Goal: Task Accomplishment & Management: Manage account settings

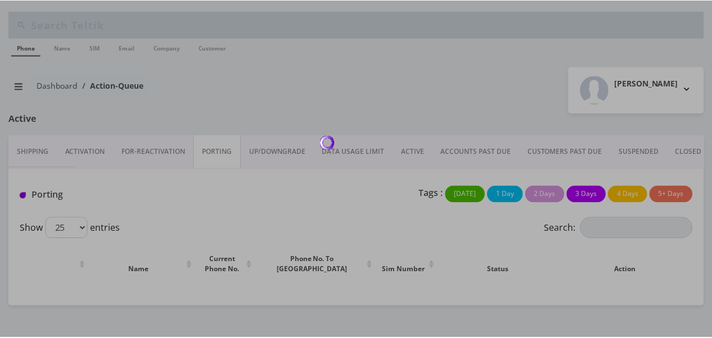
scroll to position [128, 0]
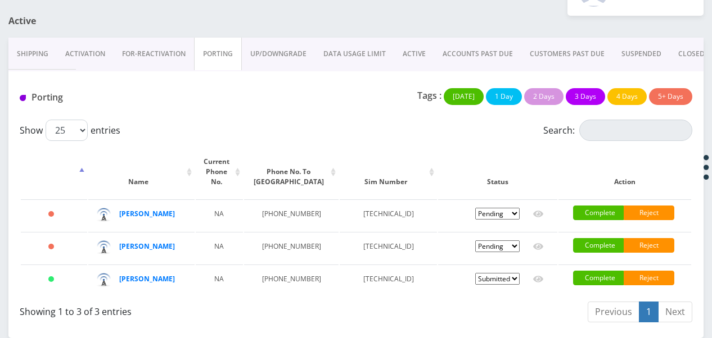
click at [128, 38] on link "FOR-REActivation" at bounding box center [154, 54] width 80 height 33
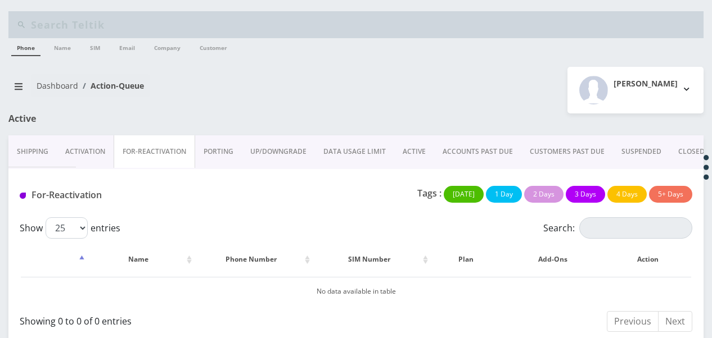
click at [211, 143] on link "PORTING" at bounding box center [218, 151] width 47 height 33
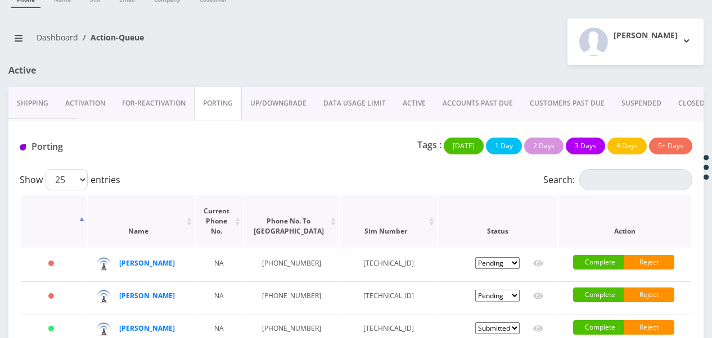
scroll to position [112, 0]
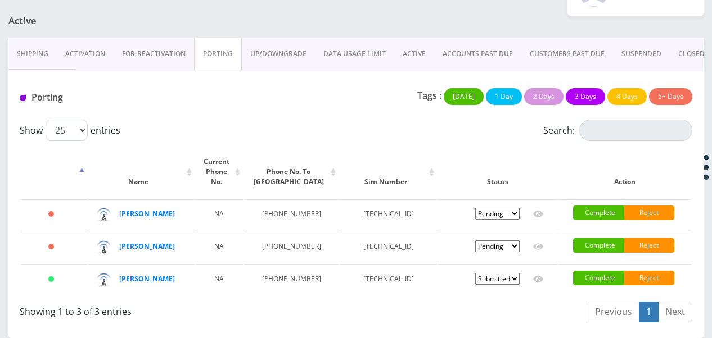
click at [394, 39] on link "ACTIVE" at bounding box center [414, 54] width 40 height 33
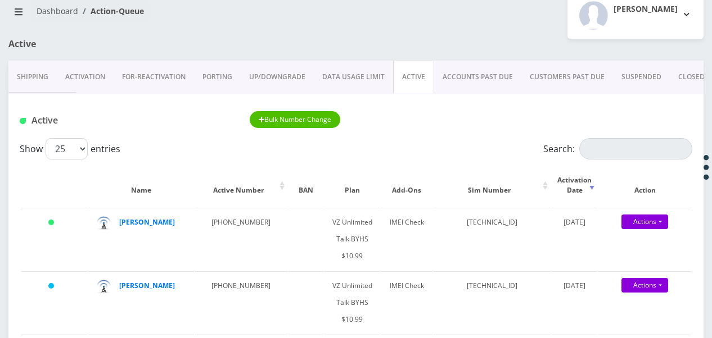
scroll to position [56, 0]
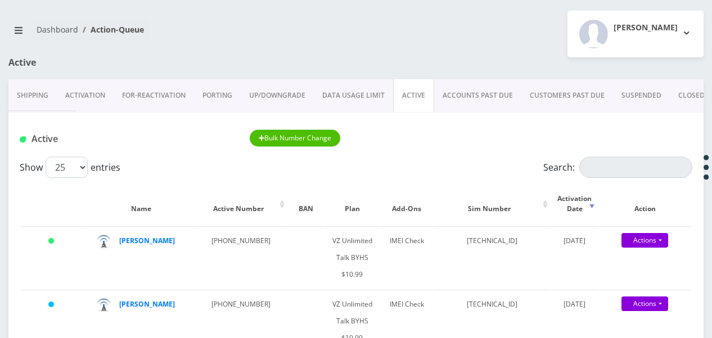
click at [162, 84] on link "FOR-REActivation" at bounding box center [154, 95] width 80 height 33
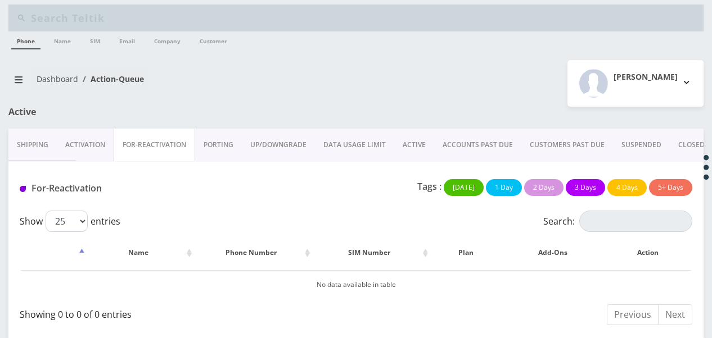
scroll to position [8, 0]
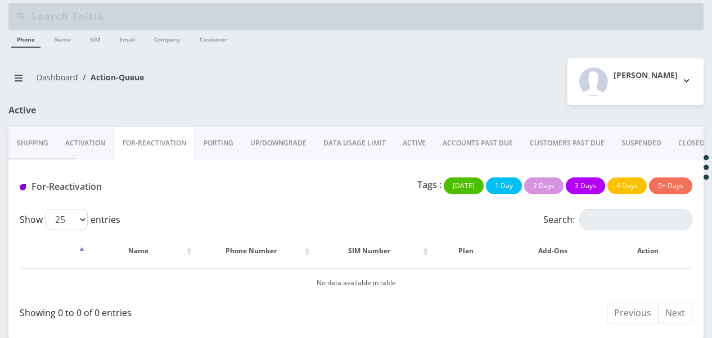
click at [218, 144] on link "PORTING" at bounding box center [218, 143] width 47 height 33
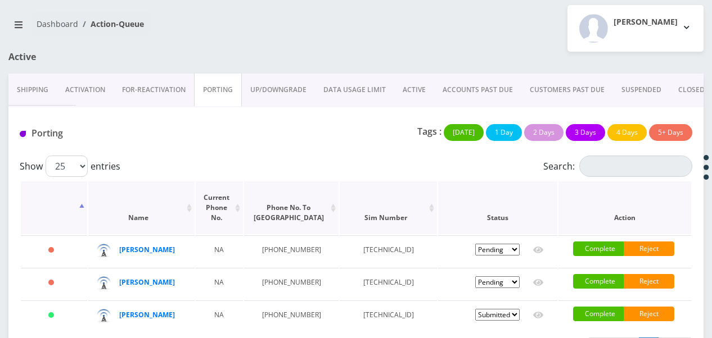
scroll to position [121, 0]
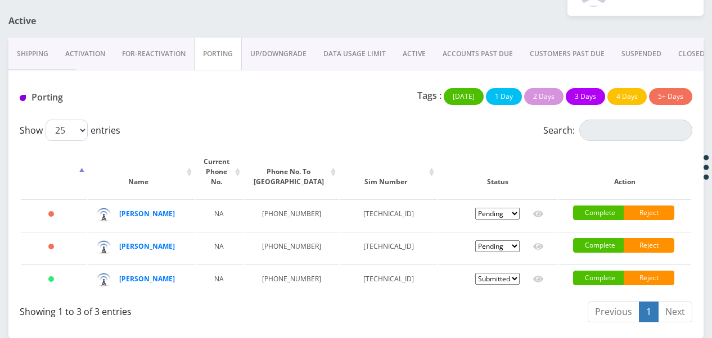
click at [411, 38] on link "ACTIVE" at bounding box center [414, 54] width 40 height 33
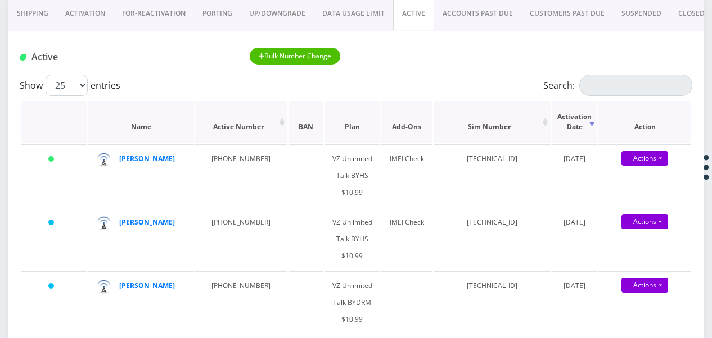
scroll to position [121, 0]
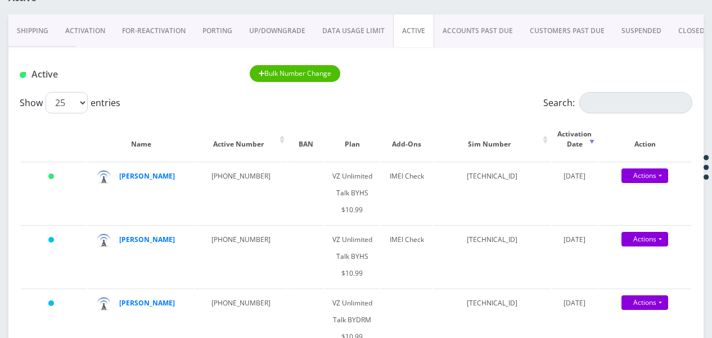
click at [606, 91] on div "Active Bulk Number Change" at bounding box center [355, 70] width 695 height 44
click at [604, 99] on input "Search:" at bounding box center [635, 102] width 113 height 21
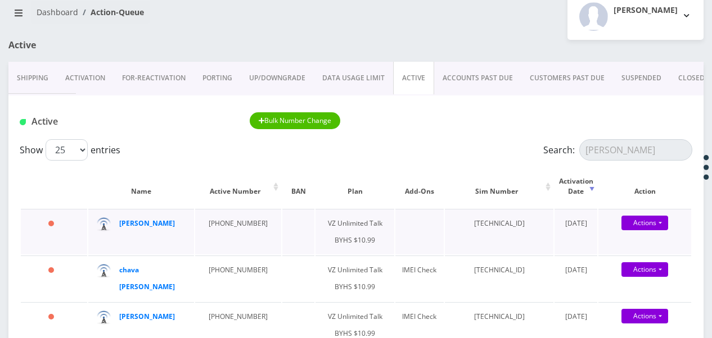
scroll to position [0, 0]
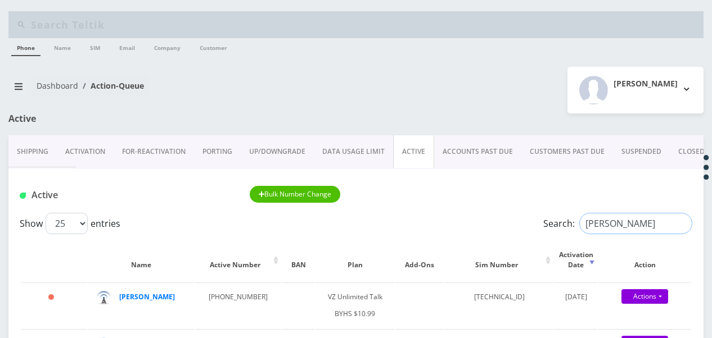
drag, startPoint x: 613, startPoint y: 223, endPoint x: 545, endPoint y: 215, distance: 69.1
click at [543, 215] on label "Search: malky" at bounding box center [617, 223] width 149 height 21
paste input "917-494-2208"
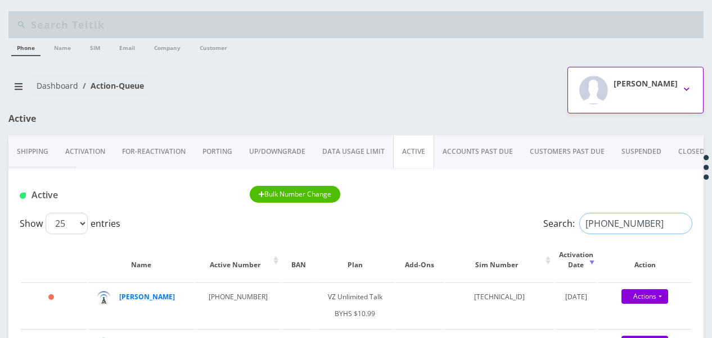
type input "917-494-2208"
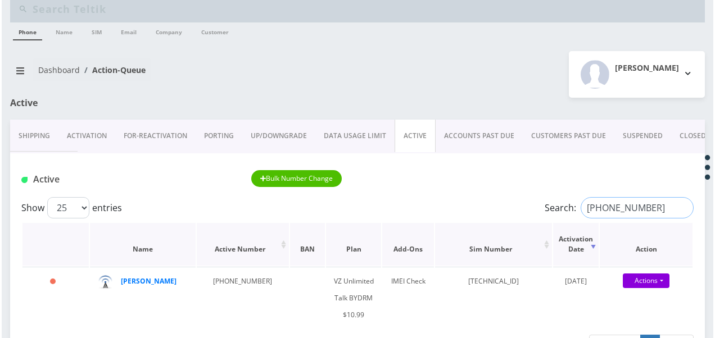
scroll to position [56, 0]
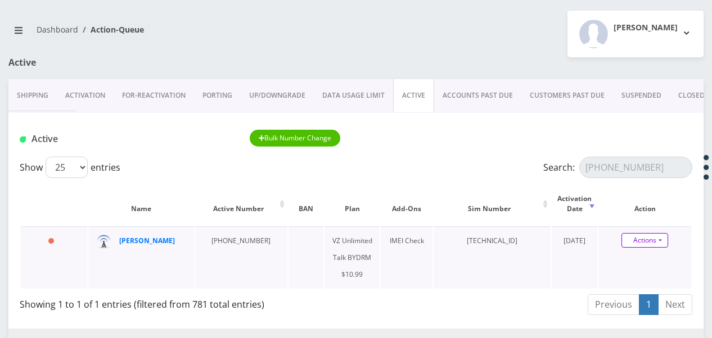
click at [659, 241] on link "Actions" at bounding box center [644, 240] width 47 height 15
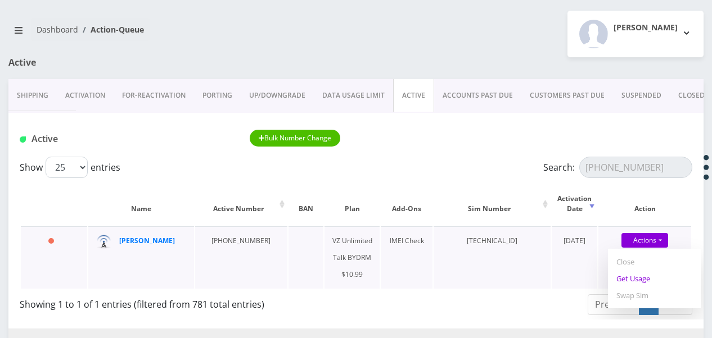
click at [654, 279] on link "Get Usage" at bounding box center [654, 278] width 93 height 17
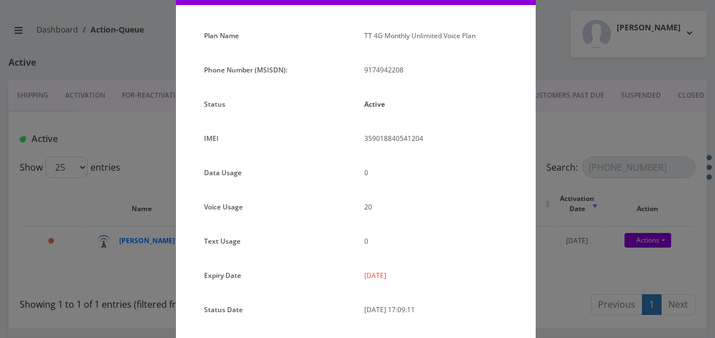
scroll to position [138, 0]
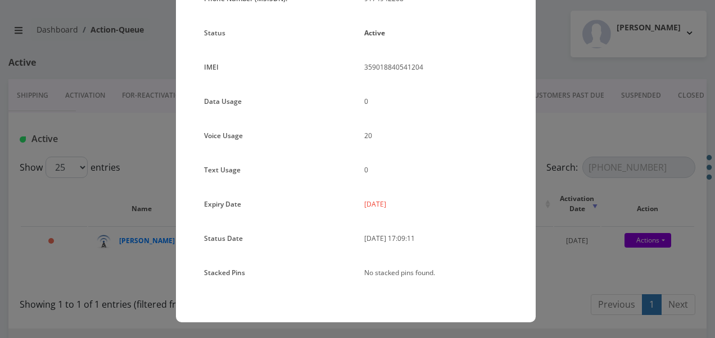
drag, startPoint x: 591, startPoint y: 189, endPoint x: 535, endPoint y: 165, distance: 61.7
click at [591, 188] on div "× Subscription Info Plan Name TT 4G Monthly Unlimited Voice Plan Phone Number (…" at bounding box center [357, 169] width 715 height 338
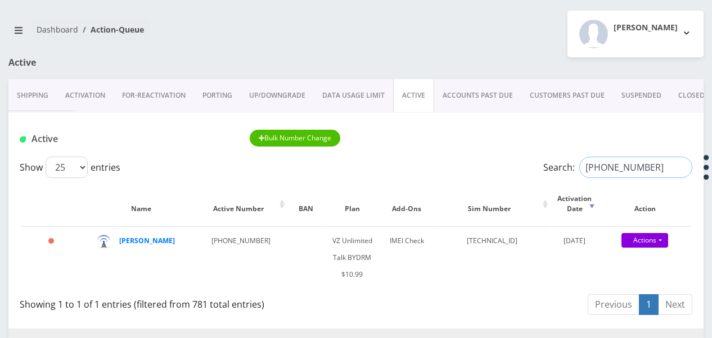
click at [685, 172] on input "917-494-2208" at bounding box center [635, 167] width 113 height 21
click at [681, 168] on input "917-494-2208" at bounding box center [635, 167] width 113 height 21
click at [625, 166] on input "Search:" at bounding box center [635, 167] width 113 height 21
paste input "9295497818"
type input "9295497818"
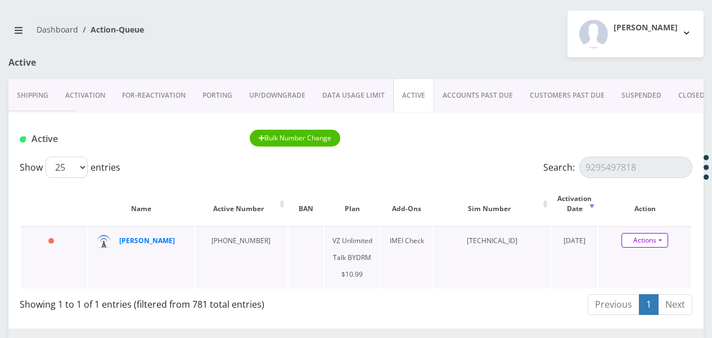
click at [657, 241] on link "Actions" at bounding box center [644, 240] width 47 height 15
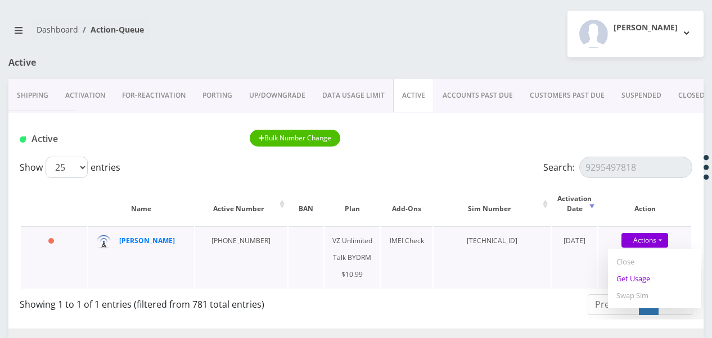
click at [644, 282] on link "Get Usage" at bounding box center [654, 278] width 93 height 17
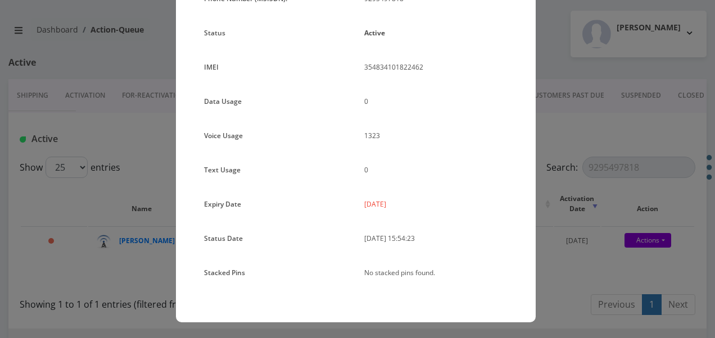
click at [568, 174] on div "× Subscription Info Plan Name TT 4G Monthly Unlimited Voice Plan Phone Number (…" at bounding box center [357, 169] width 715 height 338
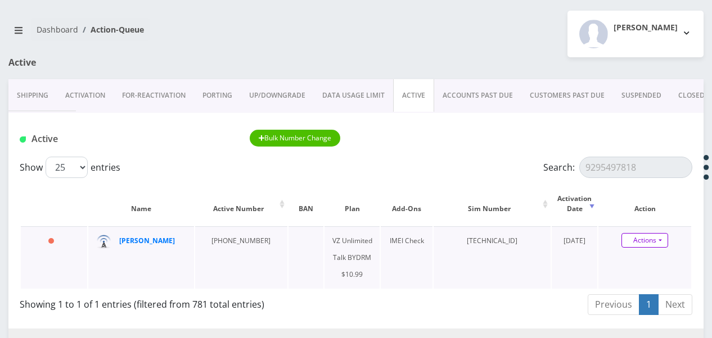
click at [662, 240] on link "Actions" at bounding box center [644, 240] width 47 height 15
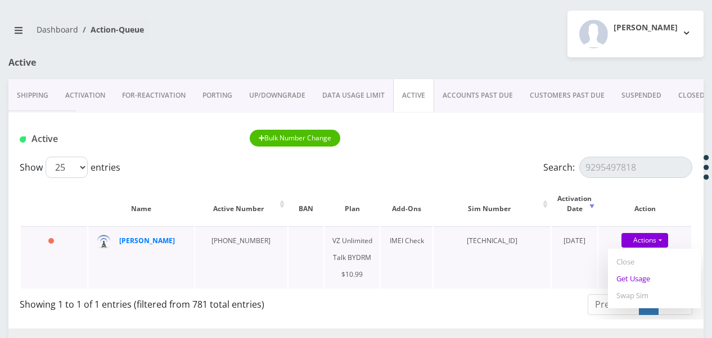
click at [651, 272] on link "Get Usage" at bounding box center [654, 278] width 93 height 17
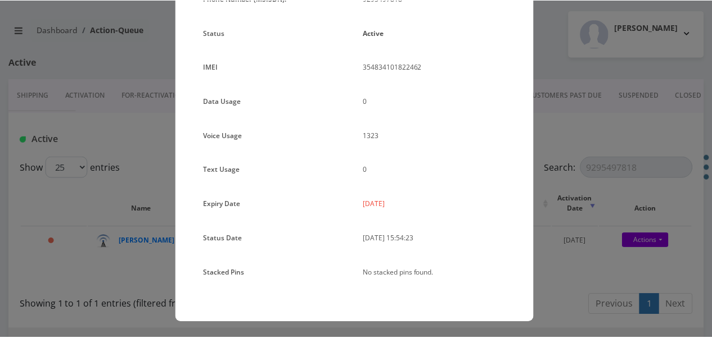
scroll to position [0, 0]
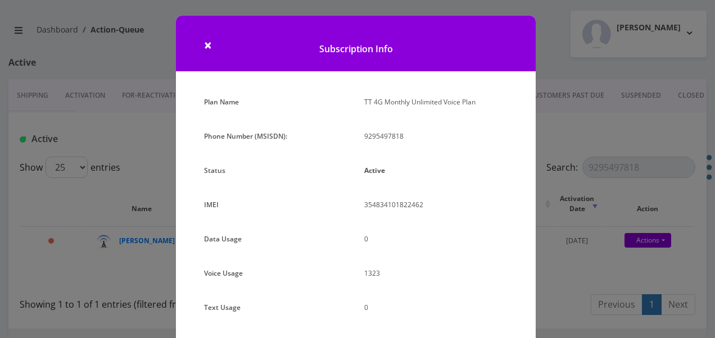
click at [566, 143] on div "× Subscription Info Plan Name TT 4G Monthly Unlimited Voice Plan Phone Number (…" at bounding box center [357, 169] width 715 height 338
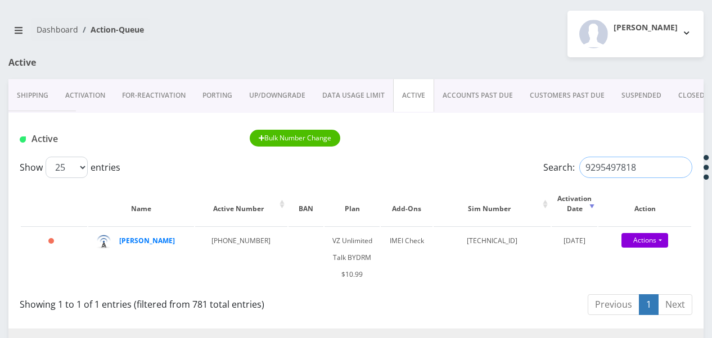
click at [680, 169] on input "9295497818" at bounding box center [635, 167] width 113 height 21
click at [489, 97] on link "ACCOUNTS PAST DUE" at bounding box center [477, 95] width 87 height 33
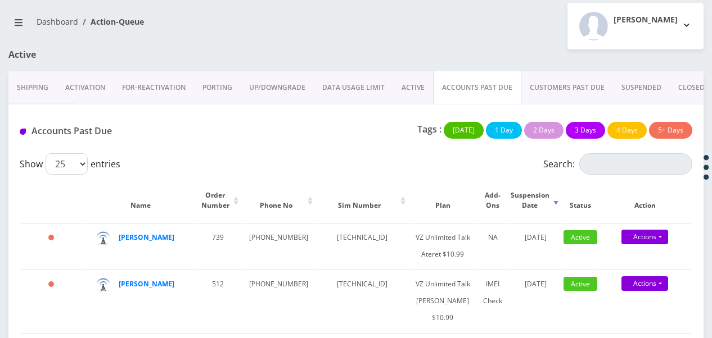
scroll to position [56, 0]
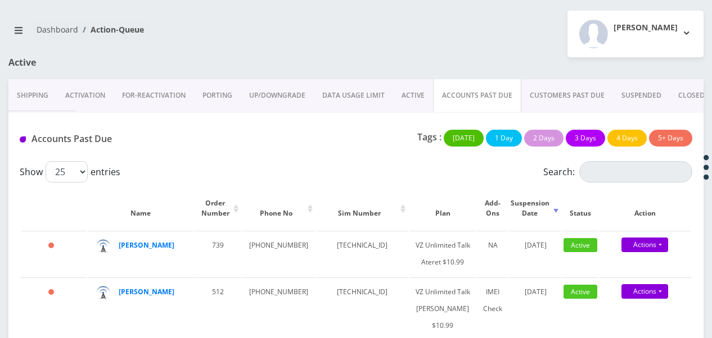
click at [417, 98] on link "ACTIVE" at bounding box center [413, 95] width 40 height 33
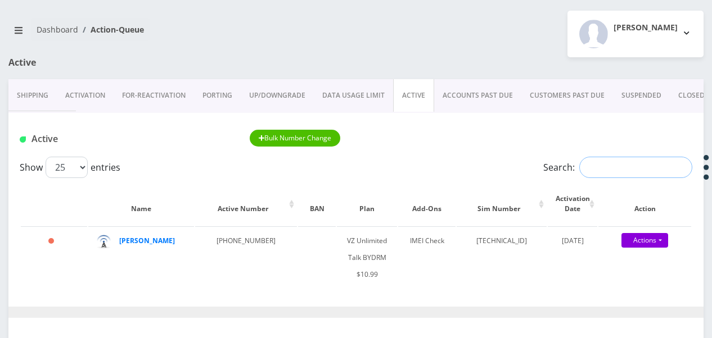
click at [592, 166] on input "Search:" at bounding box center [635, 167] width 113 height 21
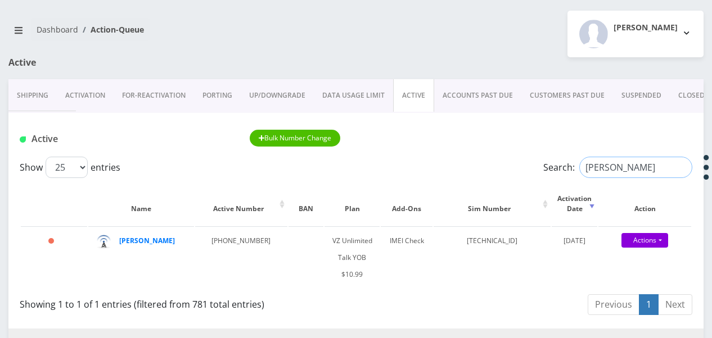
drag, startPoint x: 635, startPoint y: 166, endPoint x: 439, endPoint y: 157, distance: 197.0
click at [444, 157] on div "Show 25 50 100 250 500 1000 entries Search: suri hirsch" at bounding box center [356, 167] width 672 height 21
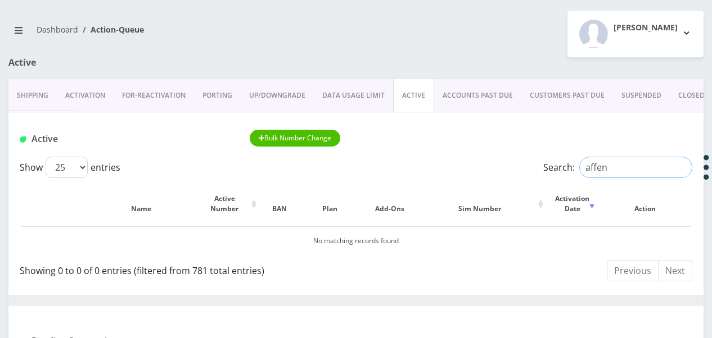
drag, startPoint x: 628, startPoint y: 171, endPoint x: 401, endPoint y: 129, distance: 230.6
type input "basya"
click at [696, 92] on link "CLOSED" at bounding box center [691, 95] width 43 height 33
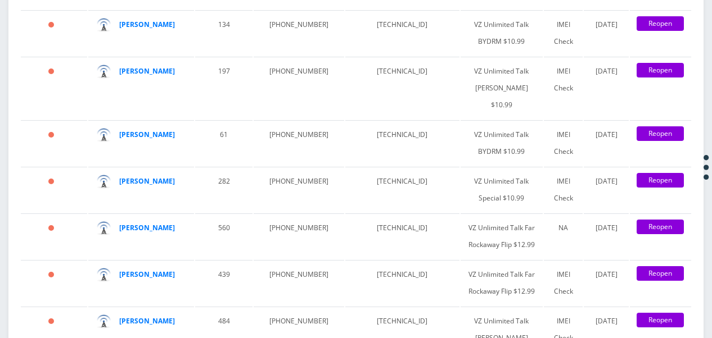
scroll to position [2070, 0]
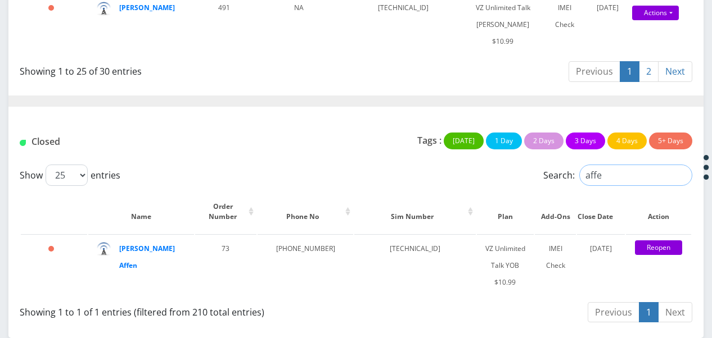
scroll to position [1944, 0]
type input "affe"
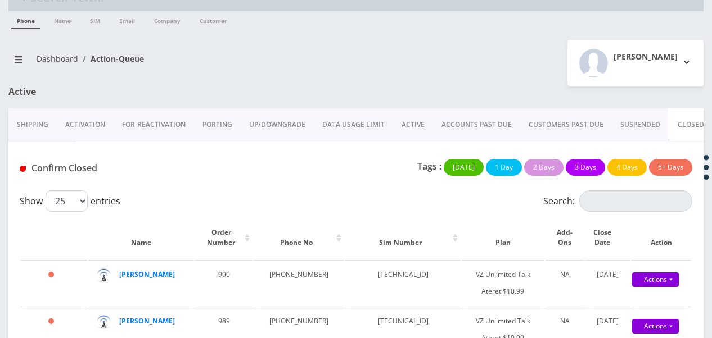
scroll to position [0, 0]
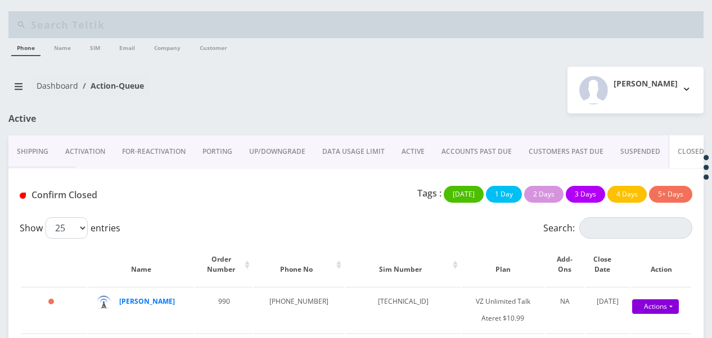
click at [412, 147] on link "ACTIVE" at bounding box center [413, 151] width 40 height 33
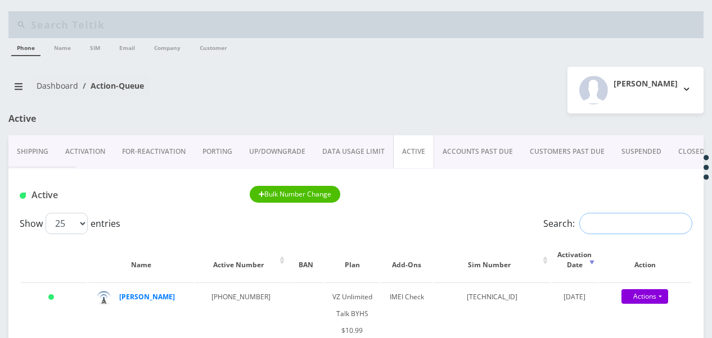
click at [607, 224] on input "Search:" at bounding box center [635, 223] width 113 height 21
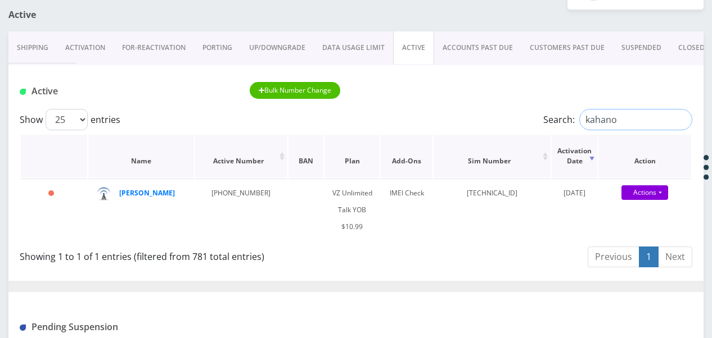
scroll to position [112, 0]
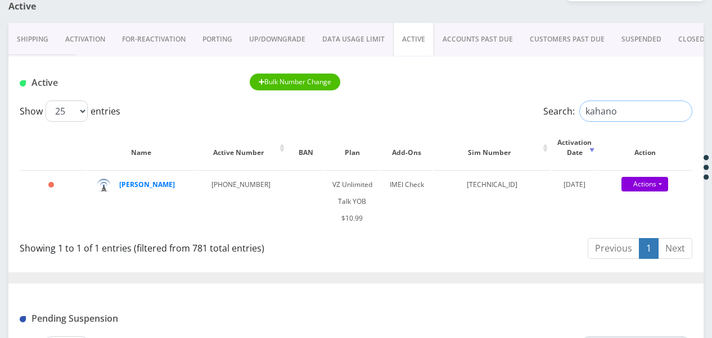
drag, startPoint x: 638, startPoint y: 112, endPoint x: 434, endPoint y: 97, distance: 204.7
click at [446, 101] on div "Show 25 50 100 250 500 1000 entries Search: kahano" at bounding box center [356, 111] width 672 height 21
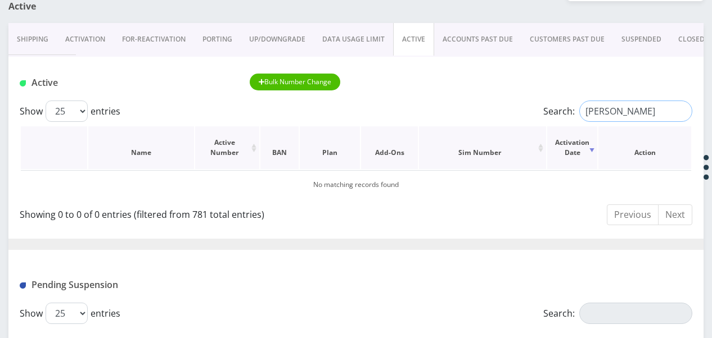
drag, startPoint x: 616, startPoint y: 113, endPoint x: 428, endPoint y: 129, distance: 189.0
click at [428, 129] on div "Show 25 50 100 250 500 1000 entries Search: kohn Name Active Number BAN Plan Ad…" at bounding box center [355, 165] width 695 height 129
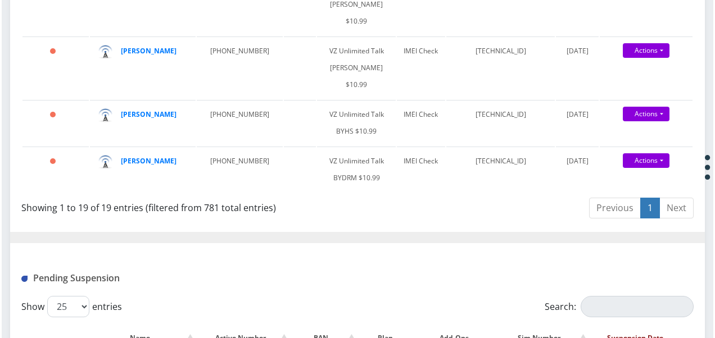
scroll to position [1181, 0]
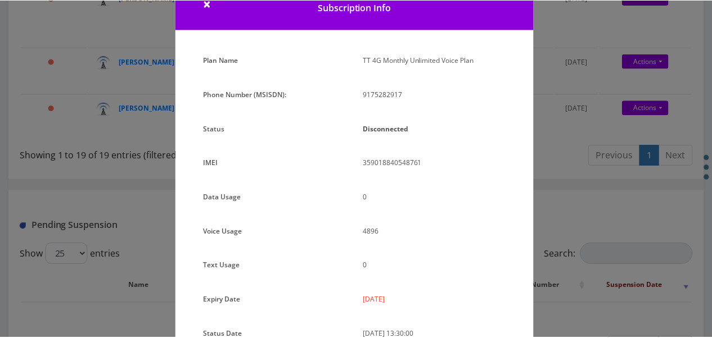
scroll to position [138, 0]
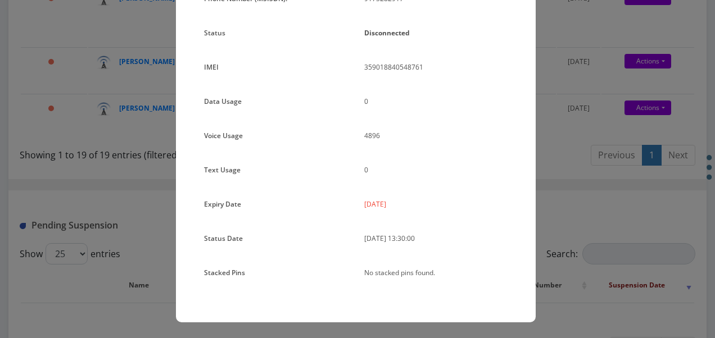
click at [609, 135] on div "× Subscription Info Plan Name TT 4G Monthly Unlimited Voice Plan Phone Number (…" at bounding box center [357, 169] width 715 height 338
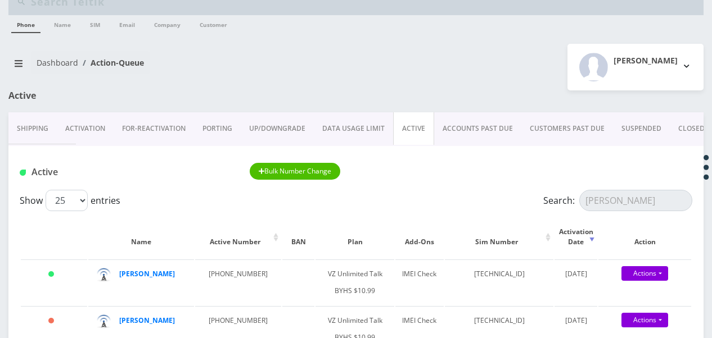
scroll to position [0, 0]
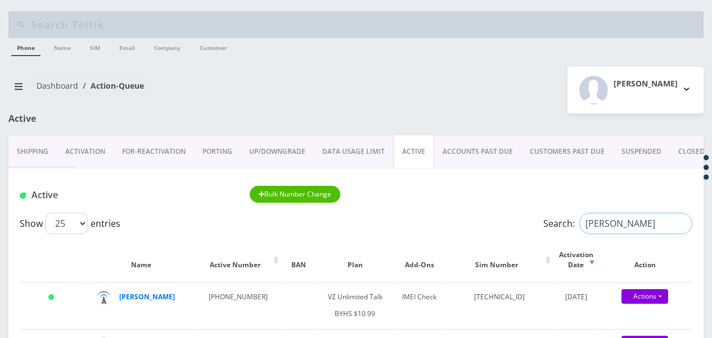
drag, startPoint x: 642, startPoint y: 225, endPoint x: 396, endPoint y: 196, distance: 248.0
drag, startPoint x: 613, startPoint y: 233, endPoint x: 524, endPoint y: 236, distance: 88.9
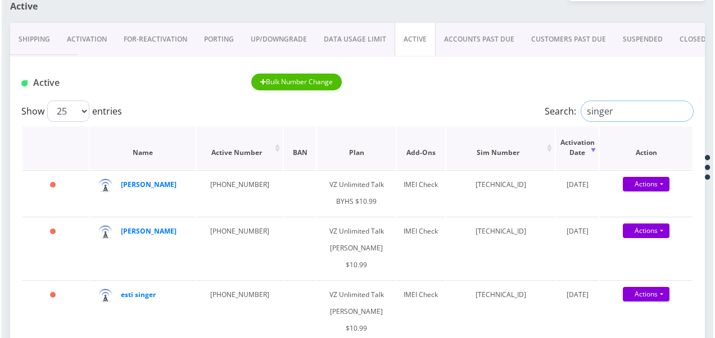
scroll to position [169, 0]
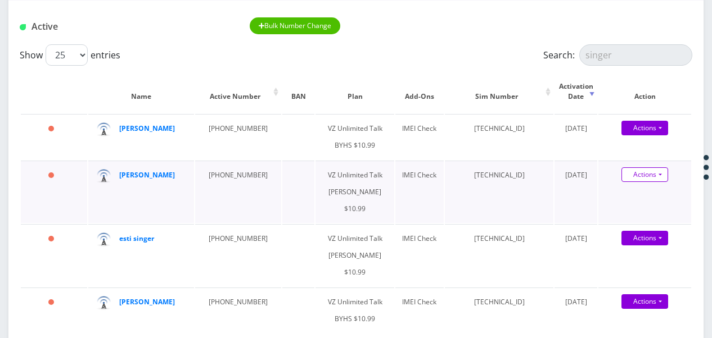
click at [657, 182] on link "Actions" at bounding box center [644, 175] width 47 height 15
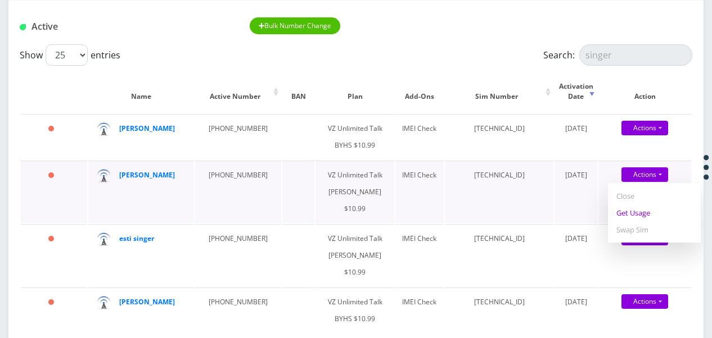
click at [644, 222] on link "Get Usage" at bounding box center [654, 213] width 93 height 17
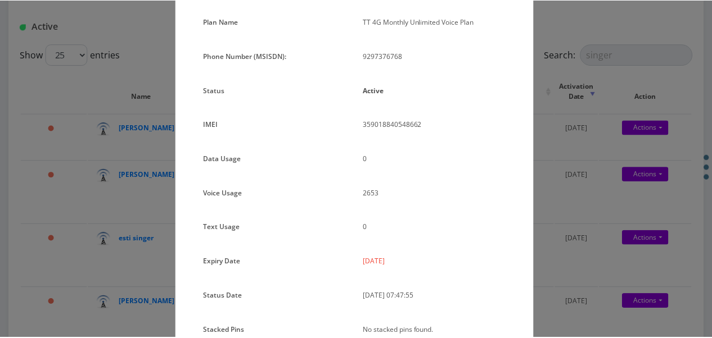
scroll to position [112, 0]
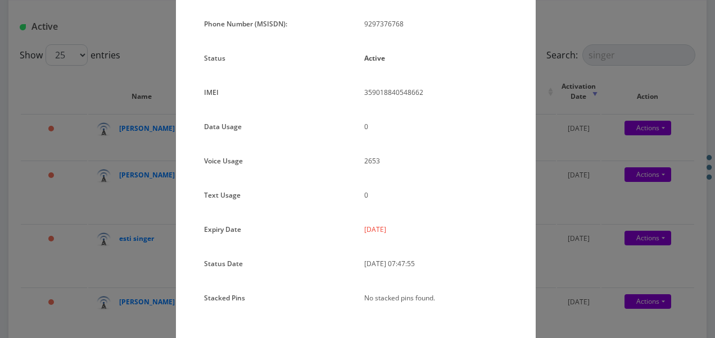
click at [534, 184] on div "× Subscription Info Plan Name TT 4G Monthly Unlimited Voice Plan Phone Number (…" at bounding box center [357, 169] width 715 height 338
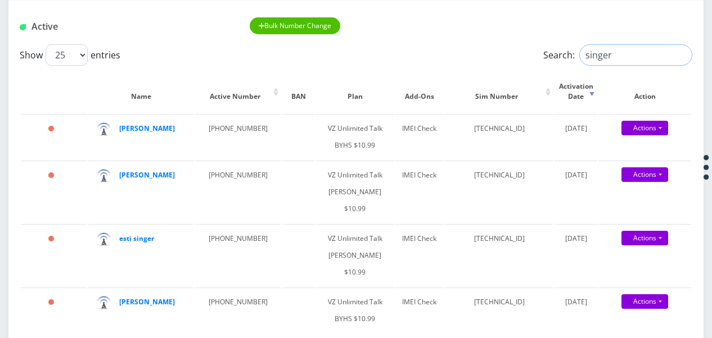
drag, startPoint x: 593, startPoint y: 57, endPoint x: 545, endPoint y: 53, distance: 47.4
click at [545, 53] on label "Search: singer" at bounding box center [617, 54] width 149 height 21
type input "cohen"
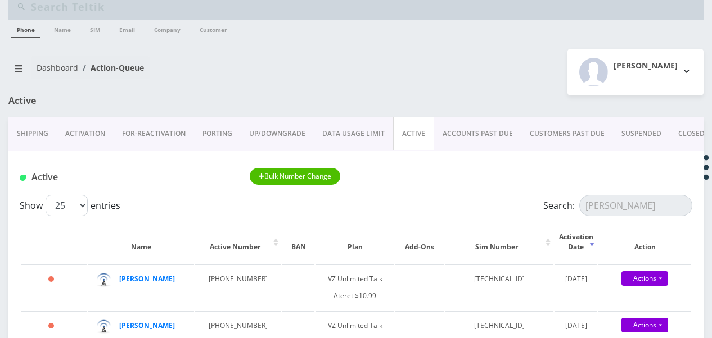
scroll to position [0, 0]
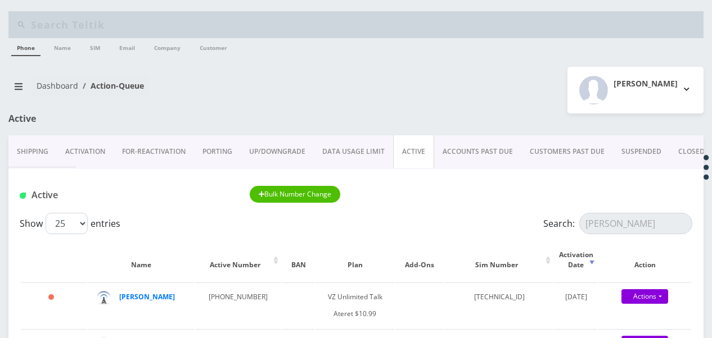
click at [686, 150] on link "CLOSED" at bounding box center [691, 151] width 43 height 33
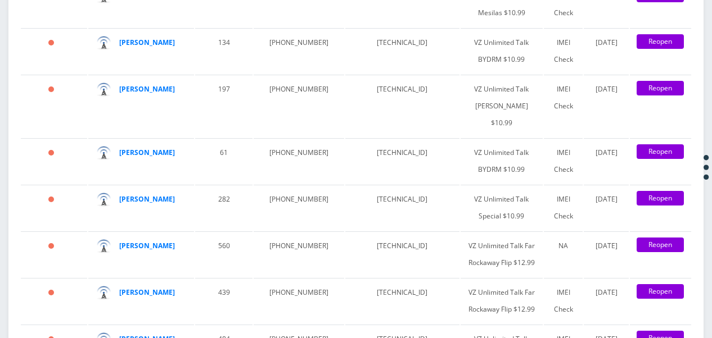
scroll to position [2080, 0]
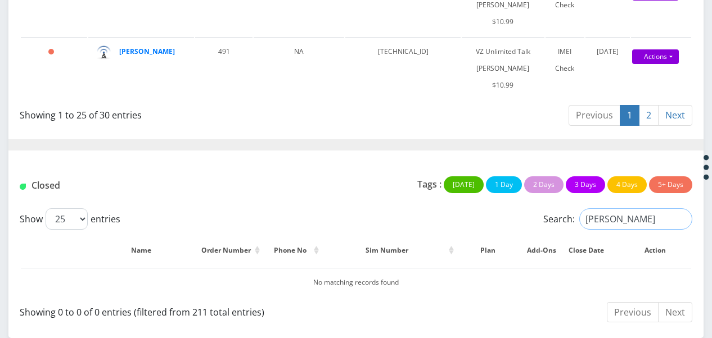
scroll to position [2024, 0]
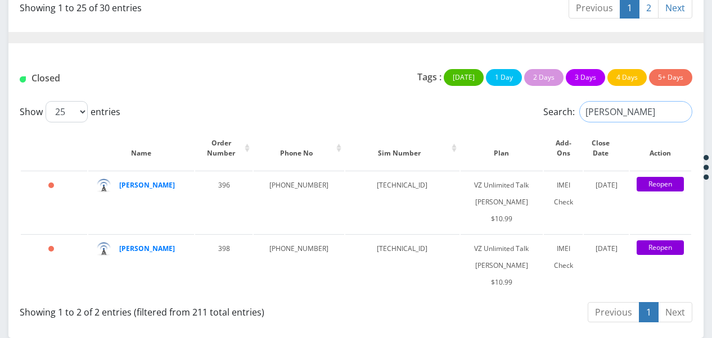
type input "cohen"
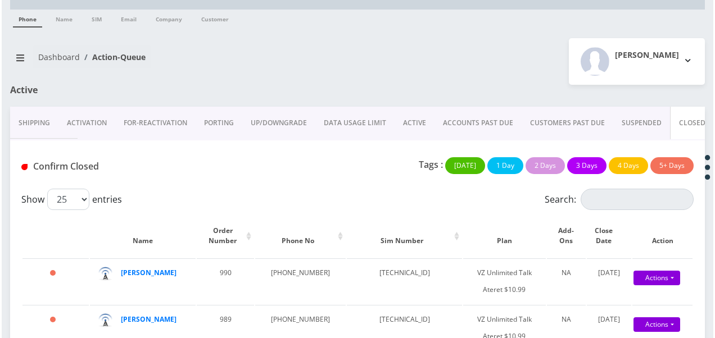
scroll to position [26, 0]
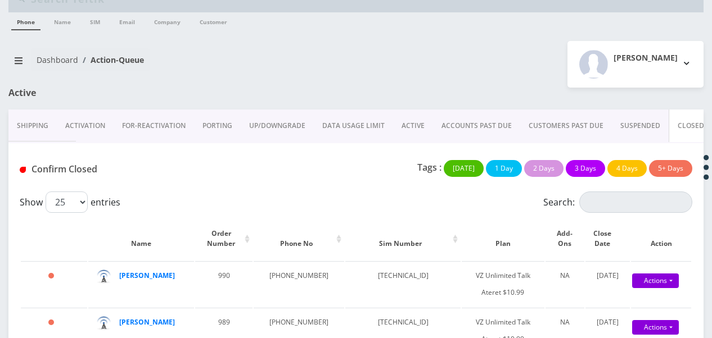
click at [403, 132] on link "ACTIVE" at bounding box center [413, 126] width 40 height 33
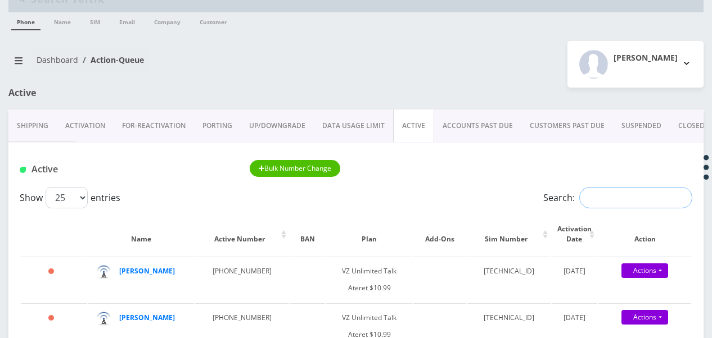
click at [610, 205] on input "Search:" at bounding box center [635, 197] width 113 height 21
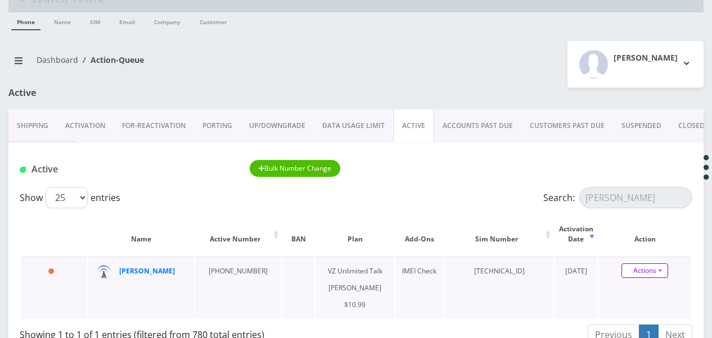
click at [667, 275] on link "Actions" at bounding box center [644, 271] width 47 height 15
click at [636, 234] on link "Get Usage" at bounding box center [654, 233] width 93 height 17
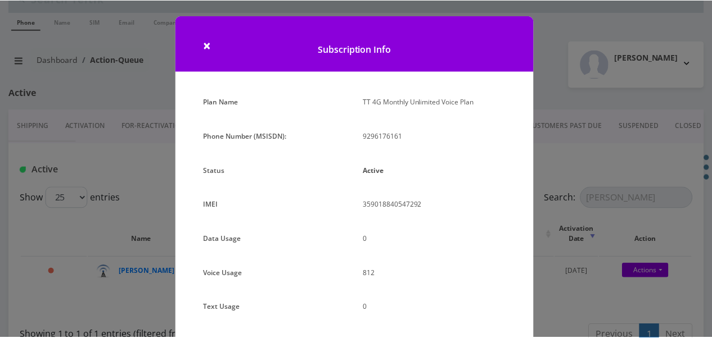
scroll to position [150, 0]
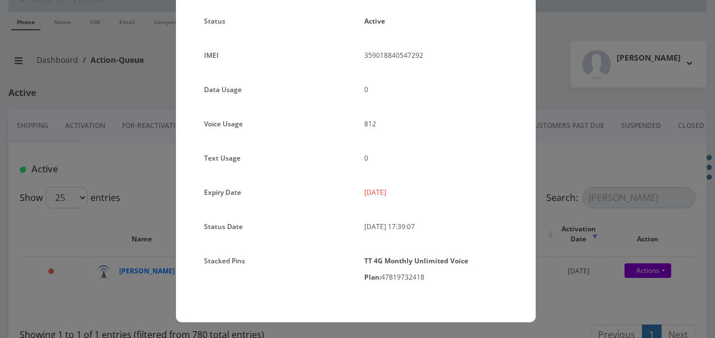
click at [559, 159] on div "× Subscription Info Plan Name TT 4G Monthly Unlimited Voice Plan Phone Number (…" at bounding box center [357, 169] width 715 height 338
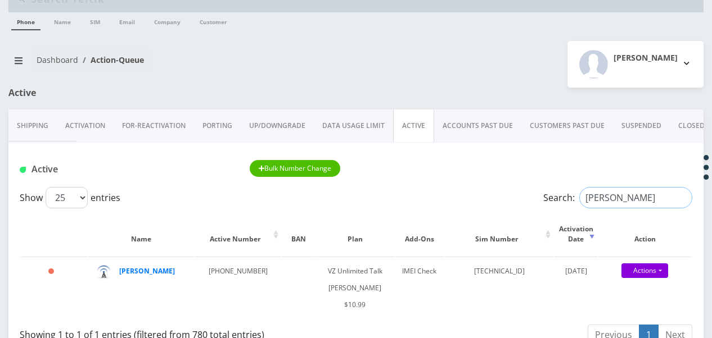
drag, startPoint x: 625, startPoint y: 199, endPoint x: 536, endPoint y: 185, distance: 89.9
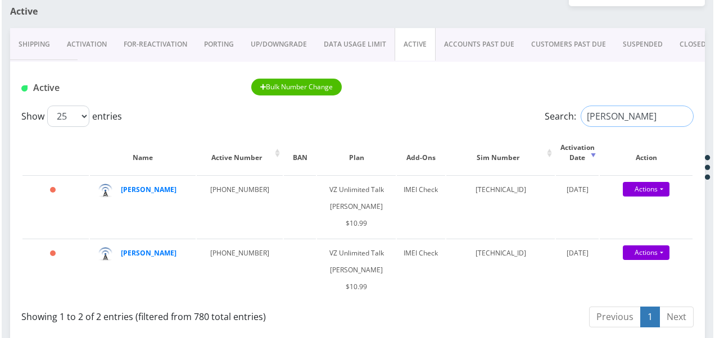
scroll to position [195, 0]
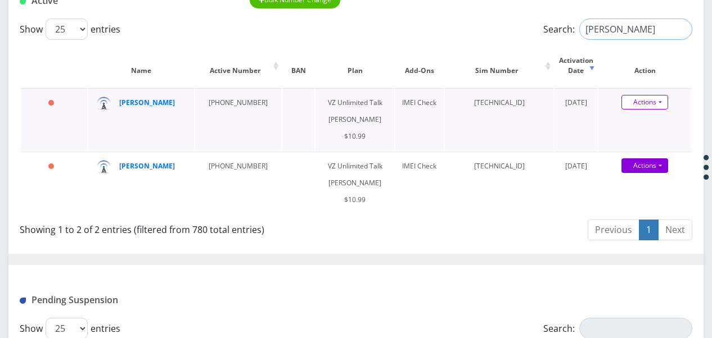
type input "krupnik"
click at [667, 106] on link "Actions" at bounding box center [644, 102] width 47 height 15
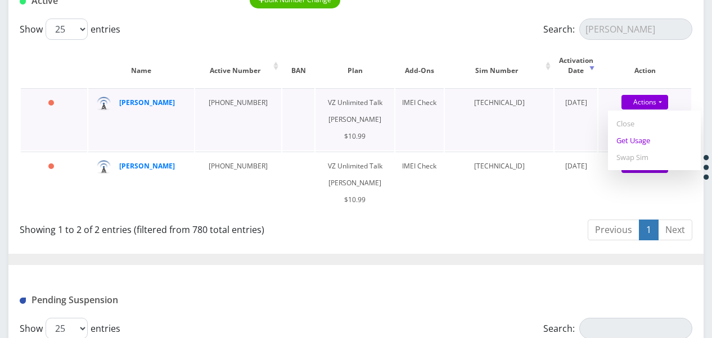
click at [649, 147] on link "Get Usage" at bounding box center [654, 140] width 93 height 17
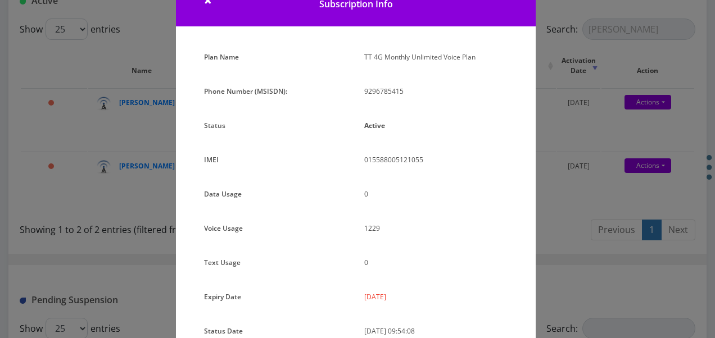
scroll to position [112, 0]
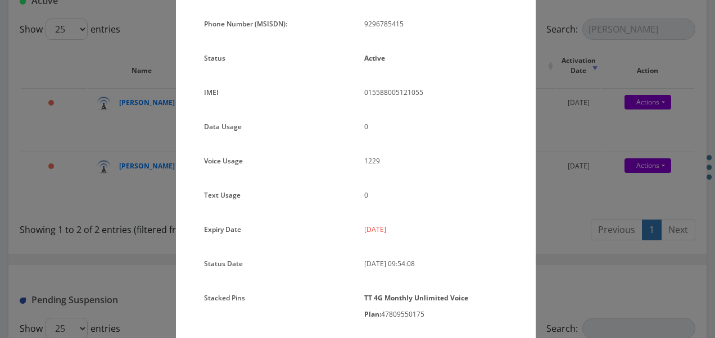
click at [590, 154] on div "× Subscription Info Plan Name TT 4G Monthly Unlimited Voice Plan Phone Number (…" at bounding box center [357, 169] width 715 height 338
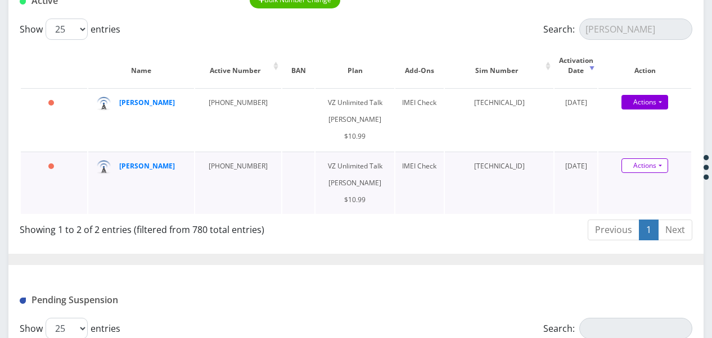
click at [663, 168] on link "Actions" at bounding box center [644, 166] width 47 height 15
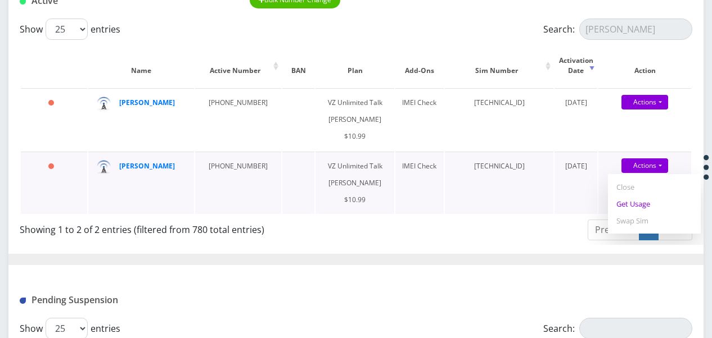
click at [642, 204] on link "Get Usage" at bounding box center [654, 204] width 93 height 17
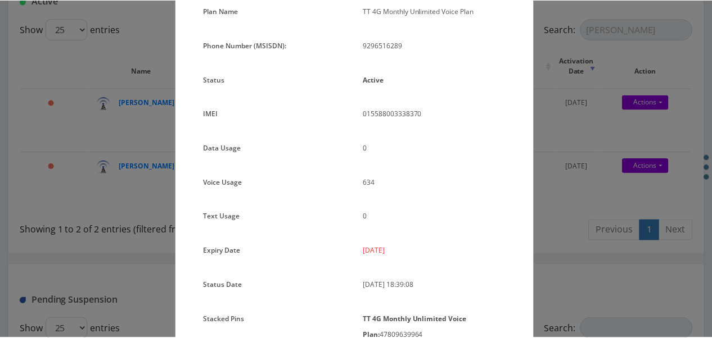
scroll to position [37, 0]
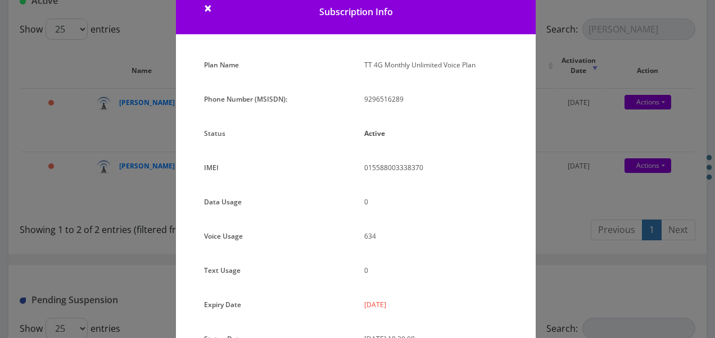
click at [563, 144] on div "× Subscription Info Plan Name TT 4G Monthly Unlimited Voice Plan Phone Number (…" at bounding box center [357, 169] width 715 height 338
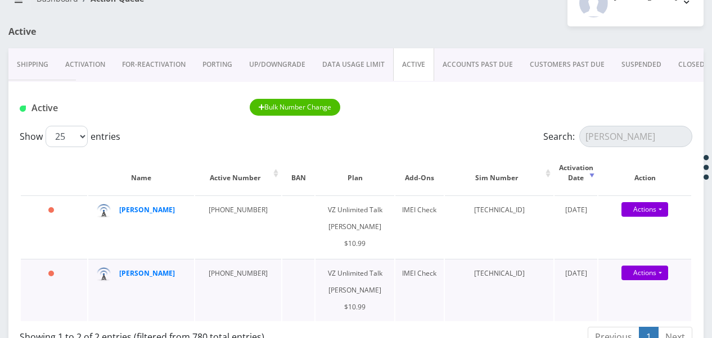
scroll to position [82, 0]
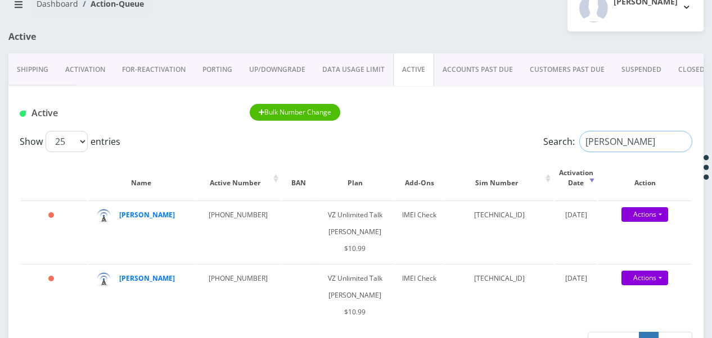
click at [679, 140] on input "krupnik" at bounding box center [635, 141] width 113 height 21
click at [615, 133] on input "Search:" at bounding box center [635, 141] width 113 height 21
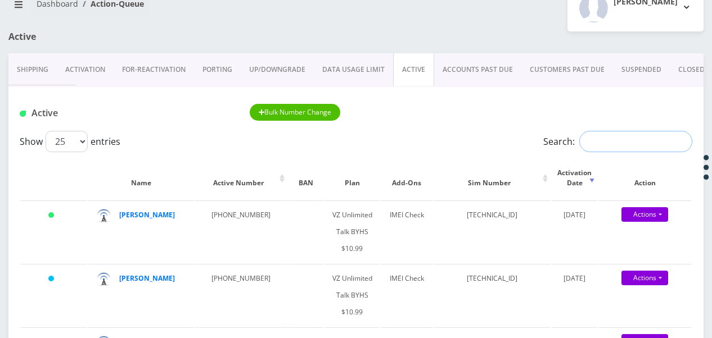
click at [650, 148] on input "Search:" at bounding box center [635, 141] width 113 height 21
type input "rosentha"
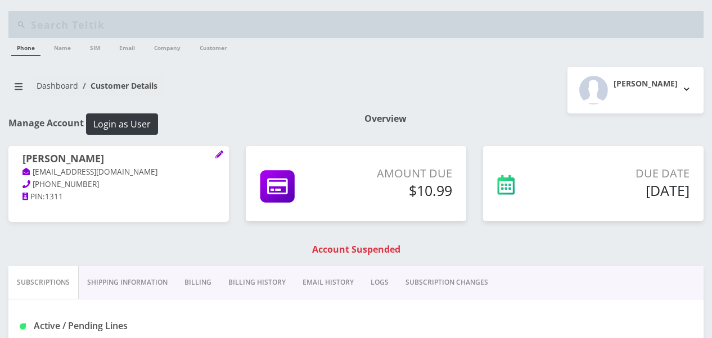
scroll to position [169, 0]
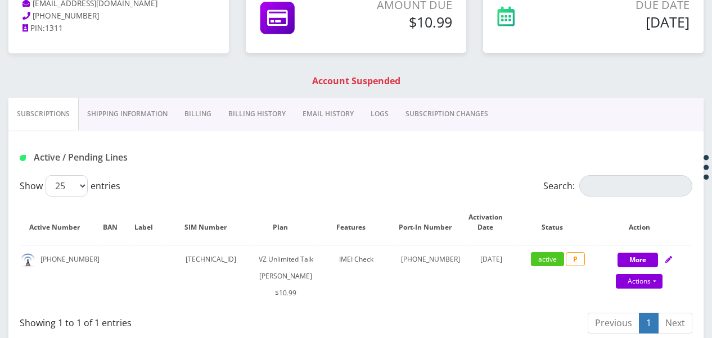
click at [193, 114] on link "Billing" at bounding box center [198, 114] width 44 height 33
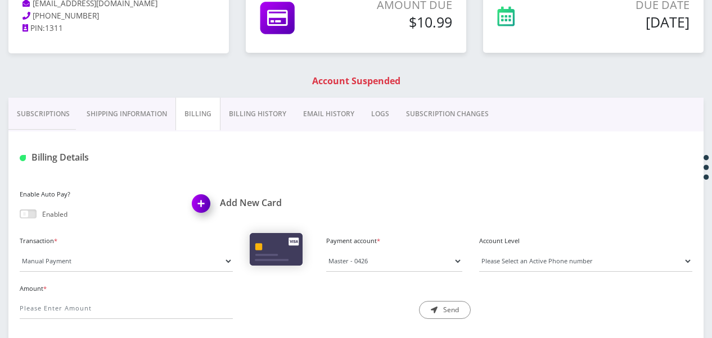
click at [102, 112] on link "Shipping Information" at bounding box center [126, 114] width 97 height 33
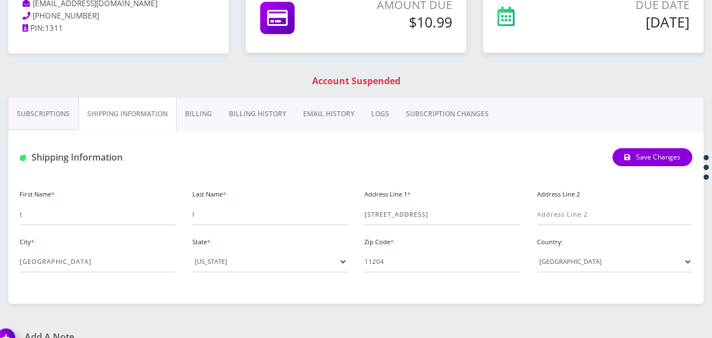
click at [38, 110] on link "Subscriptions" at bounding box center [43, 114] width 70 height 33
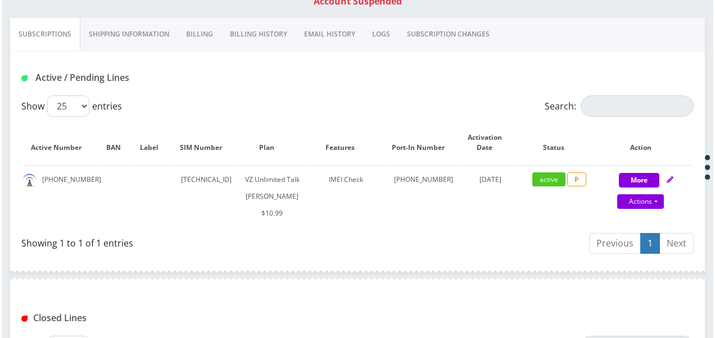
scroll to position [225, 0]
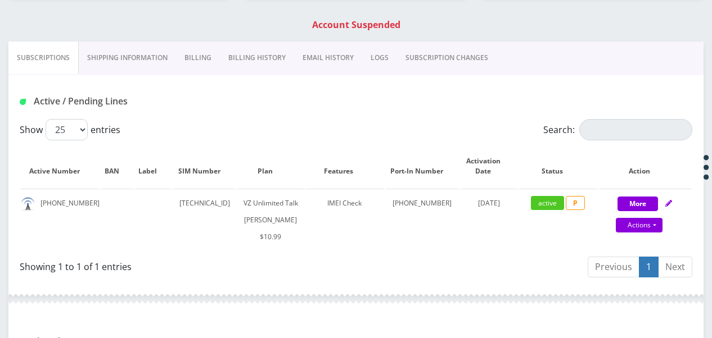
click at [451, 44] on link "SUBSCRIPTION CHANGES" at bounding box center [447, 58] width 100 height 33
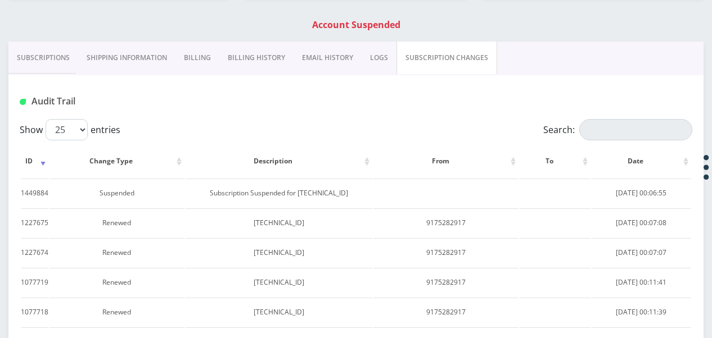
click at [50, 65] on link "Subscriptions" at bounding box center [43, 58] width 70 height 33
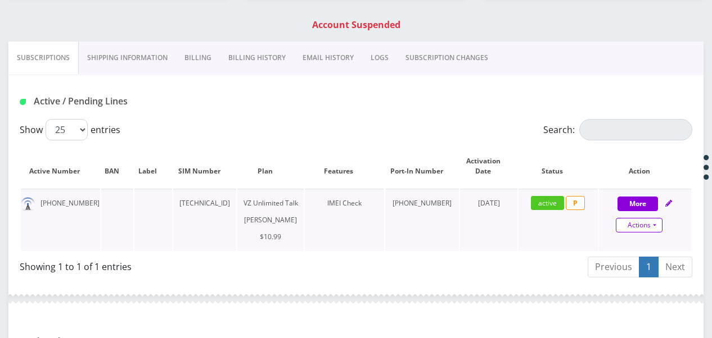
click at [654, 225] on link "Actions" at bounding box center [639, 225] width 47 height 15
select select "366"
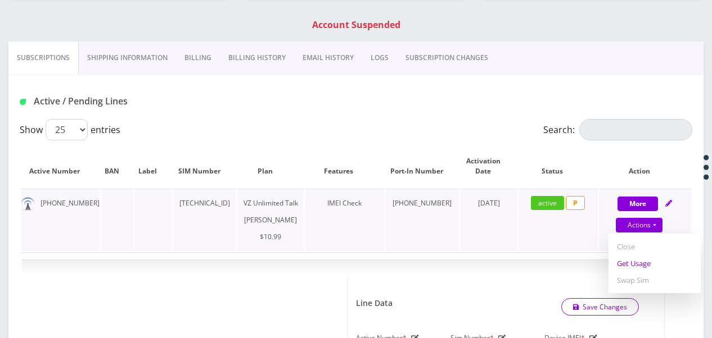
click at [632, 265] on link "Get Usage" at bounding box center [654, 263] width 92 height 17
select select "366"
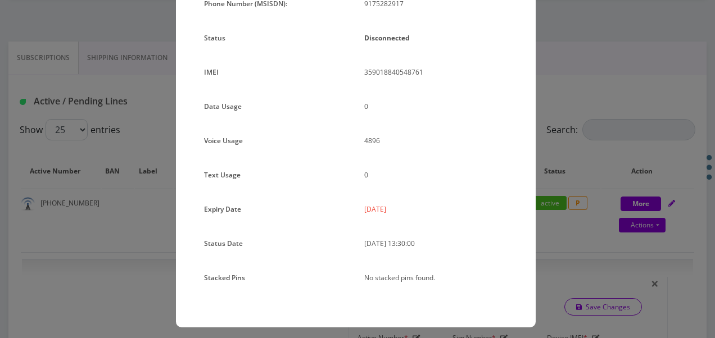
scroll to position [138, 0]
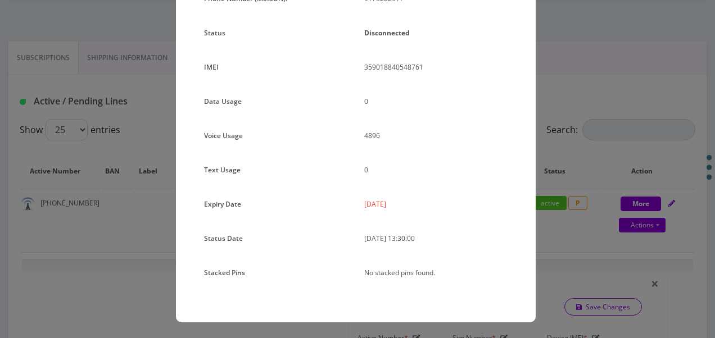
drag, startPoint x: 359, startPoint y: 207, endPoint x: 397, endPoint y: 207, distance: 37.7
click at [397, 207] on div "2025-09-12" at bounding box center [436, 208] width 160 height 25
drag, startPoint x: 397, startPoint y: 207, endPoint x: 392, endPoint y: 204, distance: 6.0
copy p "2025-09-12"
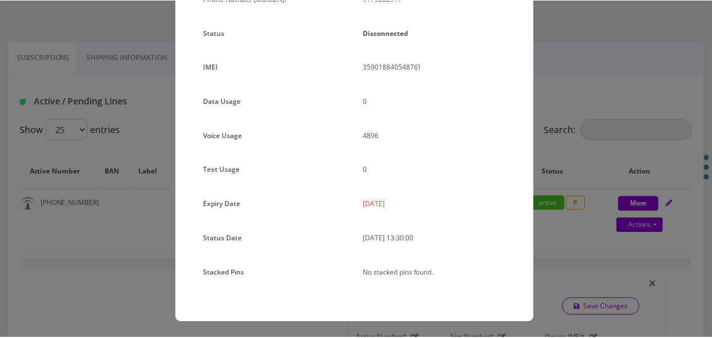
scroll to position [0, 0]
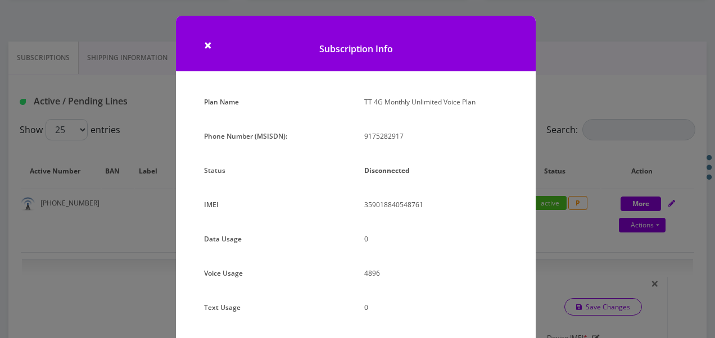
click at [591, 152] on div "× Subscription Info Plan Name TT 4G Monthly Unlimited Voice Plan Phone Number (…" at bounding box center [357, 169] width 715 height 338
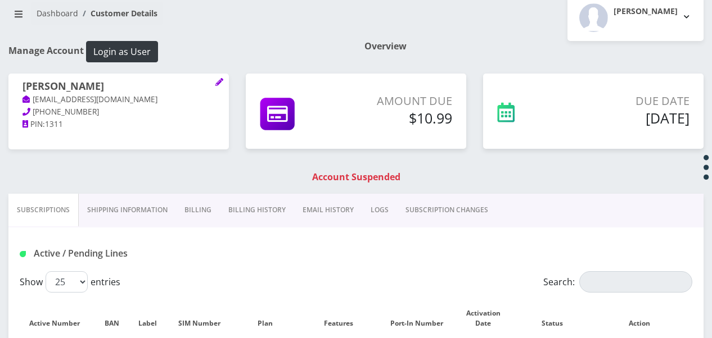
scroll to position [56, 0]
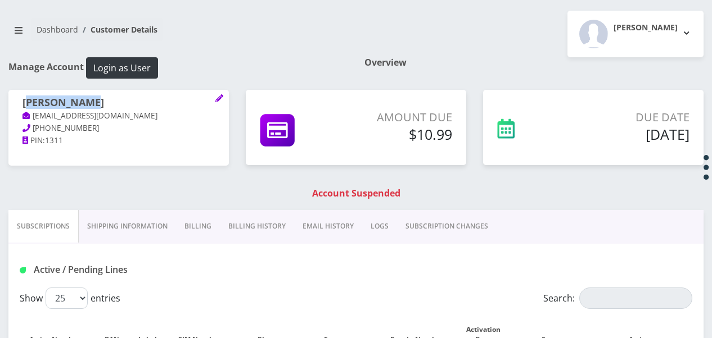
drag, startPoint x: 25, startPoint y: 101, endPoint x: 87, endPoint y: 107, distance: 62.1
click at [87, 107] on h1 "rochella cohen" at bounding box center [118, 103] width 192 height 13
drag, startPoint x: 87, startPoint y: 107, endPoint x: 22, endPoint y: 113, distance: 64.4
click at [22, 113] on icon at bounding box center [26, 116] width 8 height 8
click at [21, 100] on div "rochella cohen tlieberm49+5000087@gmail.com 347-232-3277 PIN: 1311" at bounding box center [118, 122] width 220 height 64
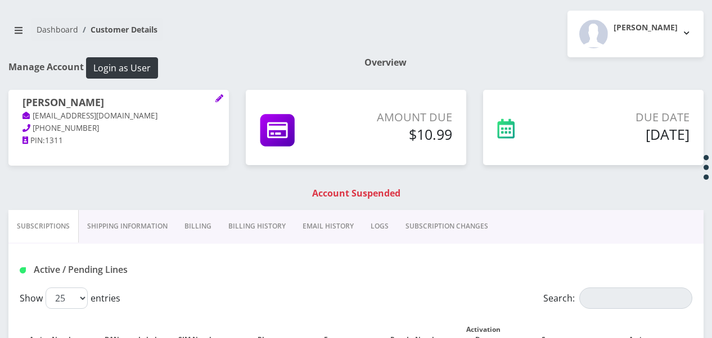
drag, startPoint x: 21, startPoint y: 100, endPoint x: 92, endPoint y: 108, distance: 70.7
click at [92, 108] on div "rochella cohen tlieberm49+5000087@gmail.com 347-232-3277 PIN: 1311" at bounding box center [118, 122] width 220 height 64
copy h1 "rochella cohen"
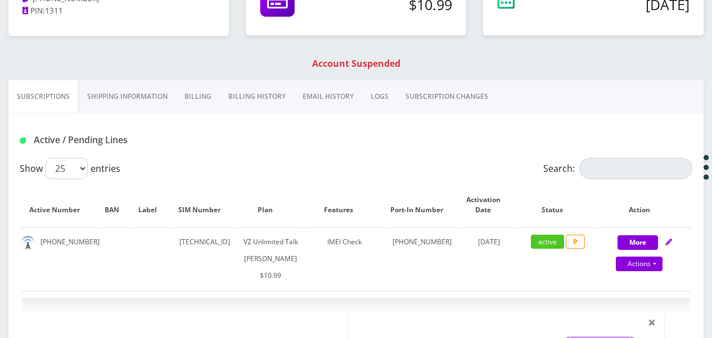
scroll to position [281, 0]
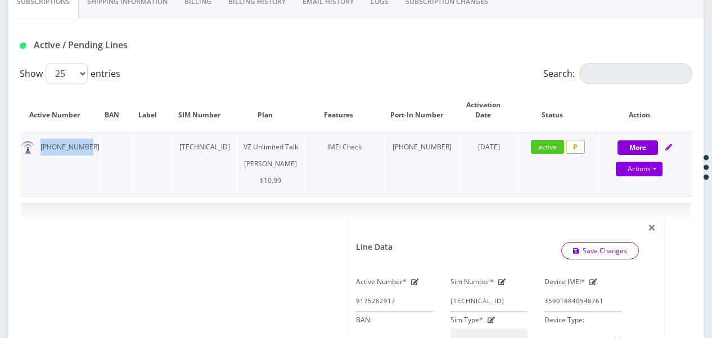
drag, startPoint x: 38, startPoint y: 144, endPoint x: 85, endPoint y: 152, distance: 47.2
click at [85, 152] on td "917-528-2917" at bounding box center [60, 164] width 79 height 62
drag, startPoint x: 85, startPoint y: 152, endPoint x: 78, endPoint y: 151, distance: 7.3
copy td "917-528-2917"
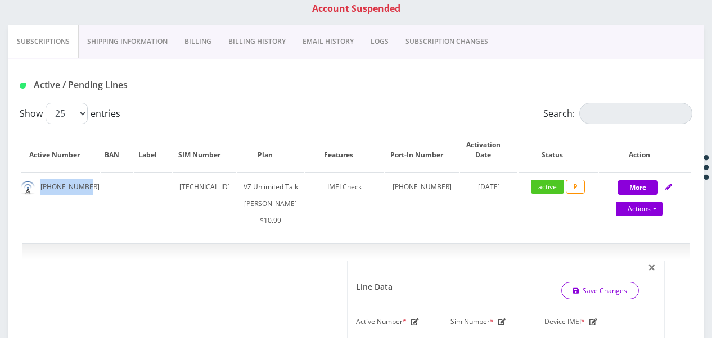
scroll to position [225, 0]
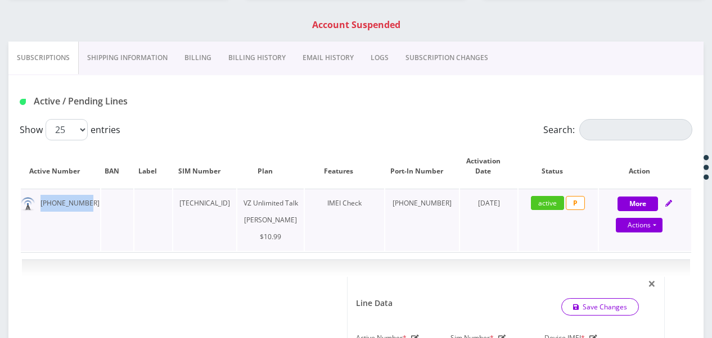
drag, startPoint x: 191, startPoint y: 204, endPoint x: 271, endPoint y: 207, distance: 79.9
click at [237, 207] on td "89148000010413034836" at bounding box center [205, 220] width 64 height 62
drag, startPoint x: 271, startPoint y: 207, endPoint x: 257, endPoint y: 208, distance: 13.5
copy td "89148000010413034836"
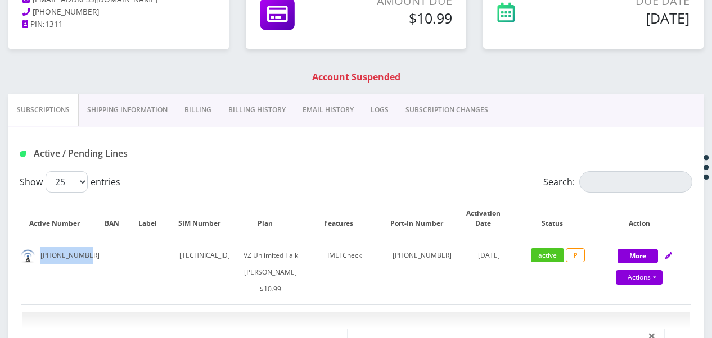
scroll to position [112, 0]
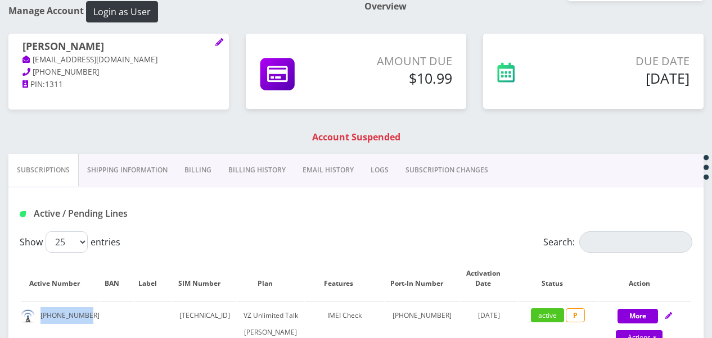
click at [137, 164] on link "Shipping Information" at bounding box center [127, 170] width 97 height 33
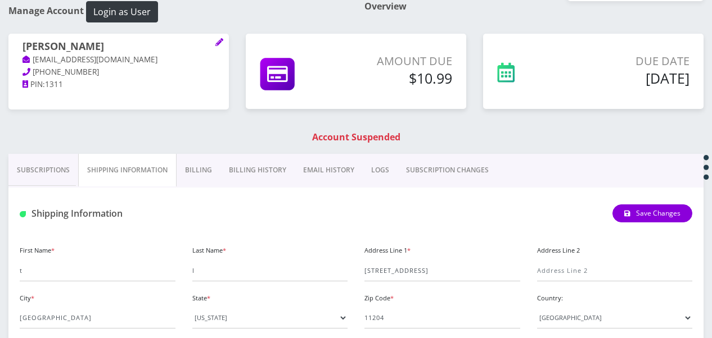
click at [206, 169] on link "Billing" at bounding box center [199, 170] width 44 height 33
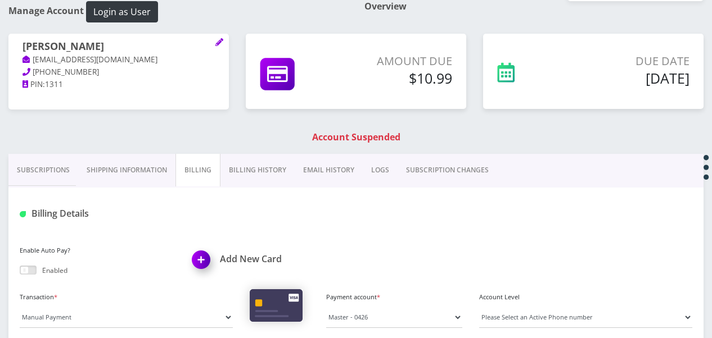
click at [248, 178] on link "Billing History" at bounding box center [257, 170] width 74 height 33
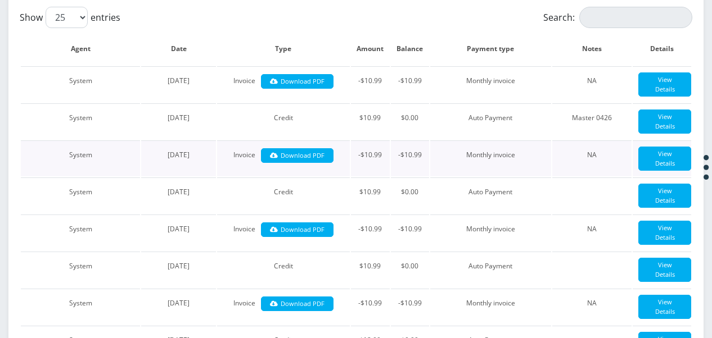
scroll to position [169, 0]
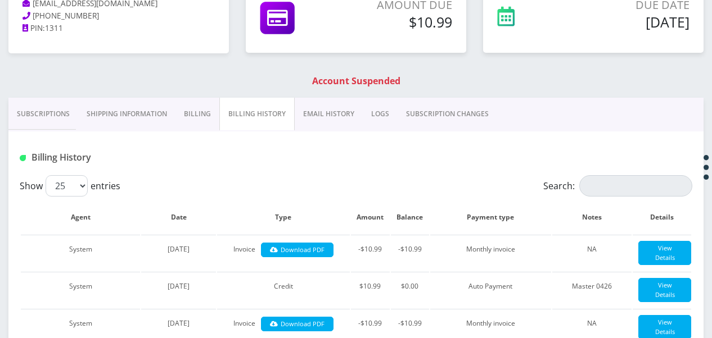
click at [36, 124] on link "Subscriptions" at bounding box center [43, 114] width 70 height 33
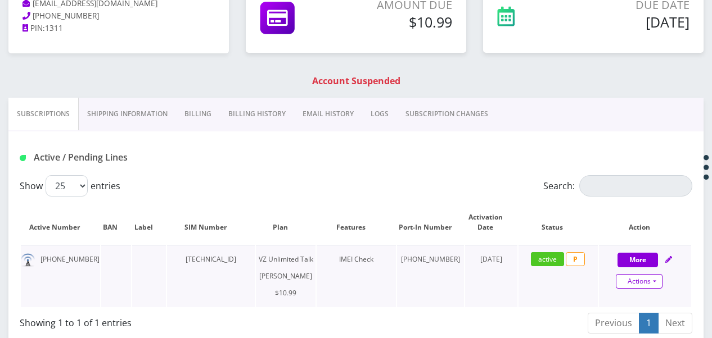
click at [647, 282] on link "Actions" at bounding box center [639, 281] width 47 height 15
select select "366"
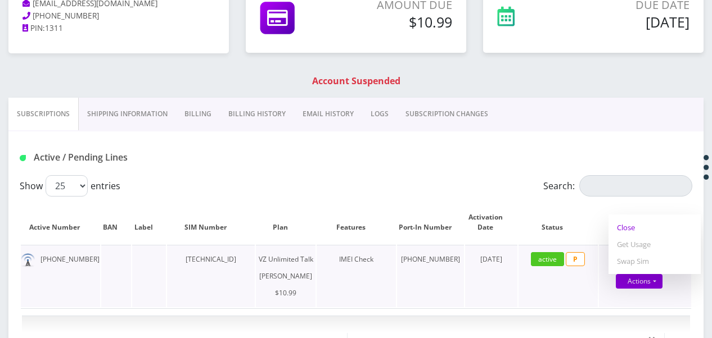
click at [631, 228] on link "Close" at bounding box center [654, 227] width 92 height 17
type input "09/09/2025"
select select "366"
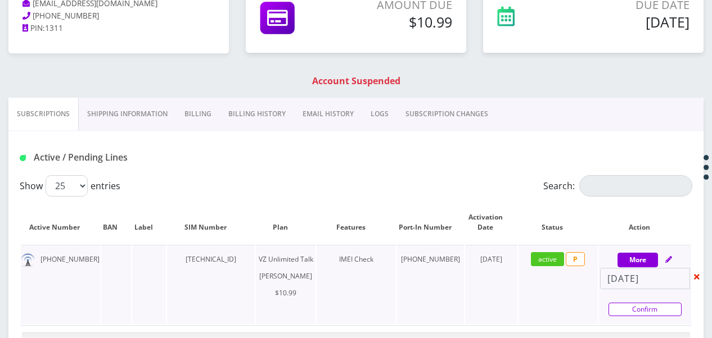
click at [640, 305] on link "Confirm" at bounding box center [644, 309] width 73 height 13
select select "366"
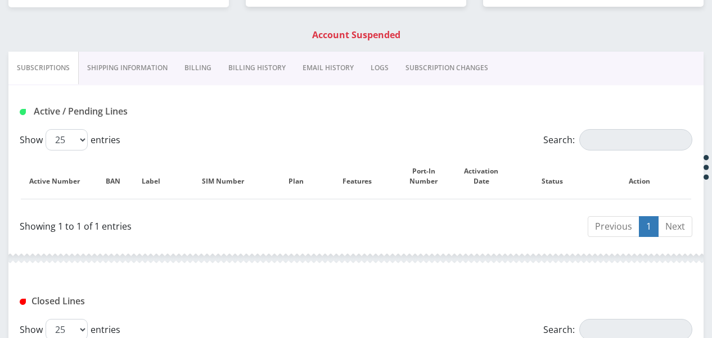
scroll to position [112, 0]
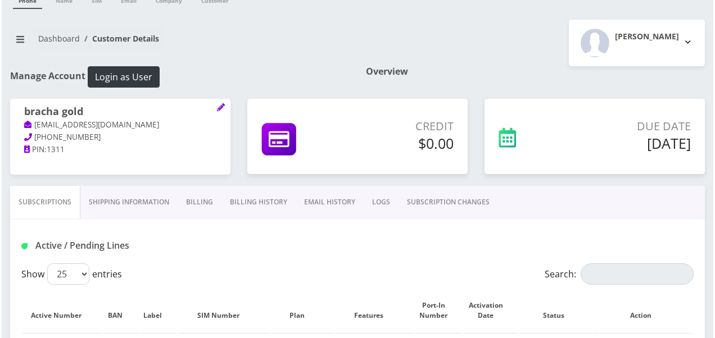
scroll to position [112, 0]
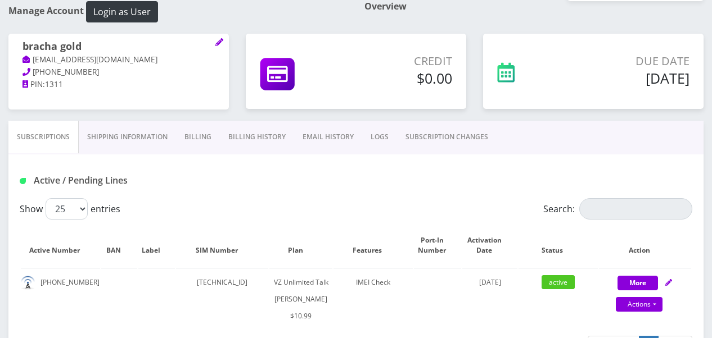
click at [440, 128] on link "SUBSCRIPTION CHANGES" at bounding box center [447, 137] width 100 height 33
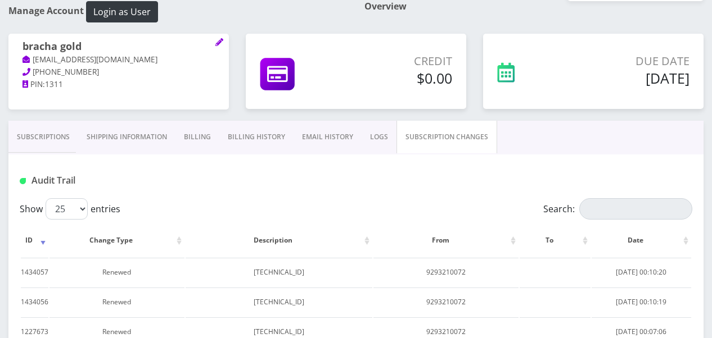
click at [43, 144] on link "Subscriptions" at bounding box center [43, 137] width 70 height 33
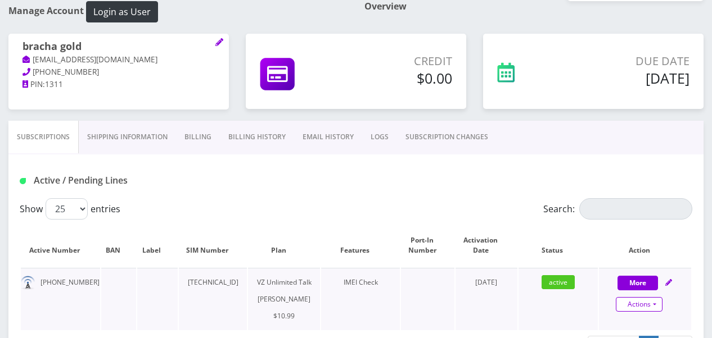
click at [652, 301] on link "Actions" at bounding box center [639, 304] width 47 height 15
select select "366"
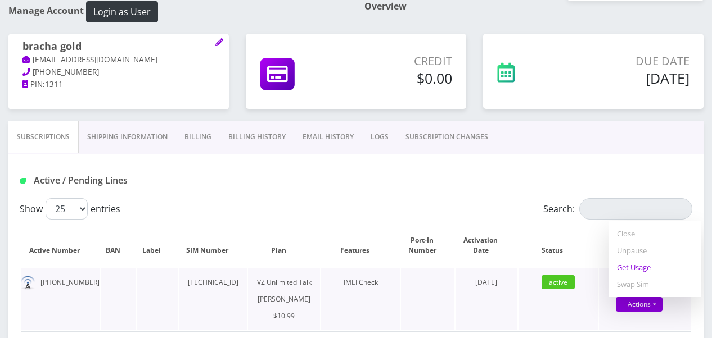
click at [634, 267] on link "Get Usage" at bounding box center [654, 267] width 92 height 17
select select "366"
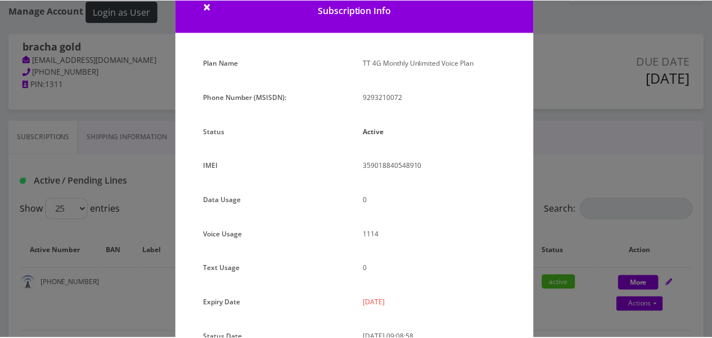
scroll to position [56, 0]
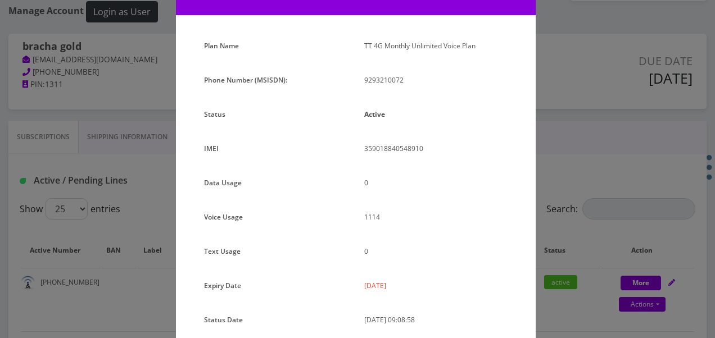
click at [563, 163] on div "× Subscription Info Plan Name TT 4G Monthly Unlimited Voice Plan Phone Number (…" at bounding box center [357, 169] width 715 height 338
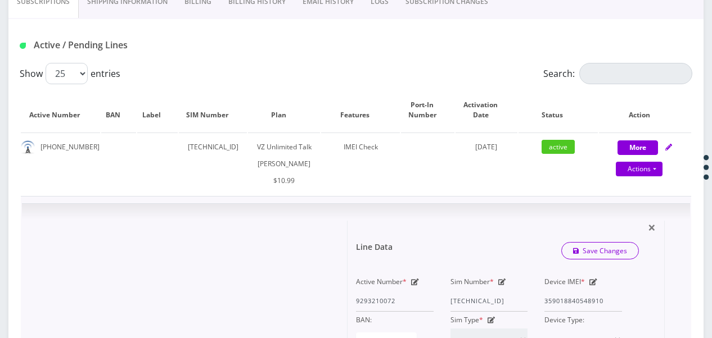
scroll to position [225, 0]
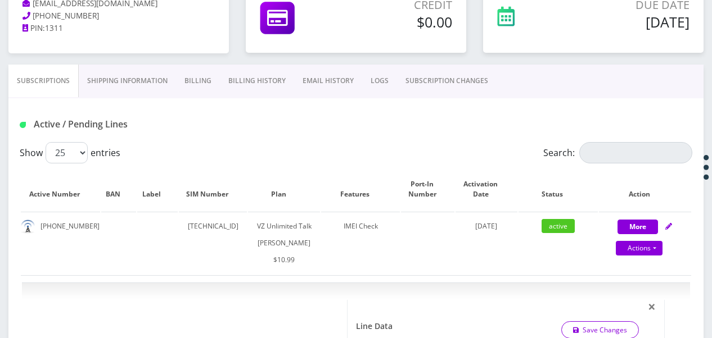
click at [184, 71] on link "Billing" at bounding box center [198, 81] width 44 height 33
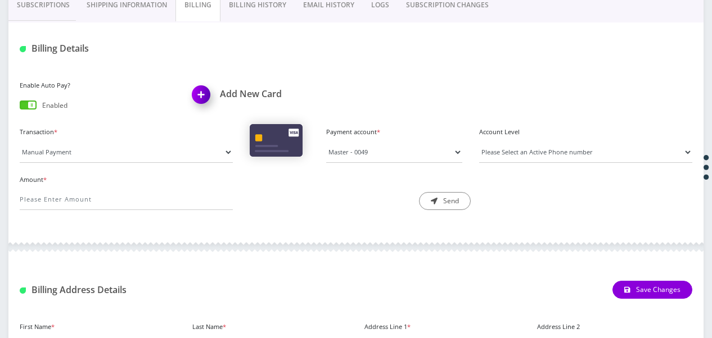
scroll to position [169, 0]
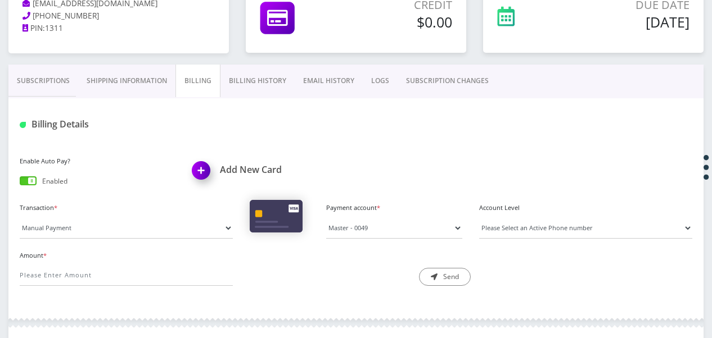
click at [54, 89] on link "Subscriptions" at bounding box center [43, 81] width 70 height 33
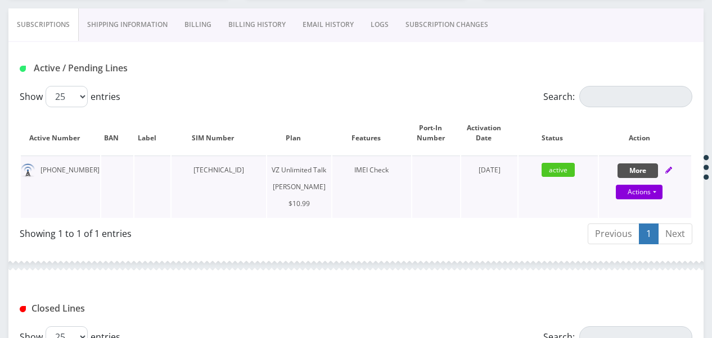
click at [625, 171] on button "More" at bounding box center [637, 171] width 40 height 15
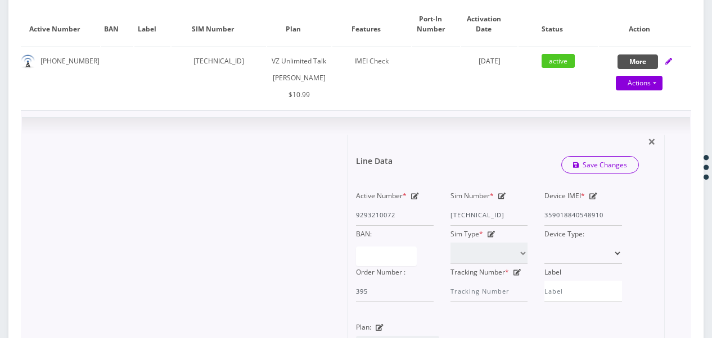
scroll to position [450, 0]
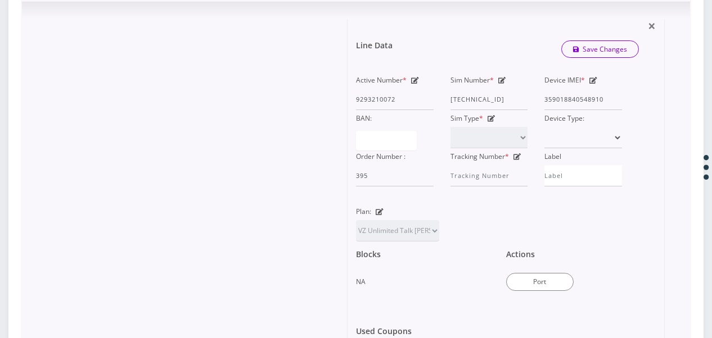
click at [381, 215] on icon at bounding box center [380, 212] width 8 height 7
click at [404, 242] on select "TMO Unlimited Talk + Text + No Data Tzvi TMO Unlimited Talk & Text + 25MB TMO U…" at bounding box center [397, 230] width 83 height 21
select select "464"
click at [356, 236] on select "TMO Unlimited Talk + Text + No Data Tzvi TMO Unlimited Talk & Text + 25MB TMO U…" at bounding box center [397, 230] width 83 height 21
click at [604, 58] on link "Save Changes" at bounding box center [600, 48] width 78 height 17
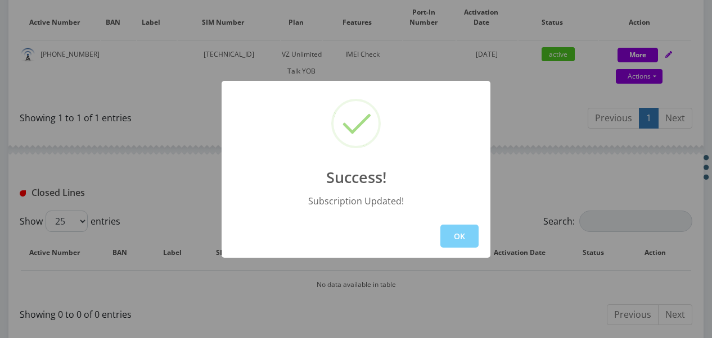
scroll to position [396, 0]
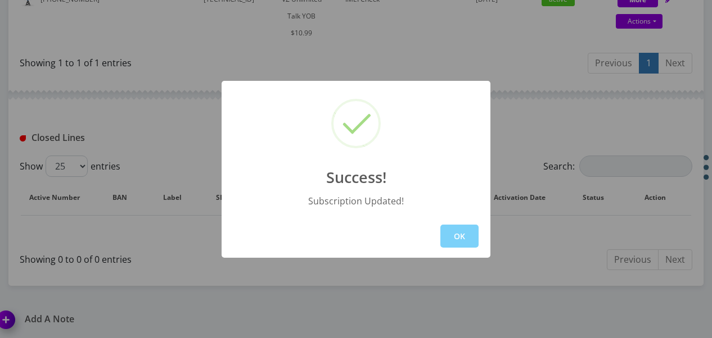
click at [473, 248] on div "OK" at bounding box center [356, 236] width 269 height 43
click at [467, 235] on button "OK" at bounding box center [459, 236] width 38 height 23
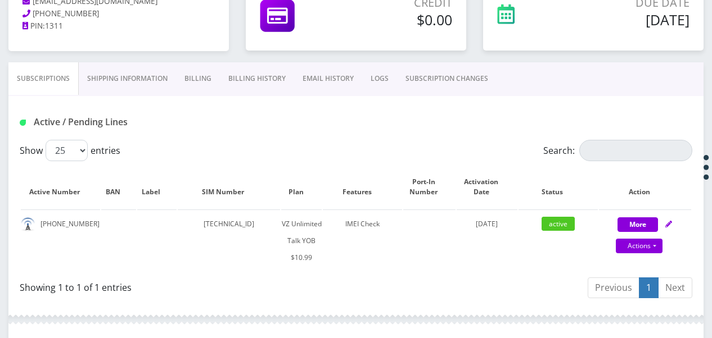
scroll to position [0, 0]
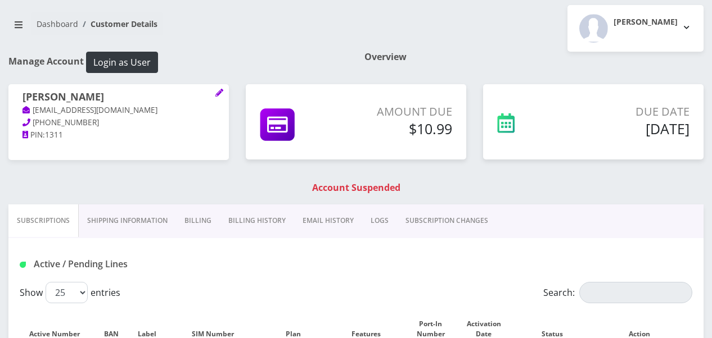
scroll to position [112, 0]
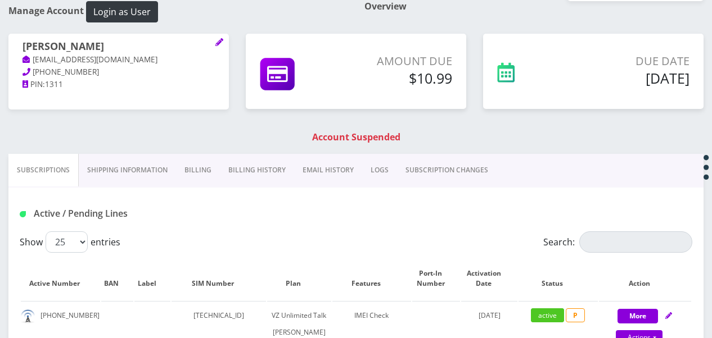
click at [204, 172] on link "Billing" at bounding box center [198, 170] width 44 height 33
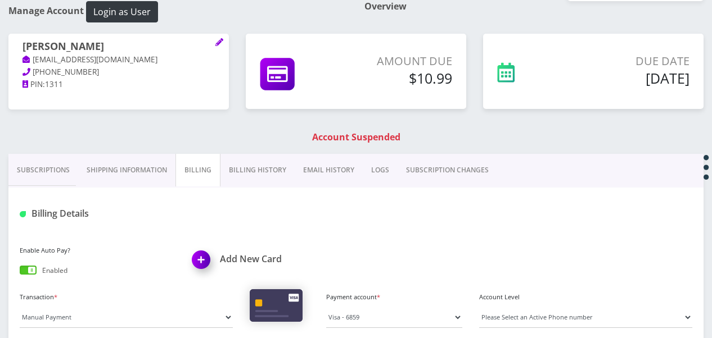
click at [27, 173] on link "Subscriptions" at bounding box center [43, 170] width 70 height 33
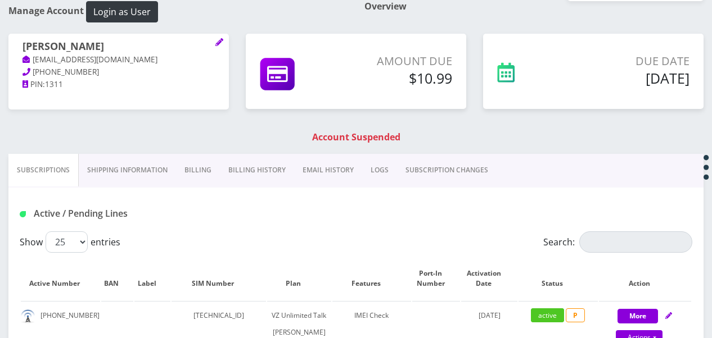
scroll to position [281, 0]
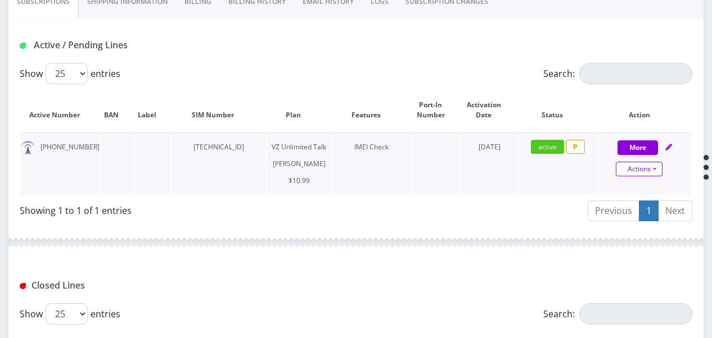
click at [650, 165] on link "Actions" at bounding box center [639, 169] width 47 height 15
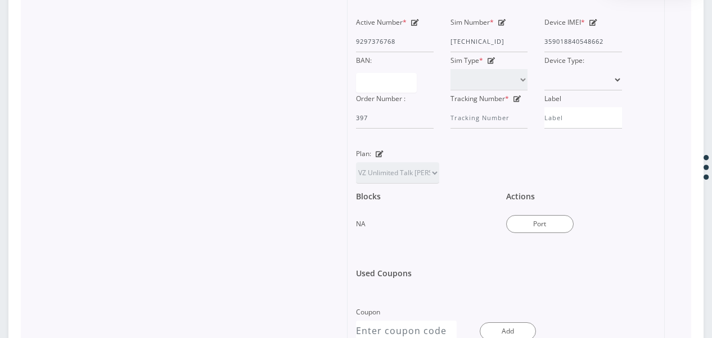
scroll to position [562, 0]
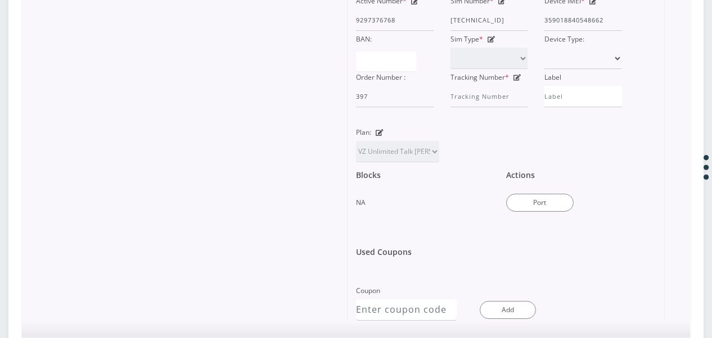
click at [382, 136] on icon at bounding box center [380, 132] width 8 height 7
click at [399, 162] on select "TMO Unlimited Talk + Text + No Data Tzvi TMO Unlimited Talk & Text + 25MB TMO U…" at bounding box center [397, 151] width 83 height 21
select select "472"
click at [356, 157] on select "TMO Unlimited Talk + Text + No Data Tzvi TMO Unlimited Talk & Text + 25MB TMO U…" at bounding box center [397, 151] width 83 height 21
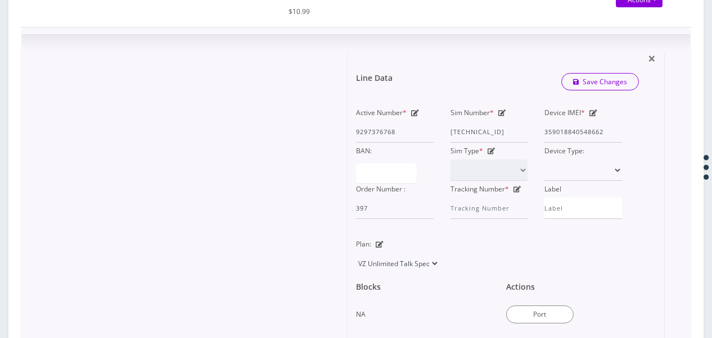
scroll to position [450, 0]
click at [607, 91] on link "Save Changes" at bounding box center [600, 82] width 78 height 17
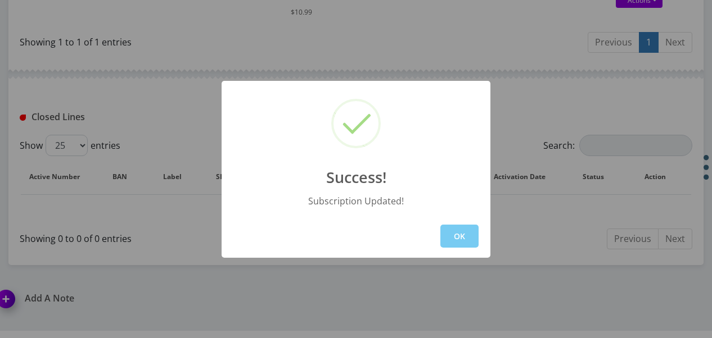
click at [475, 242] on button "OK" at bounding box center [459, 236] width 38 height 23
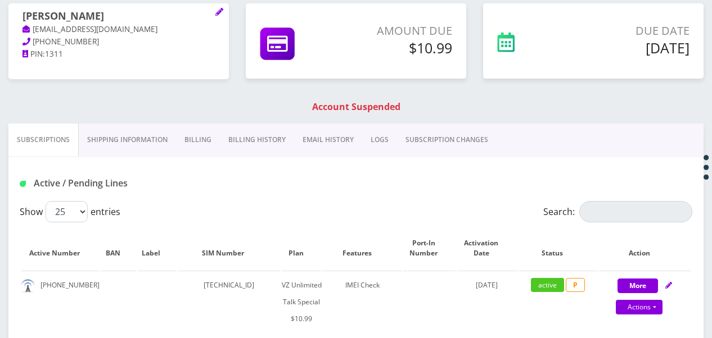
scroll to position [0, 0]
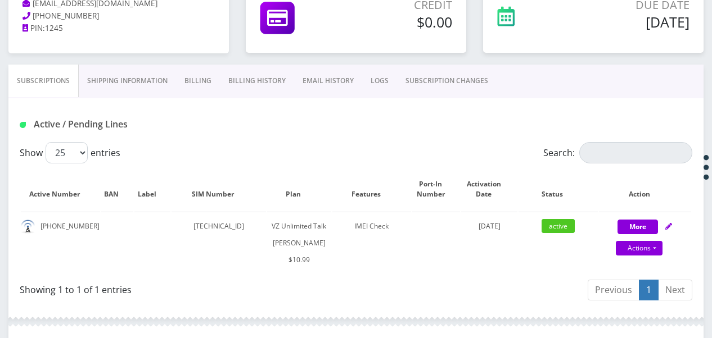
scroll to position [56, 0]
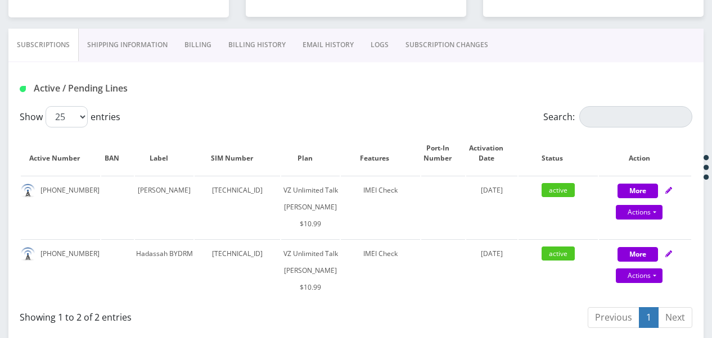
scroll to position [225, 0]
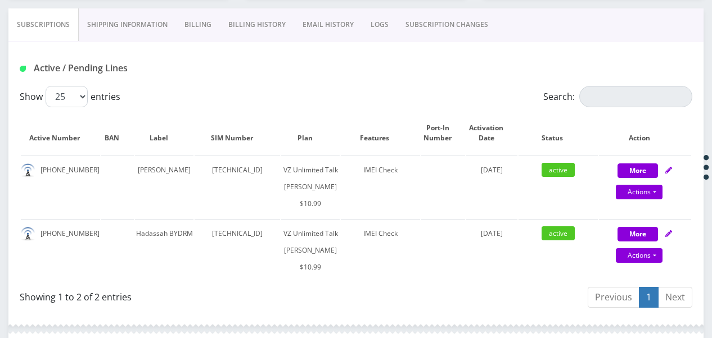
click at [207, 24] on link "Billing" at bounding box center [198, 24] width 44 height 33
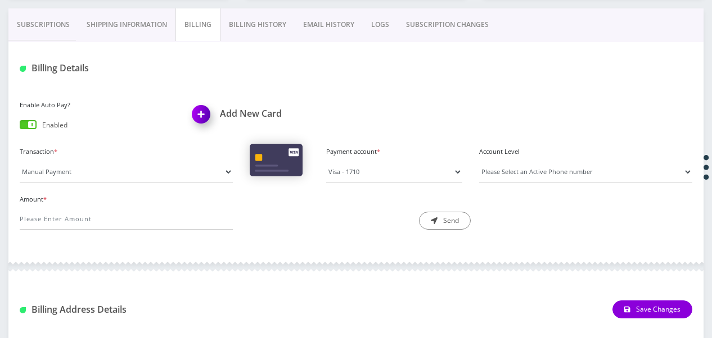
click at [46, 22] on link "Subscriptions" at bounding box center [43, 24] width 70 height 33
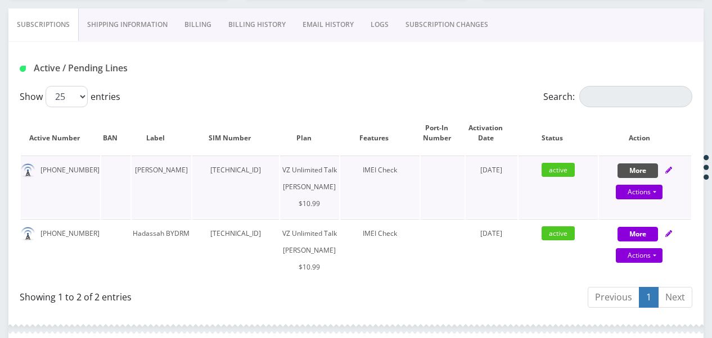
click at [636, 170] on button "More" at bounding box center [637, 171] width 40 height 15
select select "366"
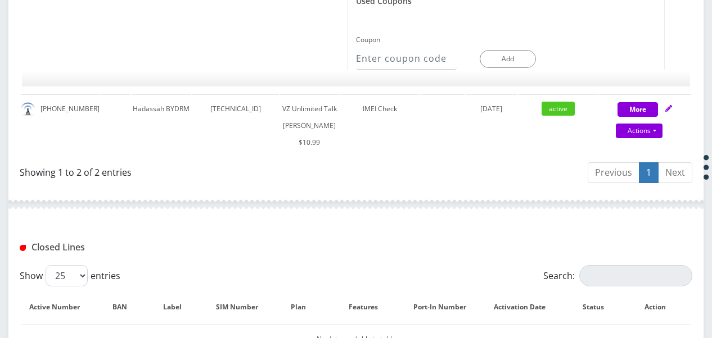
scroll to position [843, 0]
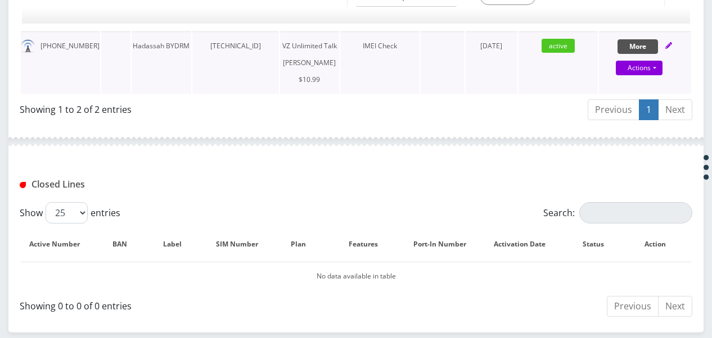
click at [623, 54] on button "More" at bounding box center [637, 46] width 40 height 15
select select "366"
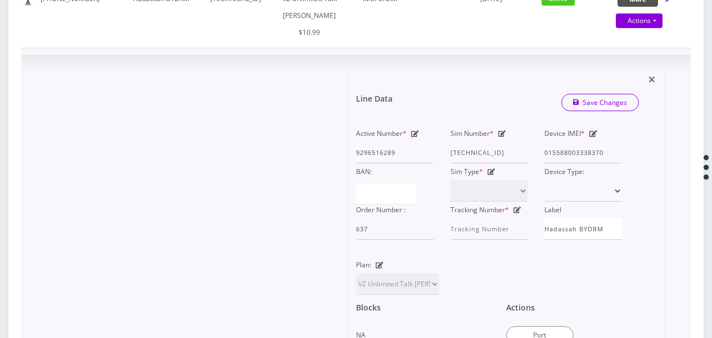
scroll to position [1012, 0]
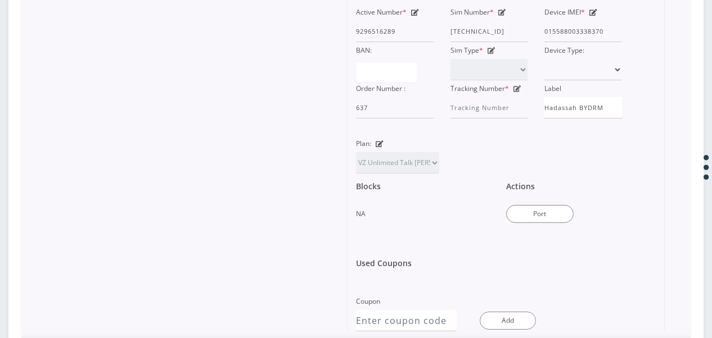
click at [380, 174] on div "Plan: TMO Unlimited Talk + Text + No Data Tzvi TMO Unlimited Talk & Text + 25MB…" at bounding box center [397, 154] width 100 height 38
click at [379, 147] on icon at bounding box center [380, 144] width 8 height 7
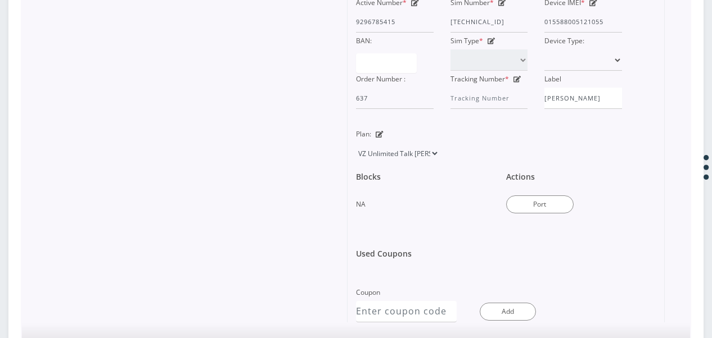
click at [398, 164] on select "TMO Unlimited Talk + Text + No Data Tzvi TMO Unlimited Talk & Text + 25MB TMO U…" at bounding box center [397, 153] width 83 height 21
select select "469"
click at [356, 158] on select "TMO Unlimited Talk + Text + No Data Tzvi TMO Unlimited Talk & Text + 25MB TMO U…" at bounding box center [397, 153] width 83 height 21
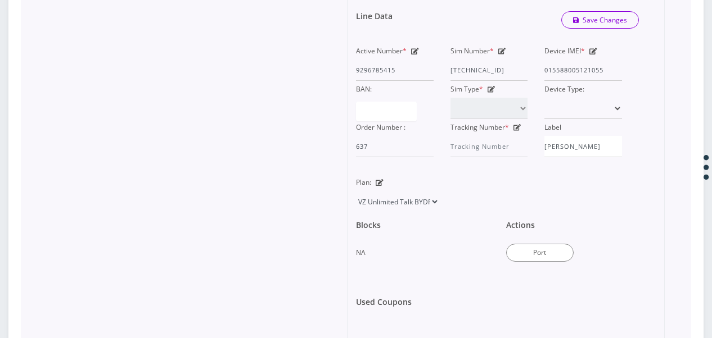
scroll to position [415, 0]
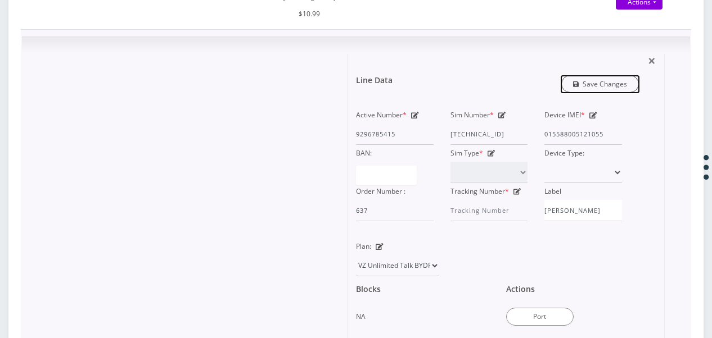
click at [591, 93] on link "Save Changes" at bounding box center [600, 83] width 78 height 17
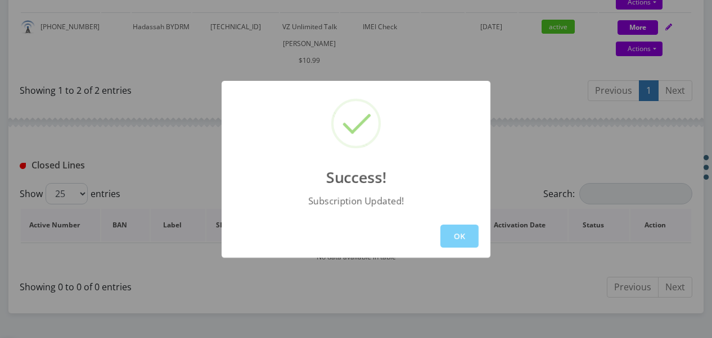
click at [469, 246] on button "OK" at bounding box center [459, 236] width 38 height 23
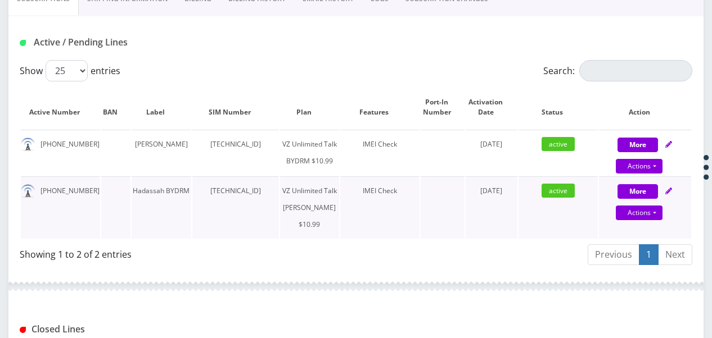
scroll to position [246, 0]
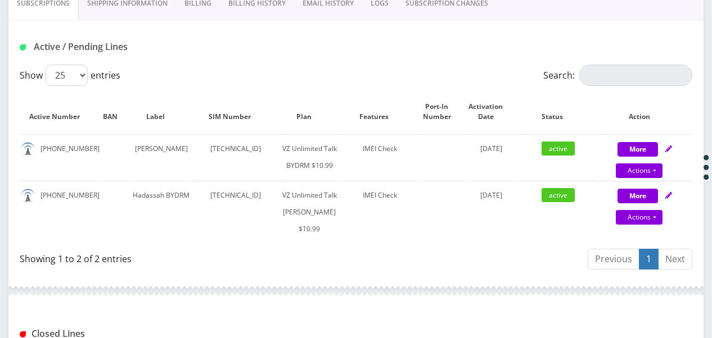
click at [215, 9] on link "Billing" at bounding box center [198, 3] width 44 height 33
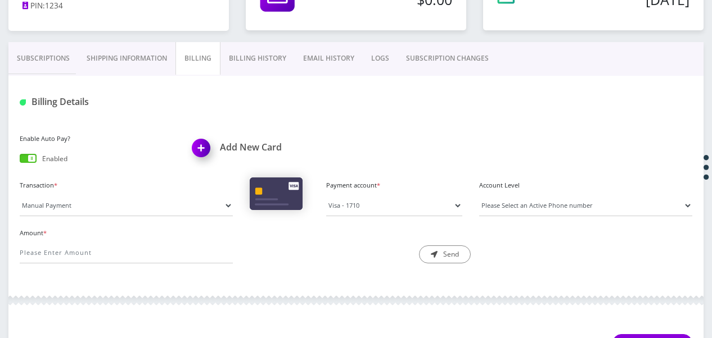
scroll to position [190, 0]
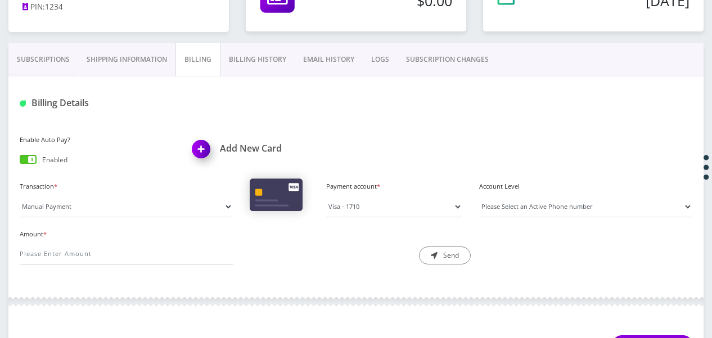
click at [37, 53] on link "Subscriptions" at bounding box center [43, 59] width 70 height 33
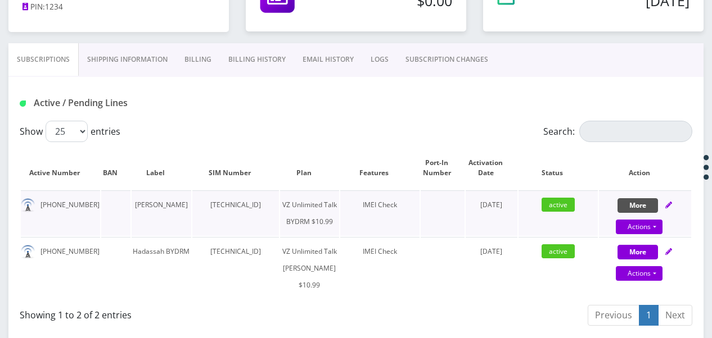
click at [629, 202] on button "More" at bounding box center [637, 205] width 40 height 15
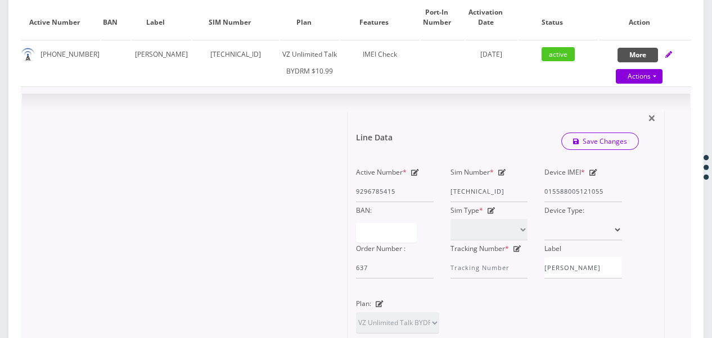
scroll to position [359, 0]
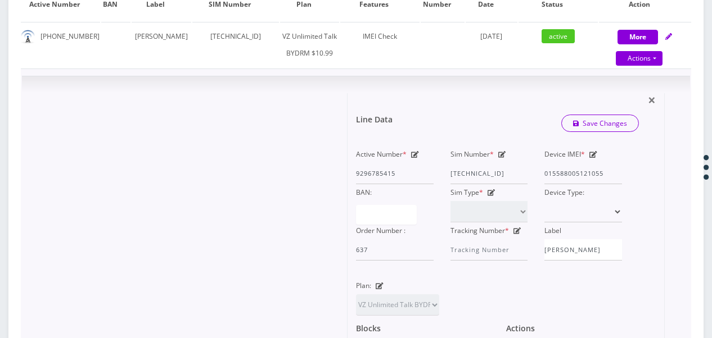
click at [382, 290] on icon at bounding box center [380, 286] width 8 height 7
click at [406, 313] on select "TMO Unlimited Talk + Text + No Data Tzvi TMO Unlimited Talk & Text + 25MB TMO U…" at bounding box center [397, 305] width 83 height 21
select select "464"
click at [356, 310] on select "TMO Unlimited Talk + Text + No Data Tzvi TMO Unlimited Talk & Text + 25MB TMO U…" at bounding box center [397, 305] width 83 height 21
click at [580, 132] on link "Save Changes" at bounding box center [600, 123] width 78 height 17
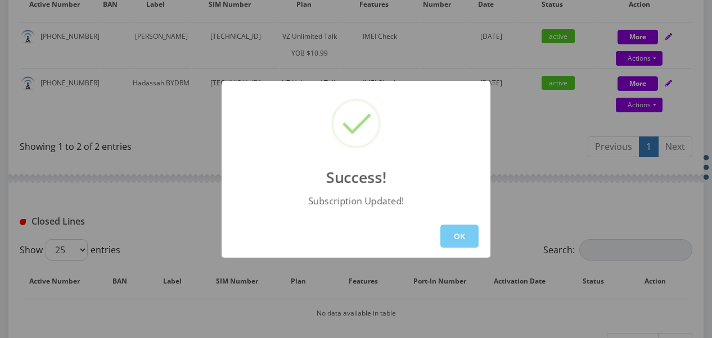
click at [463, 234] on button "OK" at bounding box center [459, 236] width 38 height 23
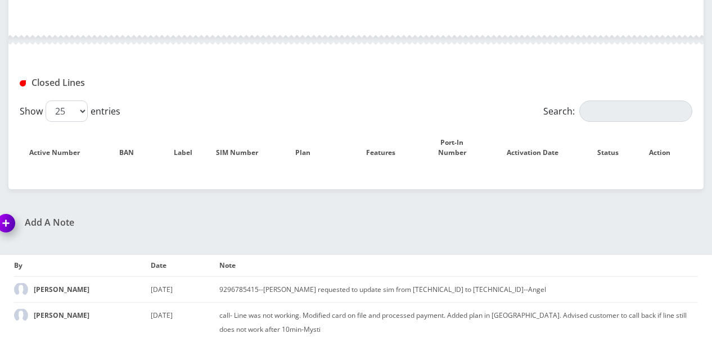
scroll to position [377, 0]
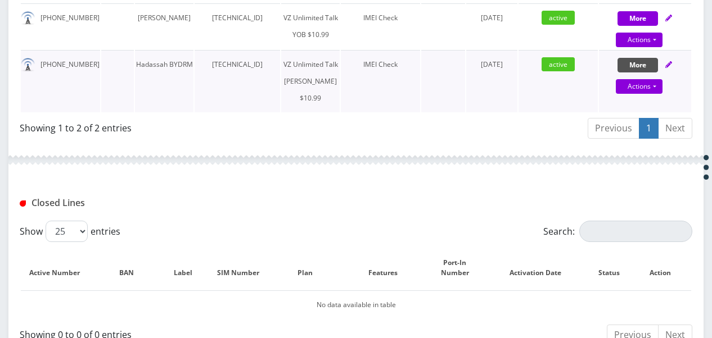
click at [633, 73] on button "More" at bounding box center [637, 65] width 40 height 15
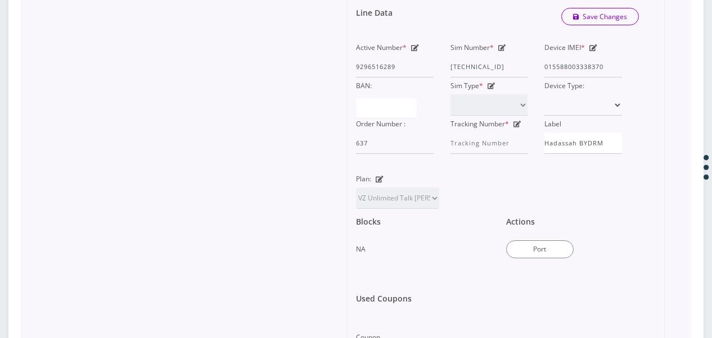
scroll to position [546, 0]
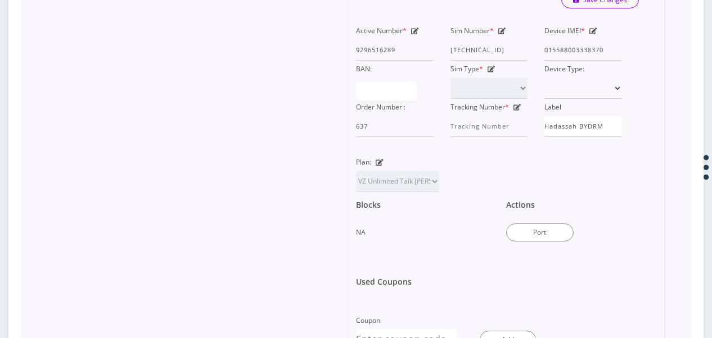
click at [380, 166] on icon at bounding box center [380, 162] width 8 height 7
click at [390, 192] on select "TMO Unlimited Talk + Text + No Data [PERSON_NAME] TMO Unlimited Talk & Text + 2…" at bounding box center [397, 181] width 83 height 21
select select "469"
click at [356, 192] on select "TMO Unlimited Talk + Text + No Data [PERSON_NAME] TMO Unlimited Talk & Text + 2…" at bounding box center [397, 181] width 83 height 21
click at [584, 8] on link "Save Changes" at bounding box center [600, -1] width 78 height 17
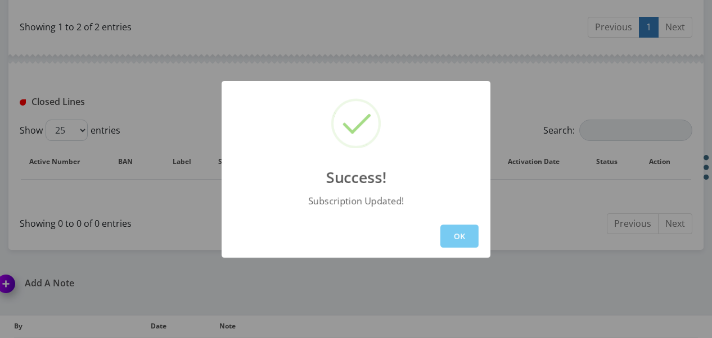
click at [469, 234] on button "OK" at bounding box center [459, 236] width 38 height 23
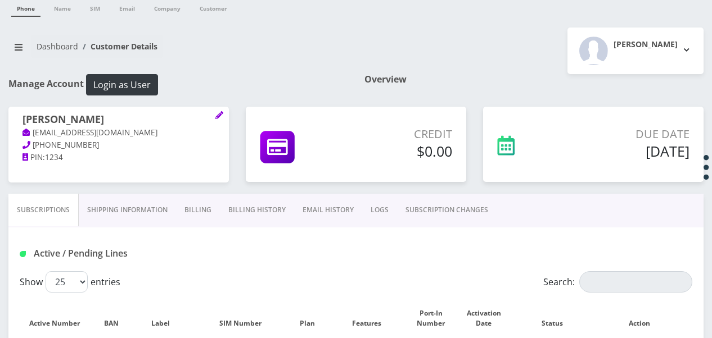
scroll to position [0, 0]
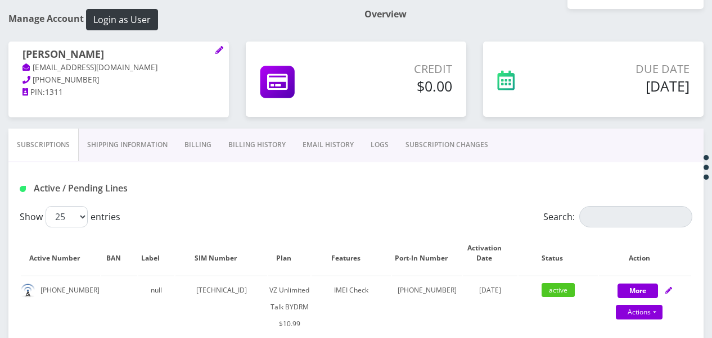
scroll to position [7, 0]
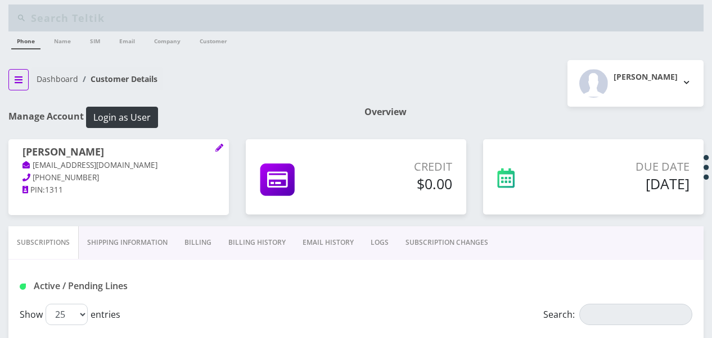
click at [19, 76] on icon "breadcrumb" at bounding box center [19, 79] width 8 height 7
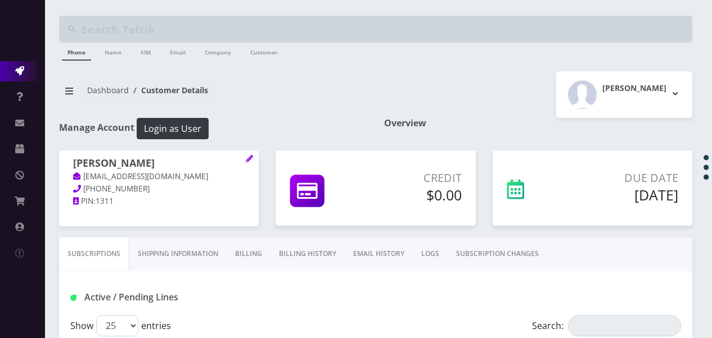
click at [20, 67] on icon at bounding box center [19, 70] width 9 height 9
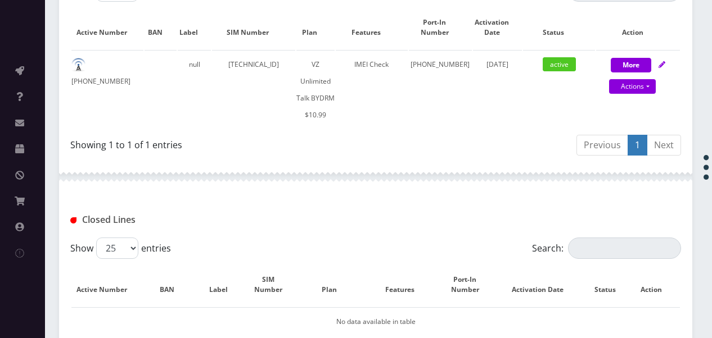
scroll to position [344, 0]
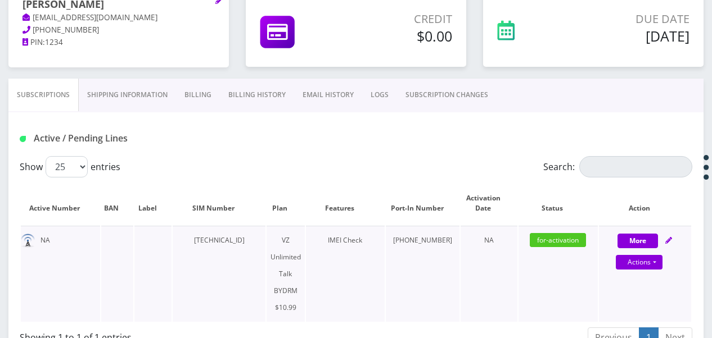
scroll to position [225, 0]
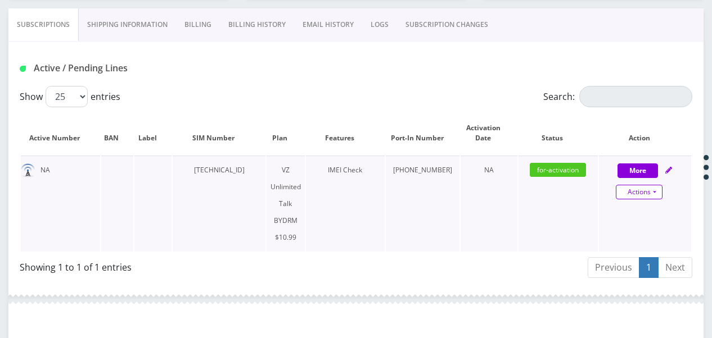
click at [657, 194] on link "Actions" at bounding box center [639, 192] width 47 height 15
select select "469"
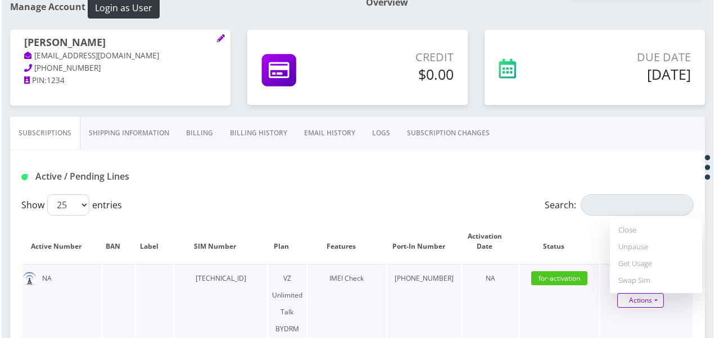
scroll to position [112, 0]
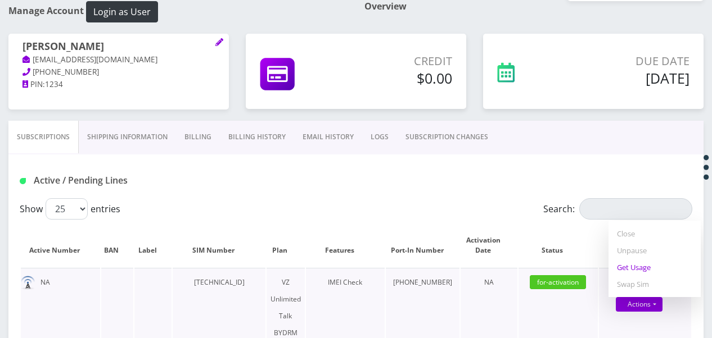
click at [637, 270] on link "Get Usage" at bounding box center [654, 267] width 92 height 17
select select "469"
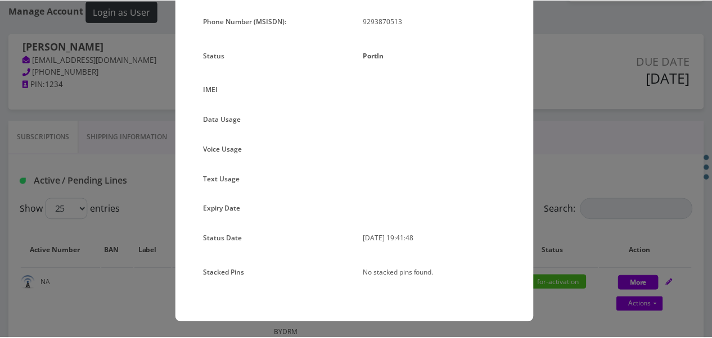
scroll to position [3, 0]
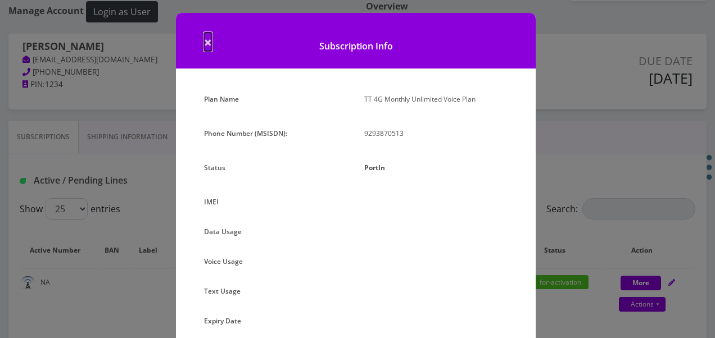
click at [207, 38] on span "×" at bounding box center [208, 42] width 8 height 19
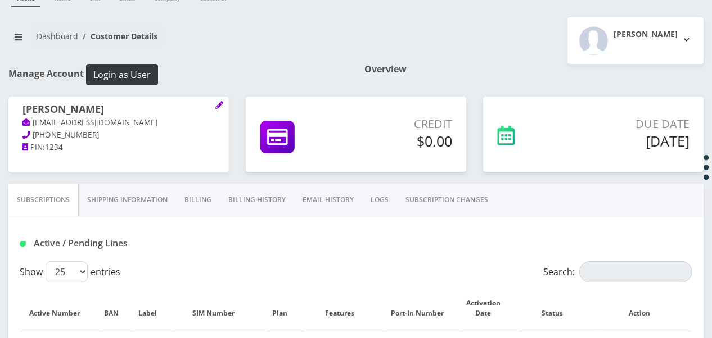
scroll to position [49, 0]
click at [426, 205] on link "SUBSCRIPTION CHANGES" at bounding box center [447, 200] width 100 height 33
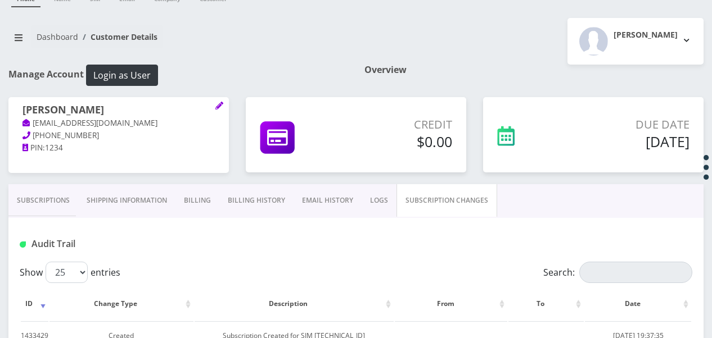
scroll to position [156, 0]
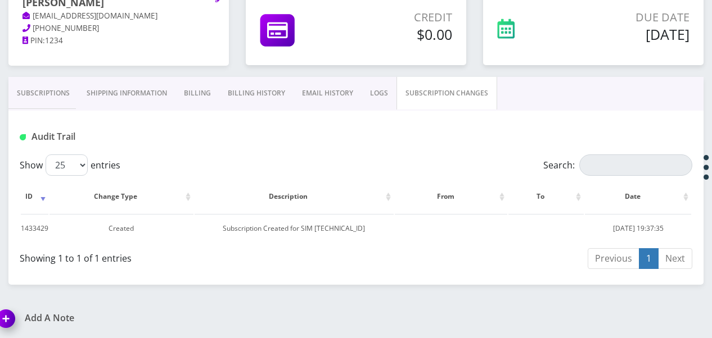
click at [47, 92] on link "Subscriptions" at bounding box center [43, 93] width 70 height 33
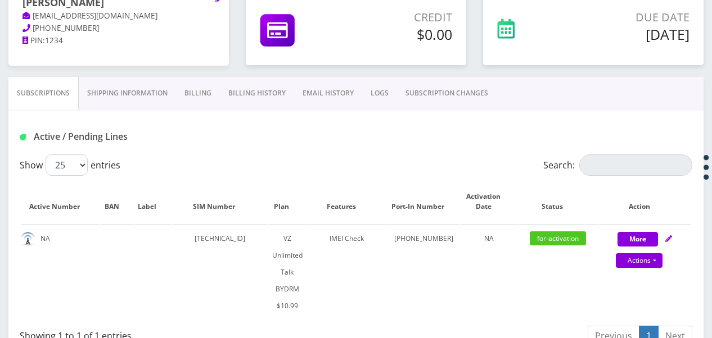
scroll to position [100, 0]
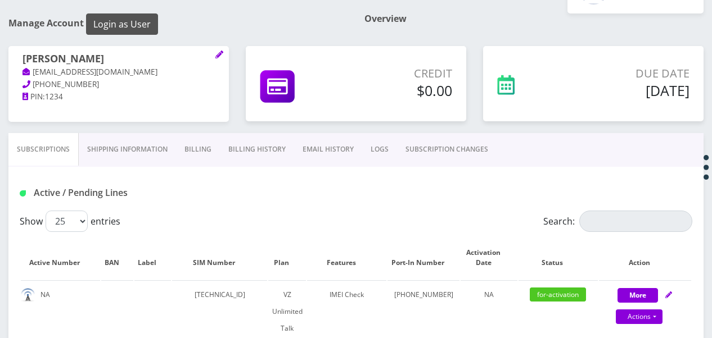
click at [149, 30] on button "Login as User" at bounding box center [122, 23] width 72 height 21
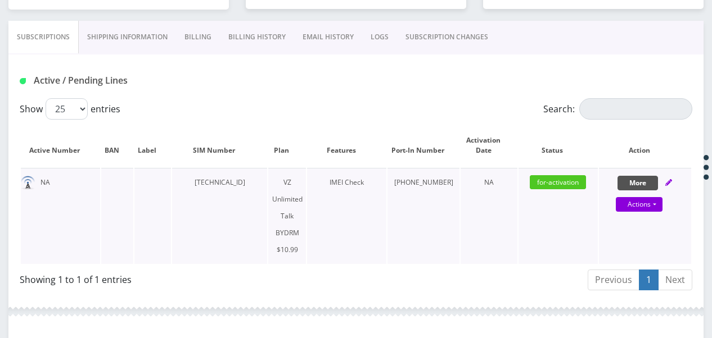
click at [631, 183] on button "More" at bounding box center [637, 183] width 40 height 15
select select "469"
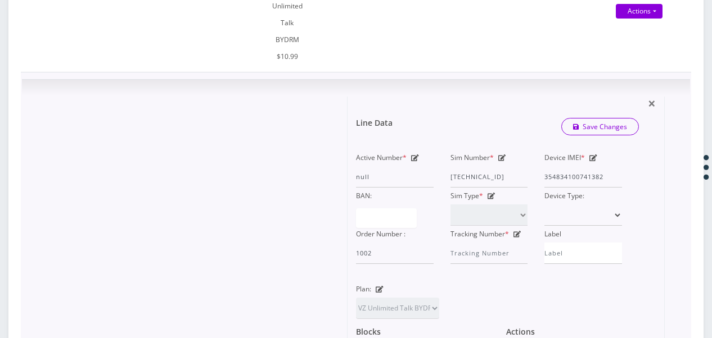
scroll to position [274, 0]
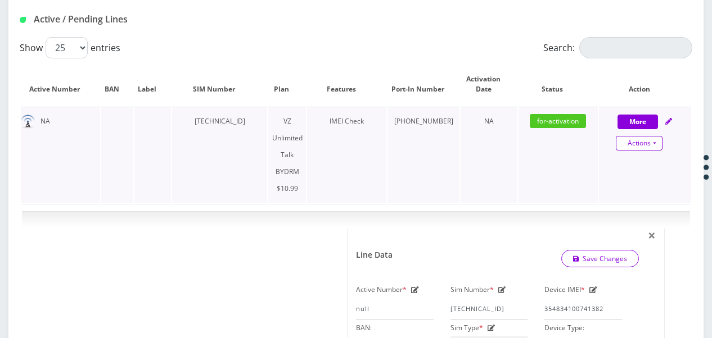
click at [653, 144] on link "Actions" at bounding box center [639, 143] width 47 height 15
select select "469"
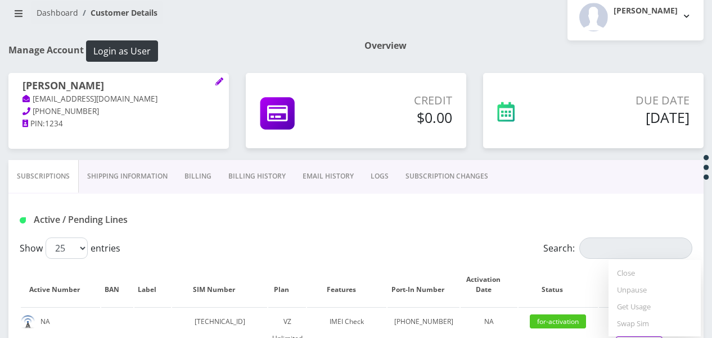
scroll to position [49, 0]
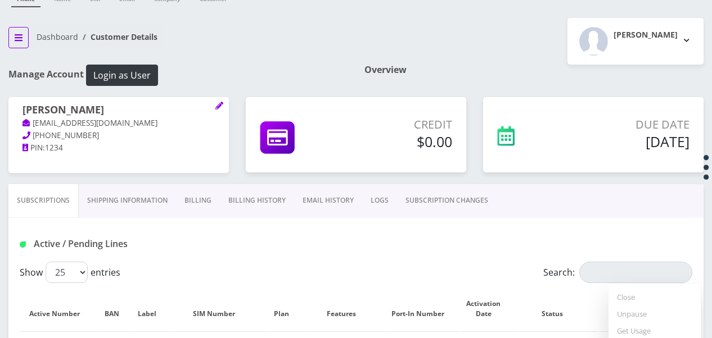
click at [21, 33] on icon "breadcrumb" at bounding box center [19, 37] width 8 height 9
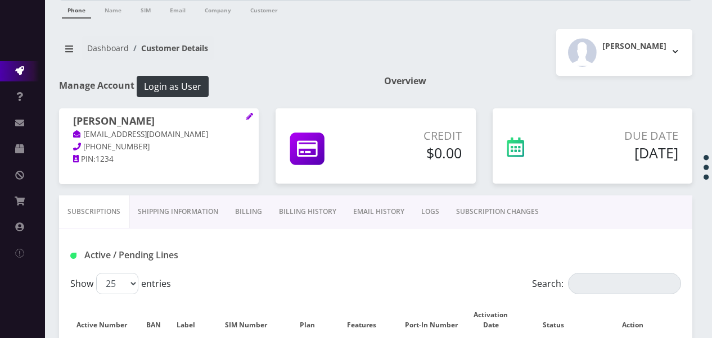
click at [25, 62] on link "Action Queues" at bounding box center [22, 71] width 45 height 20
click at [22, 67] on link "Action Queues" at bounding box center [22, 71] width 45 height 20
click at [15, 66] on icon at bounding box center [19, 70] width 9 height 9
click at [11, 76] on link "Action Queues" at bounding box center [22, 71] width 45 height 20
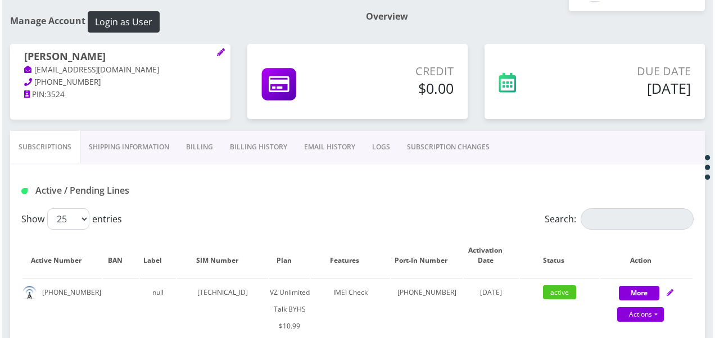
scroll to position [112, 0]
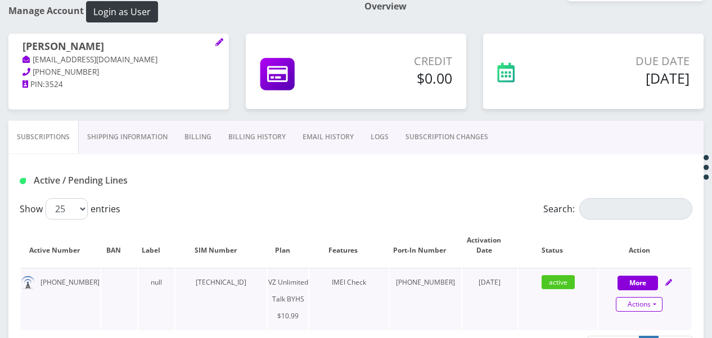
click at [657, 305] on link "Actions" at bounding box center [639, 304] width 47 height 15
select select "467"
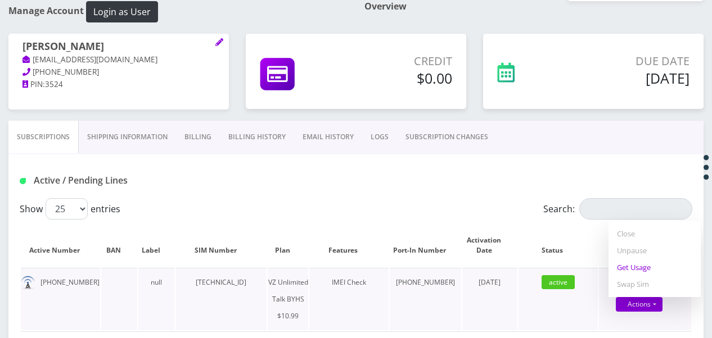
click at [639, 269] on link "Get Usage" at bounding box center [654, 267] width 92 height 17
select select "467"
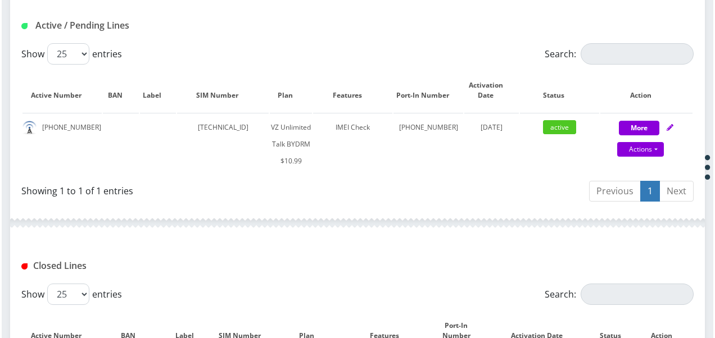
scroll to position [281, 0]
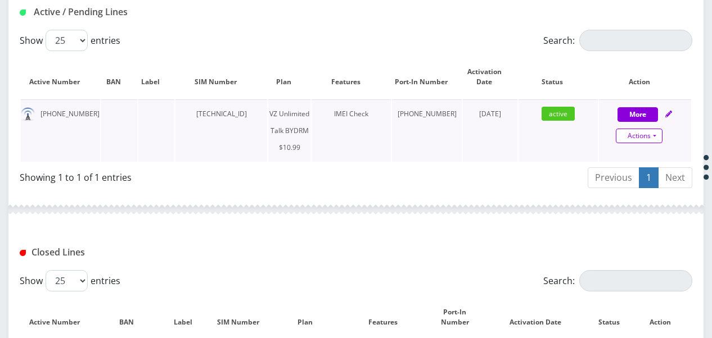
click at [660, 136] on link "Actions" at bounding box center [639, 136] width 47 height 15
select select "469"
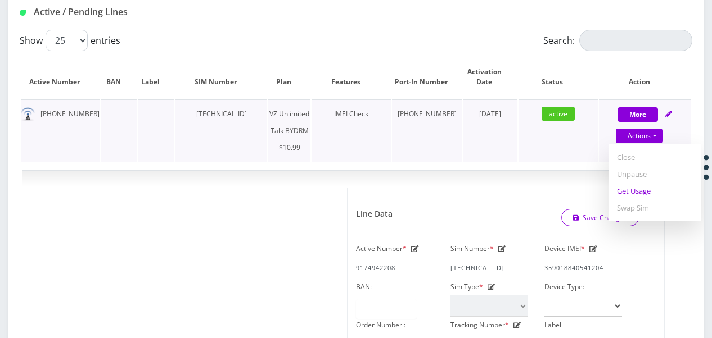
click at [644, 198] on link "Get Usage" at bounding box center [654, 191] width 92 height 17
select select "469"
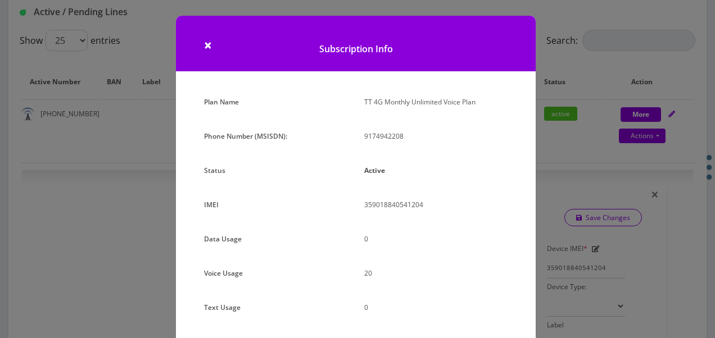
scroll to position [56, 0]
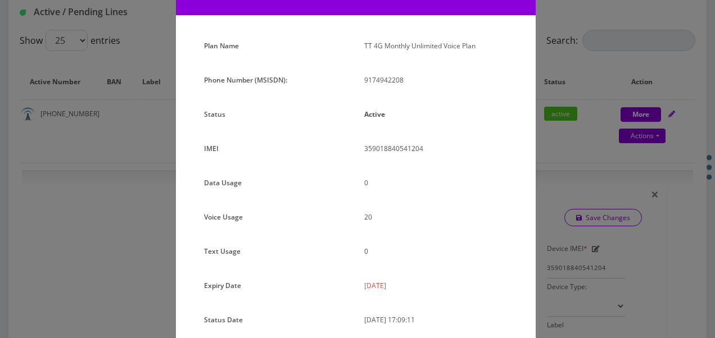
click at [571, 177] on div "× Subscription Info Plan Name TT 4G Monthly Unlimited Voice Plan Phone Number (…" at bounding box center [357, 169] width 715 height 338
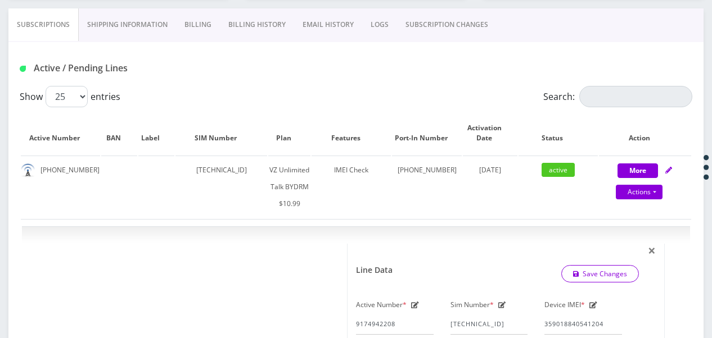
scroll to position [112, 0]
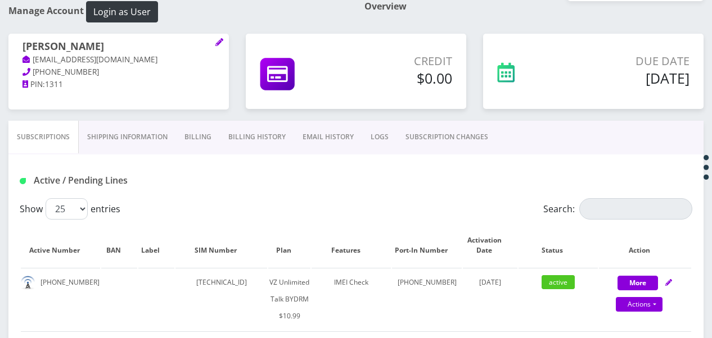
click at [200, 150] on link "Billing" at bounding box center [198, 137] width 44 height 33
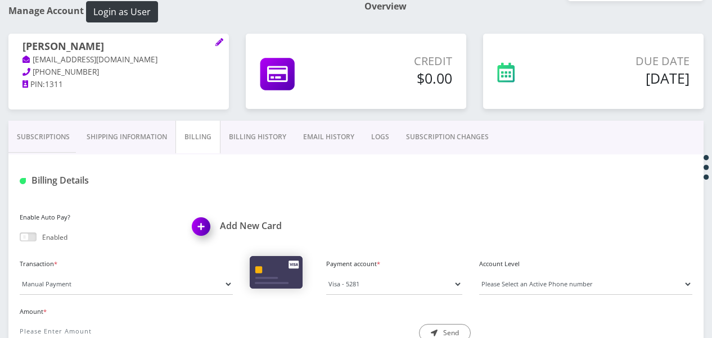
click at [57, 130] on link "Subscriptions" at bounding box center [43, 137] width 70 height 33
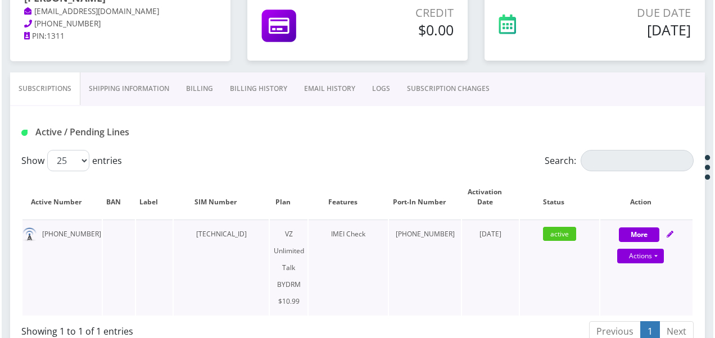
scroll to position [225, 0]
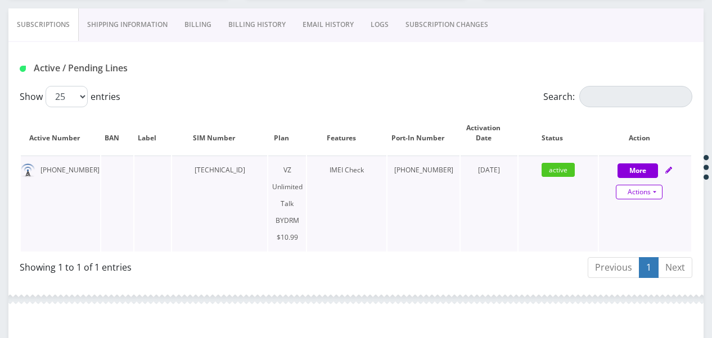
click at [661, 196] on link "Actions" at bounding box center [639, 192] width 47 height 15
select select "469"
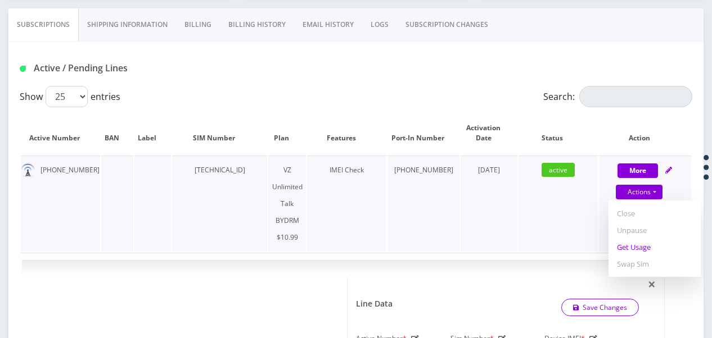
click at [632, 243] on link "Get Usage" at bounding box center [654, 247] width 92 height 17
select select "469"
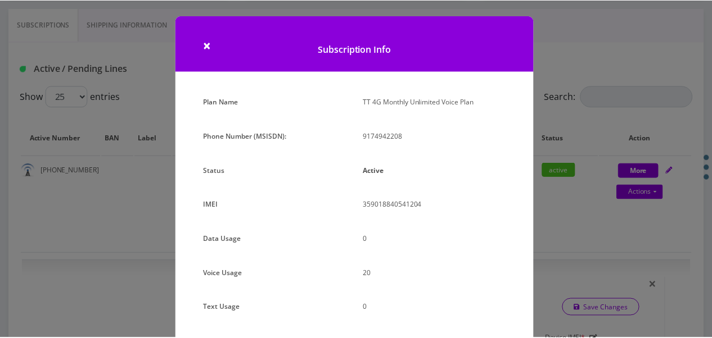
scroll to position [112, 0]
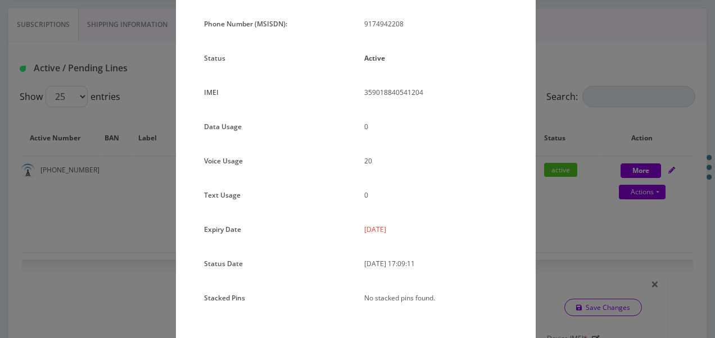
click at [552, 135] on div "× Subscription Info Plan Name TT 4G Monthly Unlimited Voice Plan Phone Number (…" at bounding box center [357, 169] width 715 height 338
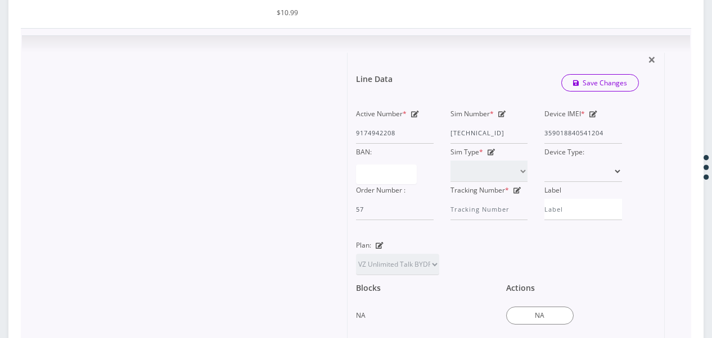
scroll to position [675, 0]
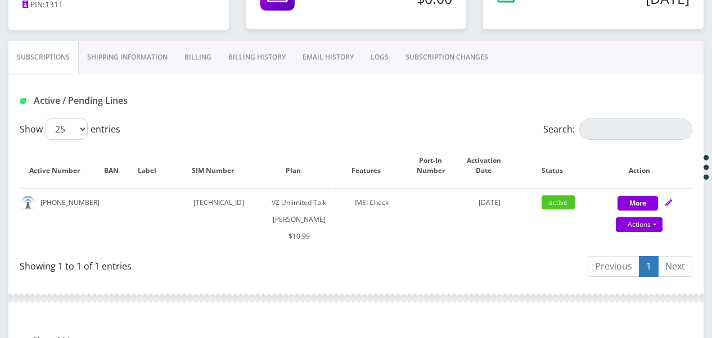
scroll to position [153, 0]
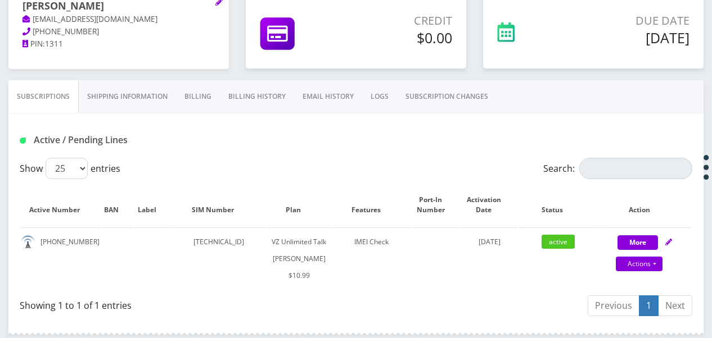
click at [199, 97] on link "Billing" at bounding box center [198, 96] width 44 height 33
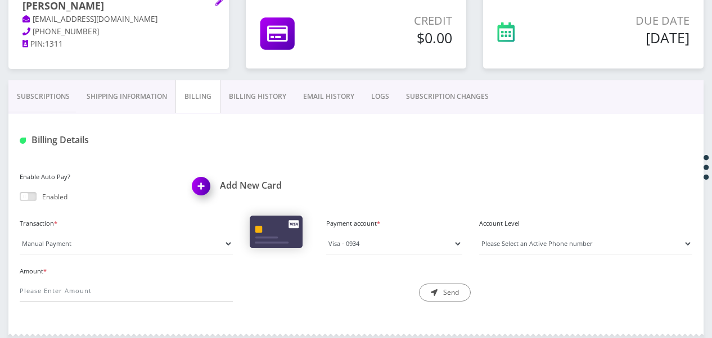
click at [65, 102] on link "Subscriptions" at bounding box center [43, 96] width 70 height 33
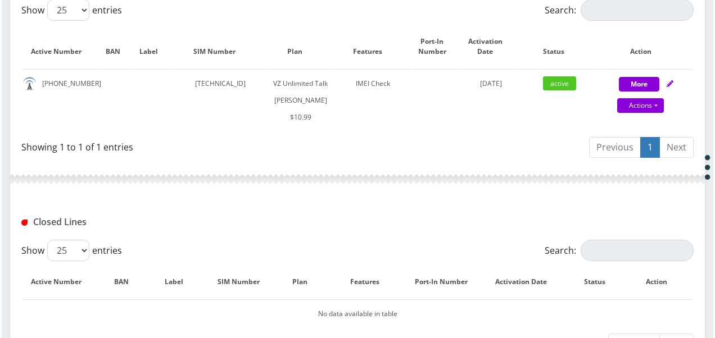
scroll to position [255, 0]
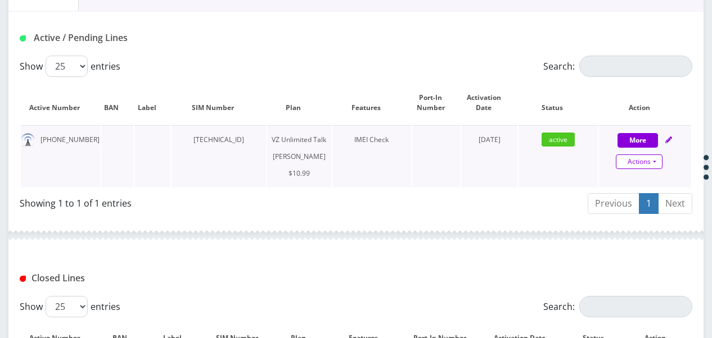
click at [654, 160] on link "Actions" at bounding box center [639, 162] width 47 height 15
select select "366"
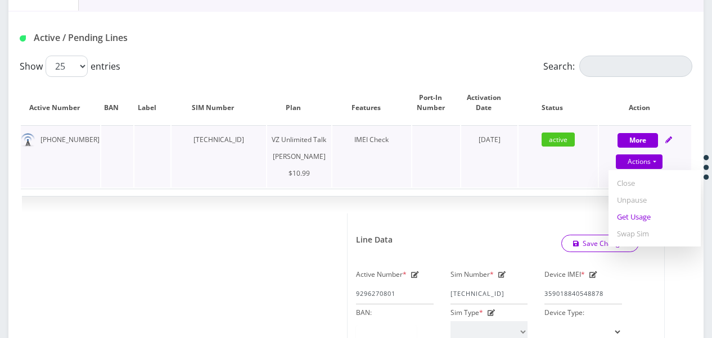
click at [648, 220] on link "Get Usage" at bounding box center [654, 217] width 92 height 17
select select "366"
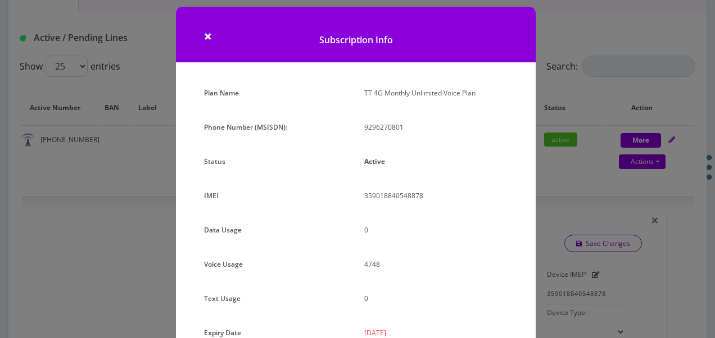
scroll to position [0, 0]
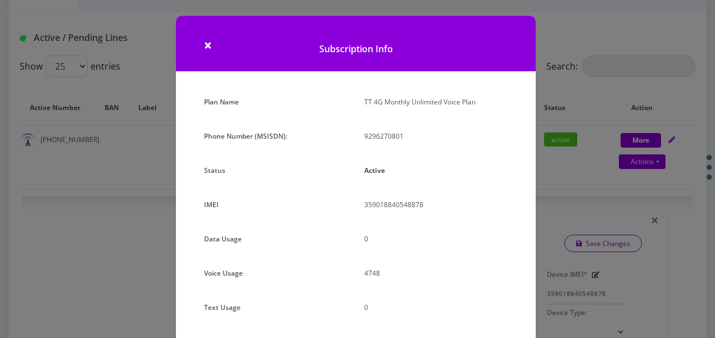
click at [120, 108] on div "× Subscription Info Plan Name TT 4G Monthly Unlimited Voice Plan Phone Number (…" at bounding box center [357, 169] width 715 height 338
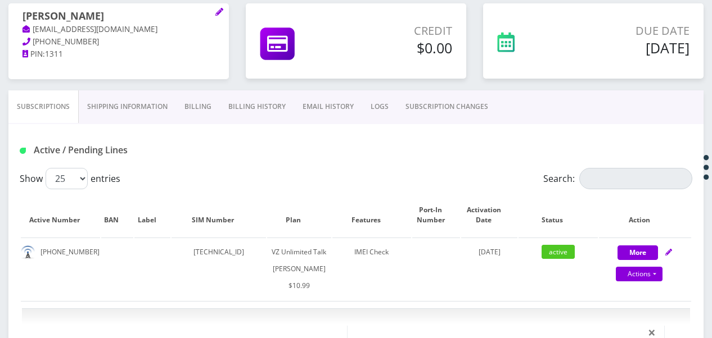
click at [176, 105] on link "Billing" at bounding box center [198, 107] width 44 height 33
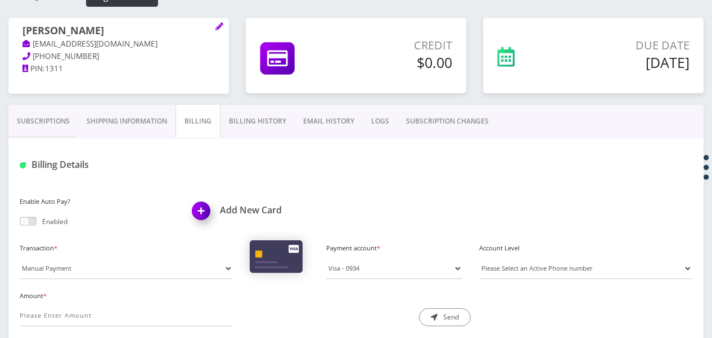
scroll to position [126, 0]
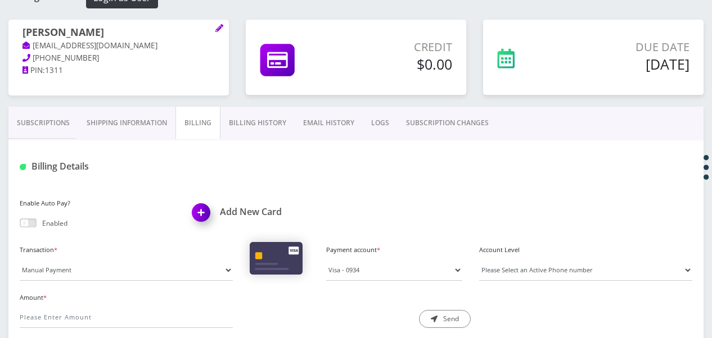
click at [75, 128] on link "Subscriptions" at bounding box center [43, 123] width 70 height 33
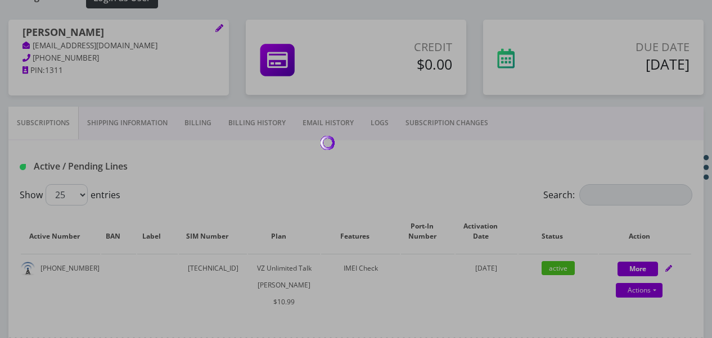
click at [200, 107] on div at bounding box center [356, 169] width 712 height 338
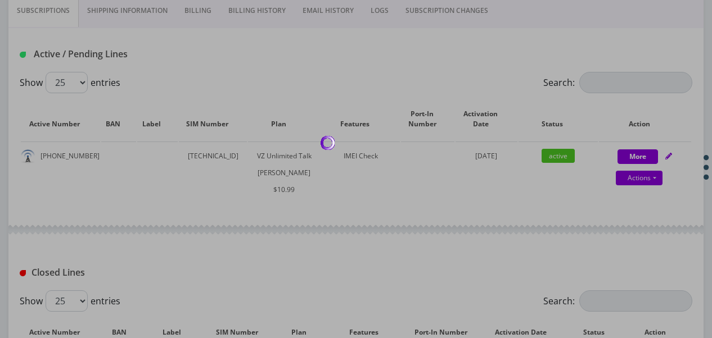
scroll to position [200, 0]
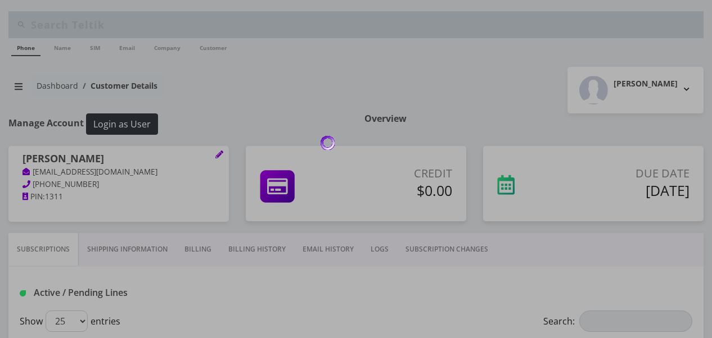
scroll to position [183, 0]
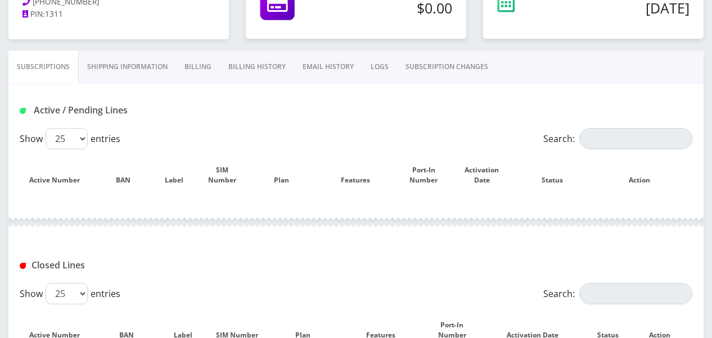
click at [202, 63] on link "Billing" at bounding box center [198, 67] width 44 height 33
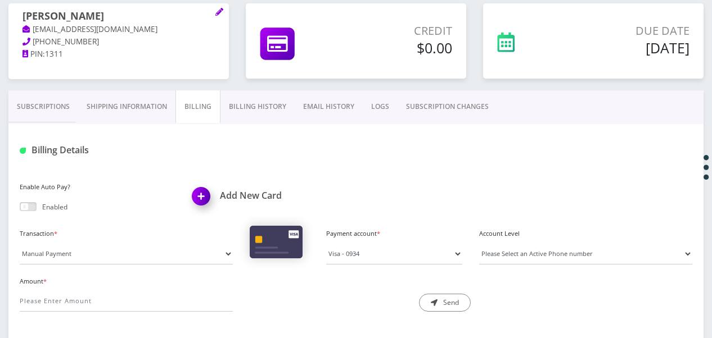
scroll to position [126, 0]
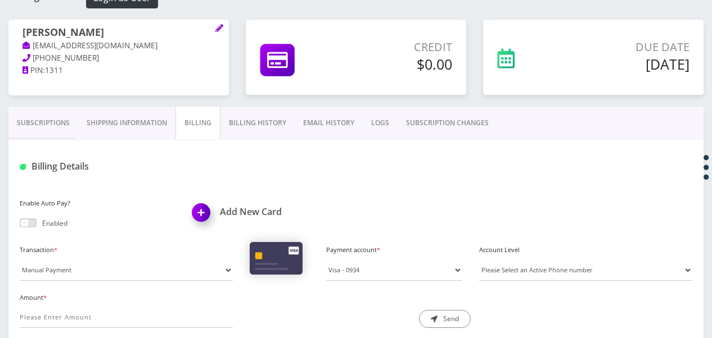
click at [29, 121] on link "Subscriptions" at bounding box center [43, 123] width 70 height 33
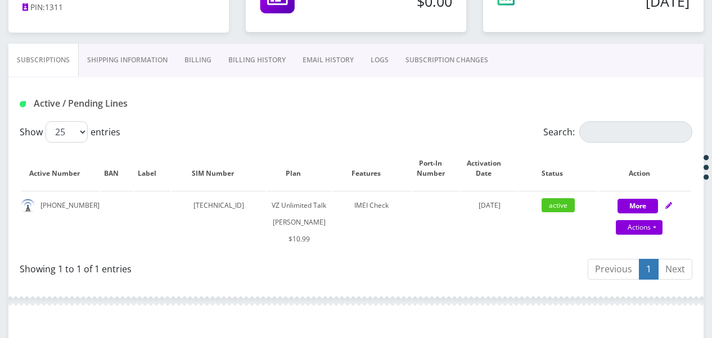
scroll to position [239, 0]
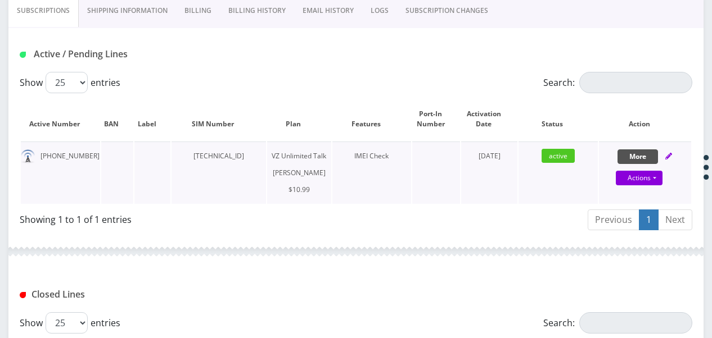
click at [640, 159] on button "More" at bounding box center [637, 157] width 40 height 15
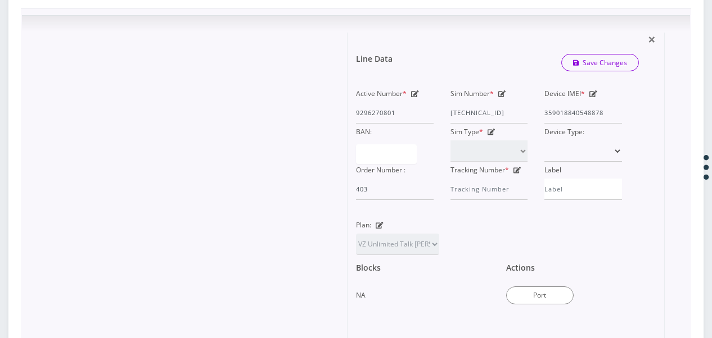
scroll to position [464, 0]
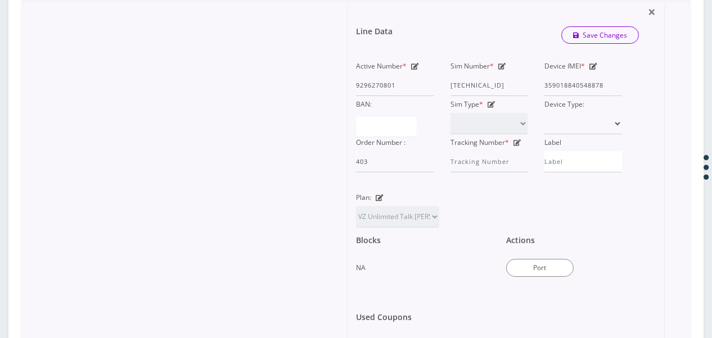
click at [389, 215] on div "Plan: TMO Unlimited Talk + Text + No Data Tzvi TMO Unlimited Talk & Text + 25MB…" at bounding box center [397, 208] width 100 height 38
click at [383, 215] on div "Plan: TMO Unlimited Talk + Text + No Data Tzvi TMO Unlimited Talk & Text + 25MB…" at bounding box center [397, 208] width 100 height 38
click at [382, 201] on icon at bounding box center [380, 198] width 8 height 7
click at [379, 201] on icon at bounding box center [380, 198] width 8 height 7
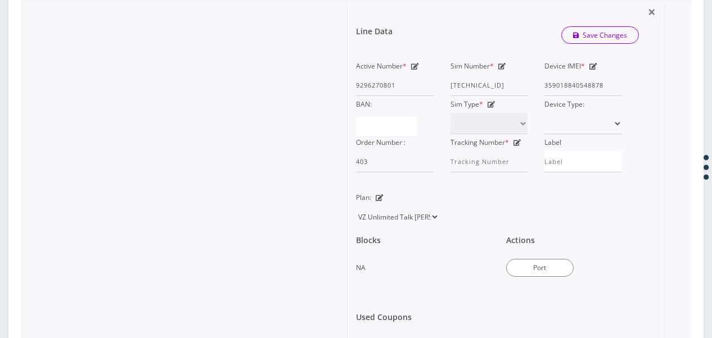
click at [418, 228] on select "TMO Unlimited Talk + Text + No Data Tzvi TMO Unlimited Talk & Text + 25MB TMO U…" at bounding box center [397, 216] width 83 height 21
select select "468"
click at [356, 222] on select "TMO Unlimited Talk + Text + No Data Tzvi TMO Unlimited Talk & Text + 25MB TMO U…" at bounding box center [397, 216] width 83 height 21
click at [602, 44] on link "Save Changes" at bounding box center [600, 34] width 78 height 17
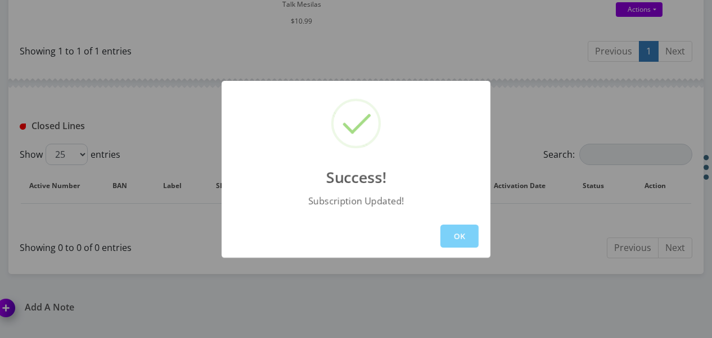
scroll to position [463, 0]
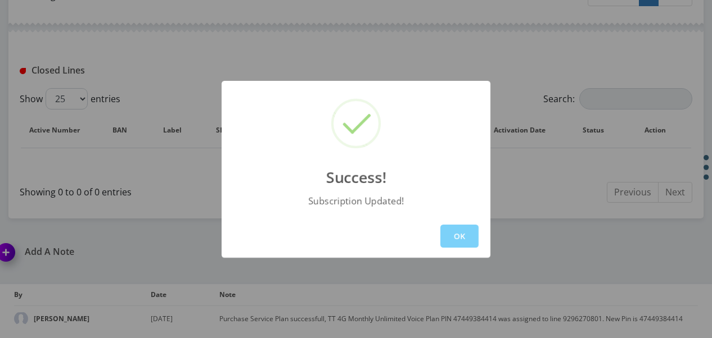
click at [453, 234] on button "OK" at bounding box center [459, 236] width 38 height 23
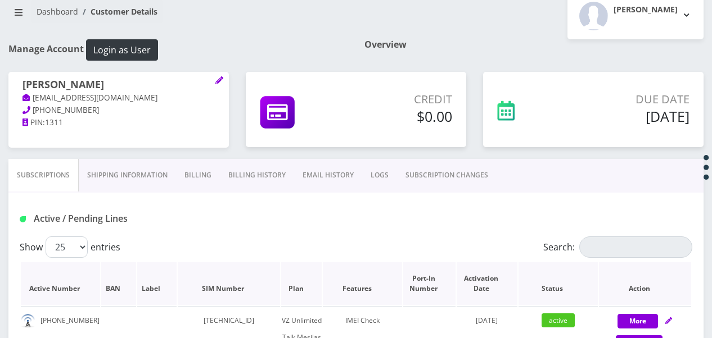
scroll to position [70, 0]
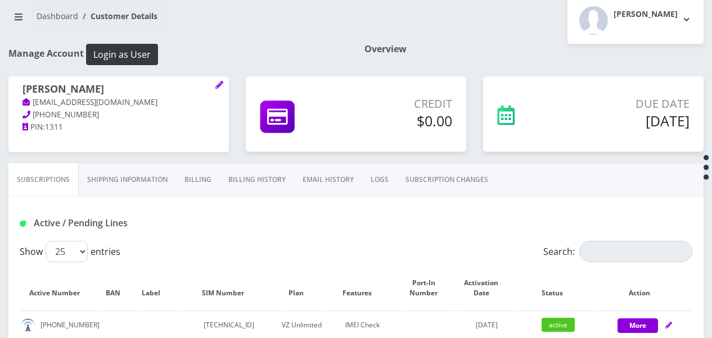
click at [141, 184] on link "Shipping Information" at bounding box center [127, 180] width 97 height 33
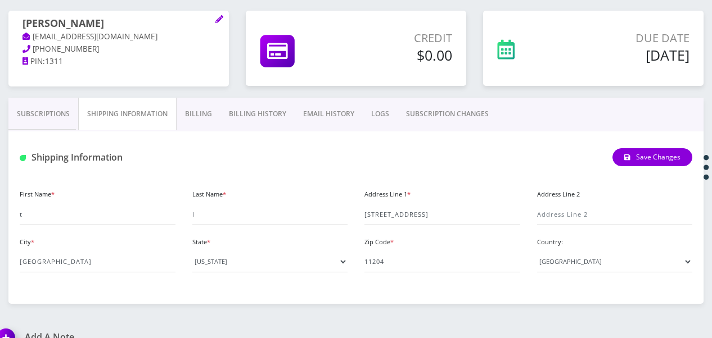
scroll to position [222, 0]
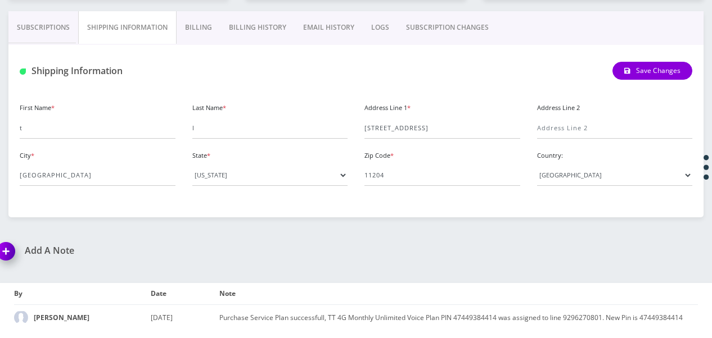
click at [47, 24] on link "Subscriptions" at bounding box center [43, 27] width 70 height 33
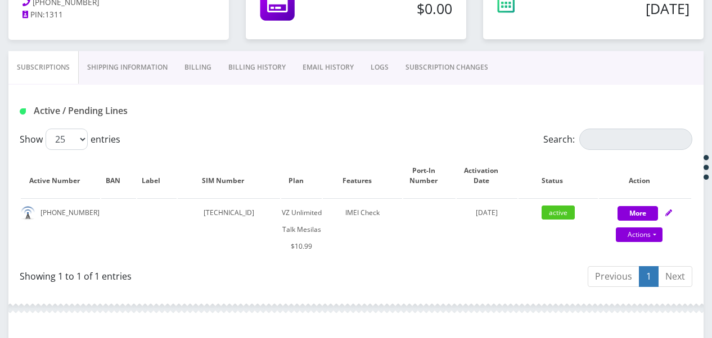
scroll to position [126, 0]
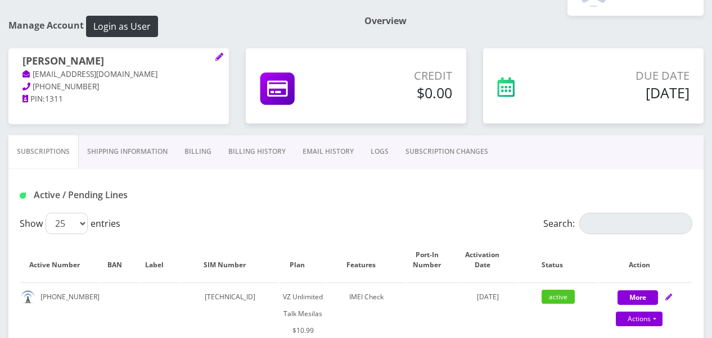
scroll to position [169, 0]
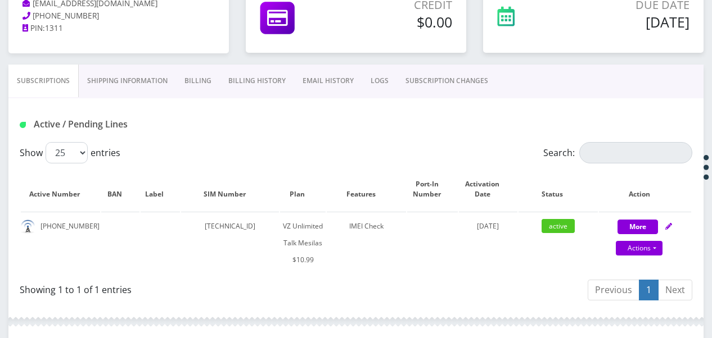
click at [192, 85] on link "Billing" at bounding box center [198, 81] width 44 height 33
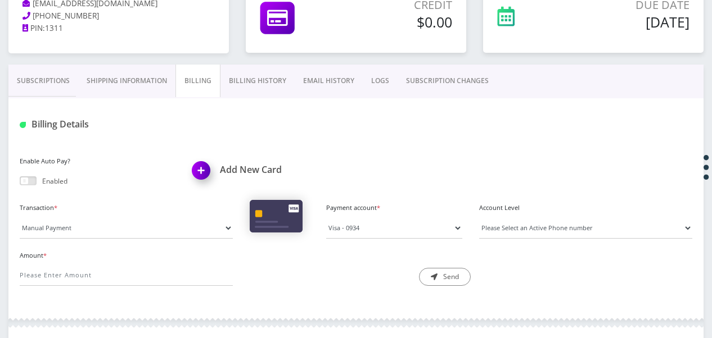
click at [27, 178] on span at bounding box center [28, 181] width 17 height 9
click at [20, 183] on input "checkbox" at bounding box center [20, 183] width 0 height 0
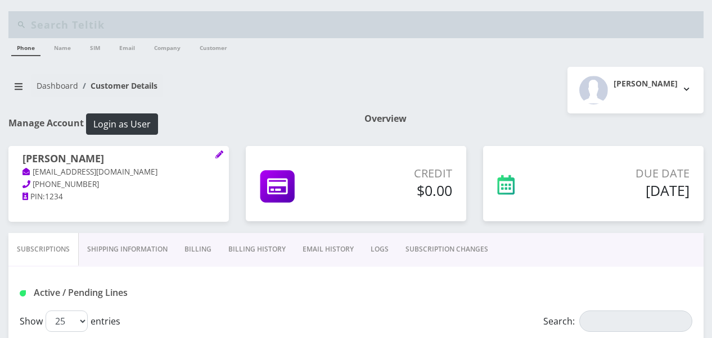
scroll to position [225, 0]
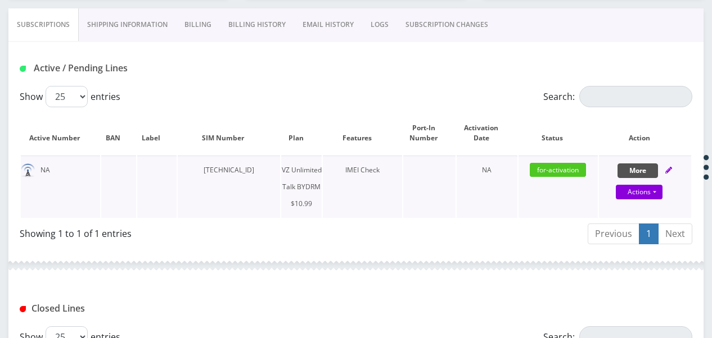
click at [618, 170] on button "More" at bounding box center [637, 171] width 40 height 15
select select "469"
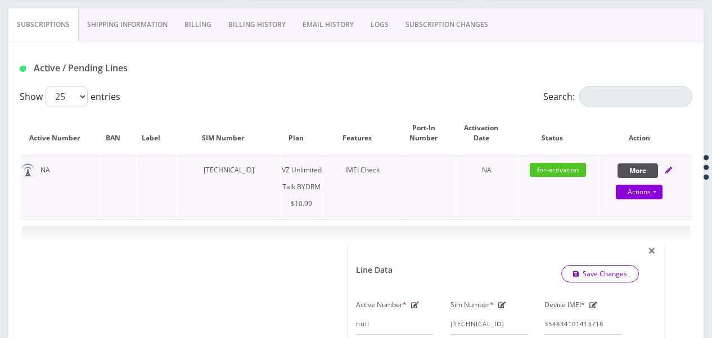
scroll to position [394, 0]
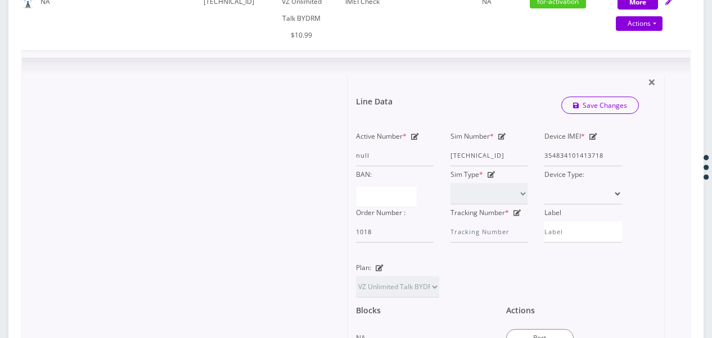
click at [590, 139] on div "Device IMEI * 354834101413718" at bounding box center [583, 147] width 94 height 38
click at [596, 138] on icon at bounding box center [593, 136] width 8 height 7
drag, startPoint x: 617, startPoint y: 155, endPoint x: 548, endPoint y: 145, distance: 69.8
click at [548, 145] on input "354834101413718" at bounding box center [583, 155] width 78 height 21
type input "3"
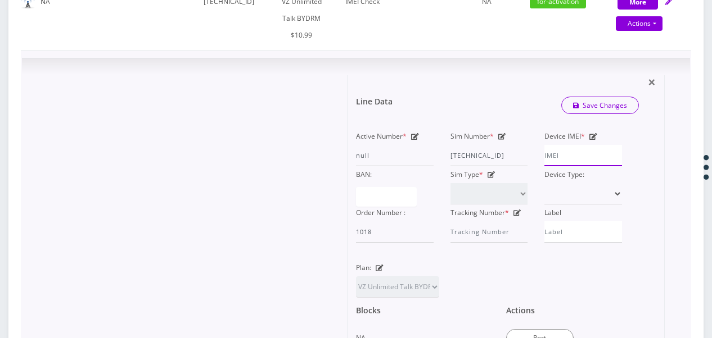
paste input "354834100331606"
type input "354834100331606"
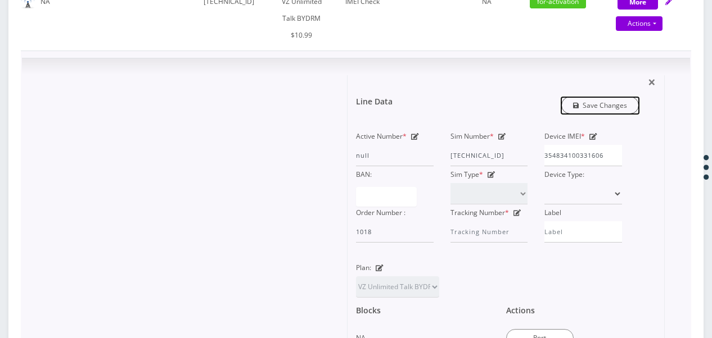
click at [596, 97] on link "Save Changes" at bounding box center [600, 105] width 78 height 17
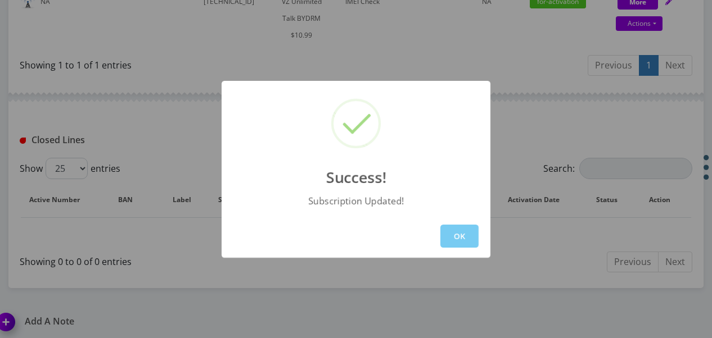
click at [475, 237] on button "OK" at bounding box center [459, 236] width 38 height 23
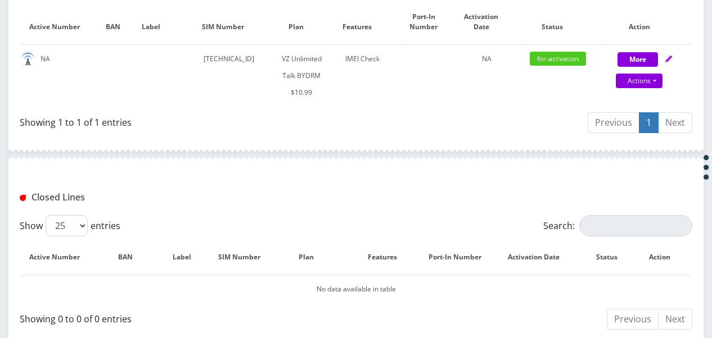
scroll to position [281, 0]
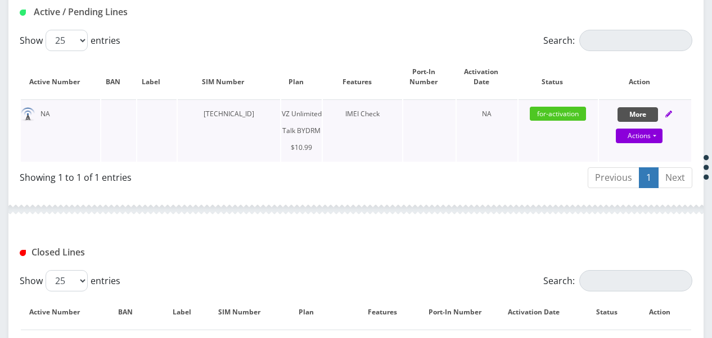
click at [620, 110] on button "More" at bounding box center [637, 114] width 40 height 15
select select "469"
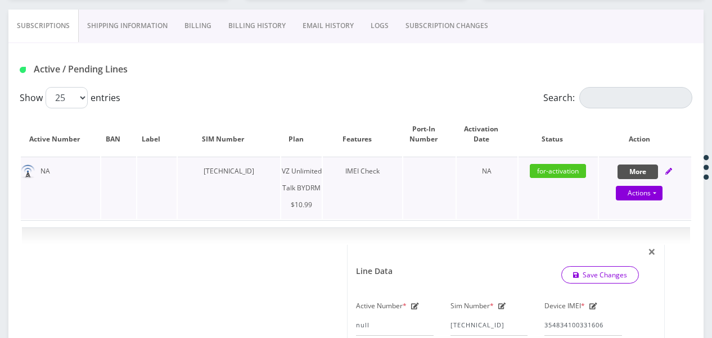
scroll to position [169, 0]
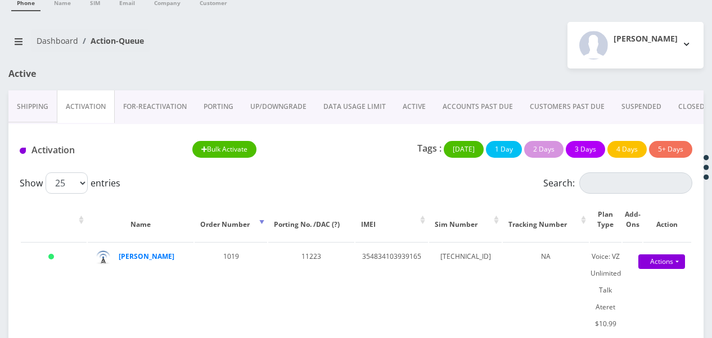
scroll to position [112, 0]
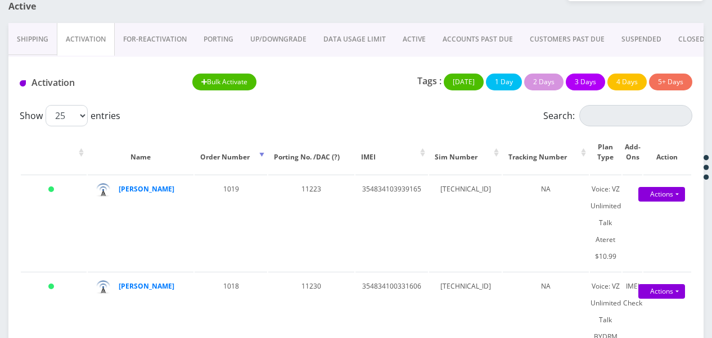
click at [226, 25] on link "PORTING" at bounding box center [218, 39] width 47 height 33
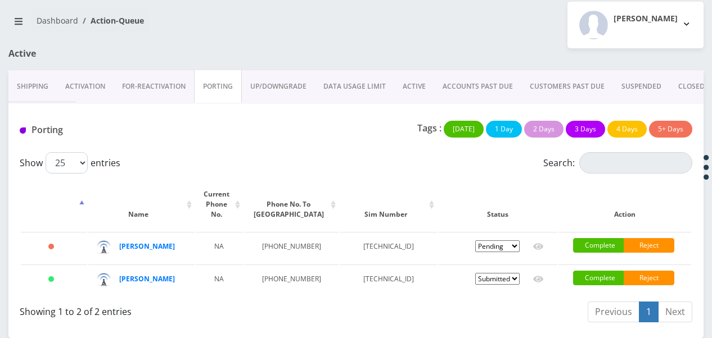
scroll to position [82, 0]
click at [71, 70] on link "Activation" at bounding box center [85, 86] width 57 height 33
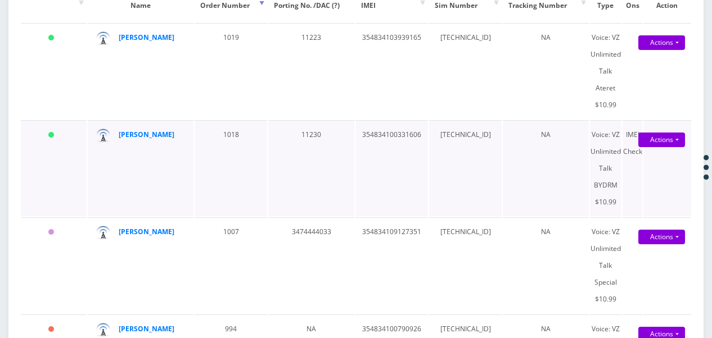
scroll to position [362, 0]
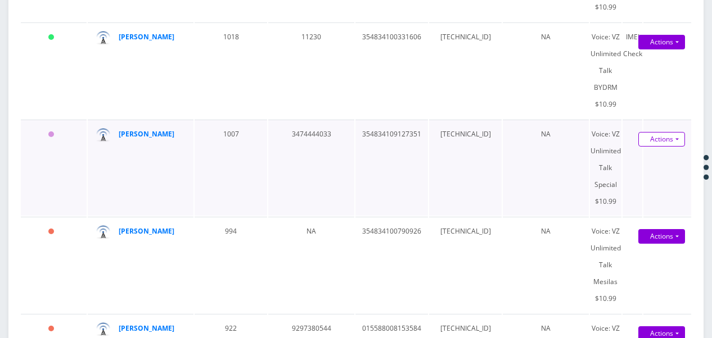
click at [677, 139] on link "Actions" at bounding box center [661, 139] width 47 height 15
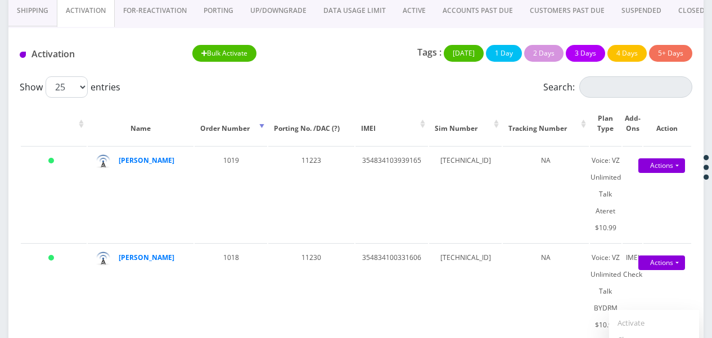
scroll to position [81, 0]
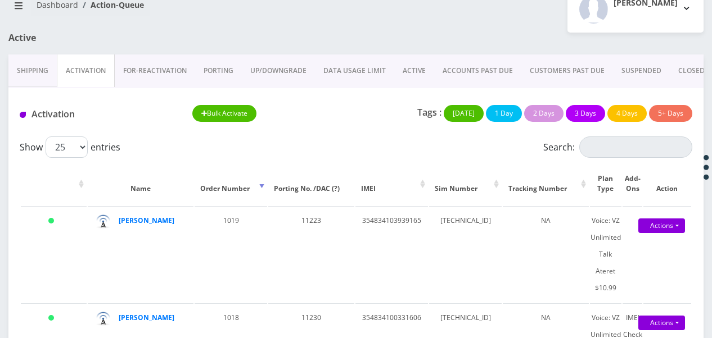
click at [406, 70] on link "ACTIVE" at bounding box center [414, 71] width 40 height 33
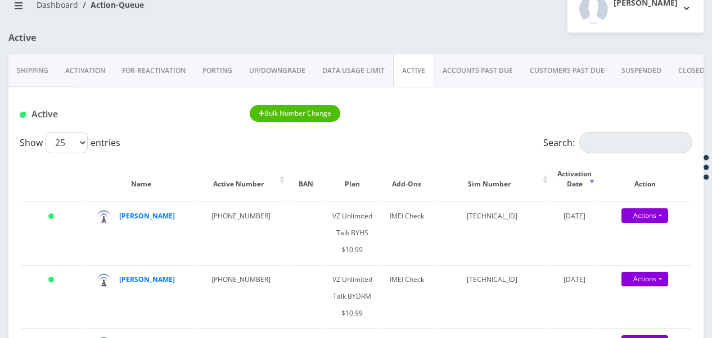
click at [416, 73] on link "ACTIVE" at bounding box center [413, 71] width 41 height 33
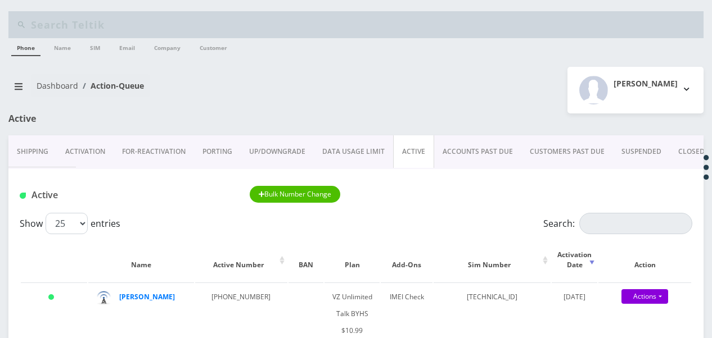
click at [73, 150] on link "Activation" at bounding box center [85, 151] width 57 height 33
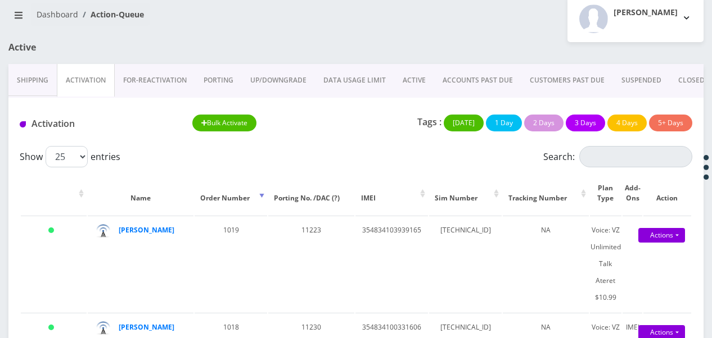
scroll to position [56, 0]
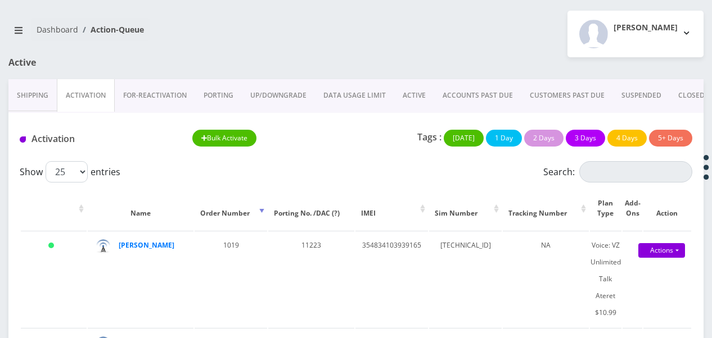
click at [404, 91] on link "ACTIVE" at bounding box center [414, 95] width 40 height 33
